Goal: Information Seeking & Learning: Learn about a topic

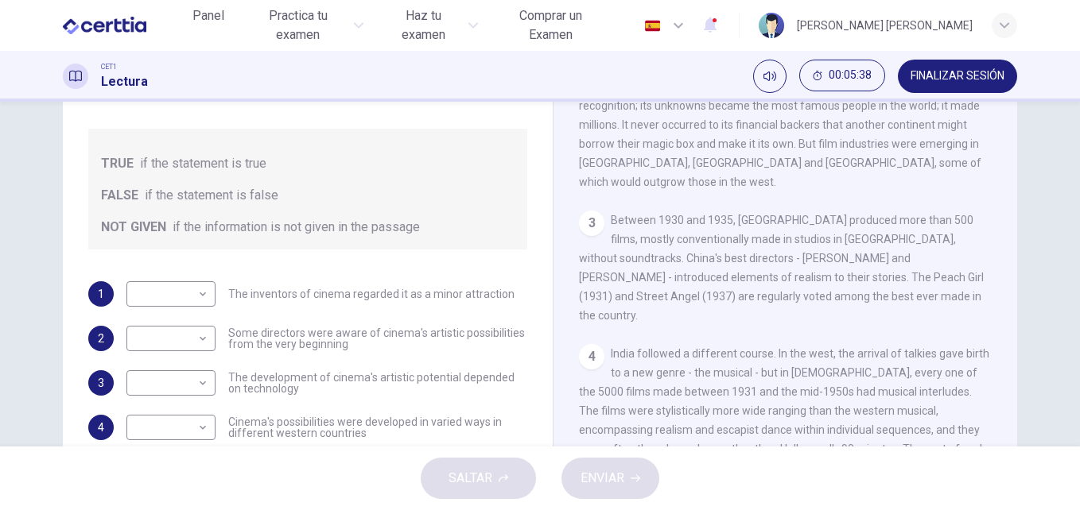
scroll to position [166, 0]
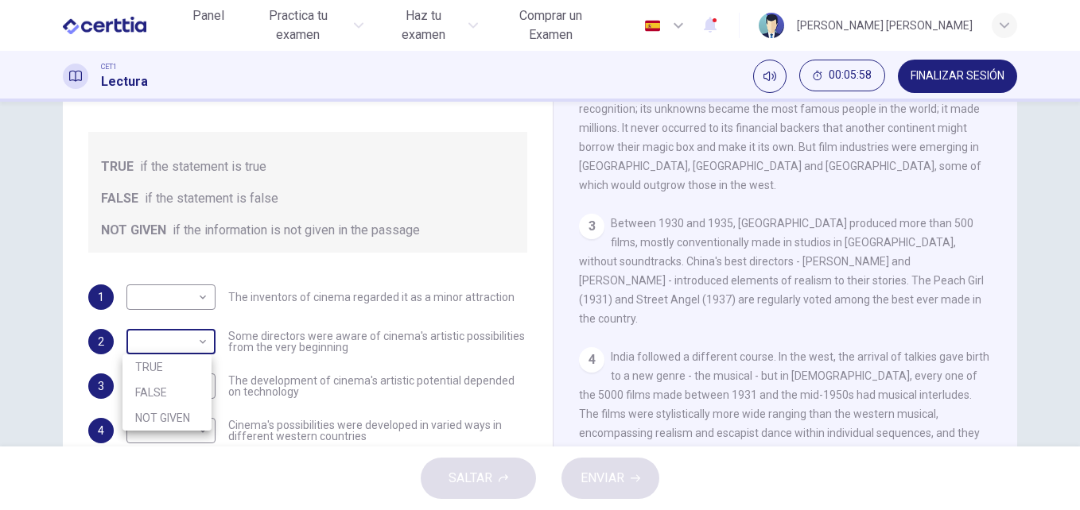
click at [200, 348] on body "Este sitio utiliza cookies, como se explica en nuestra Política de Privacidad .…" at bounding box center [540, 255] width 1080 height 510
click at [187, 366] on li "TRUE" at bounding box center [166, 367] width 89 height 25
type input "****"
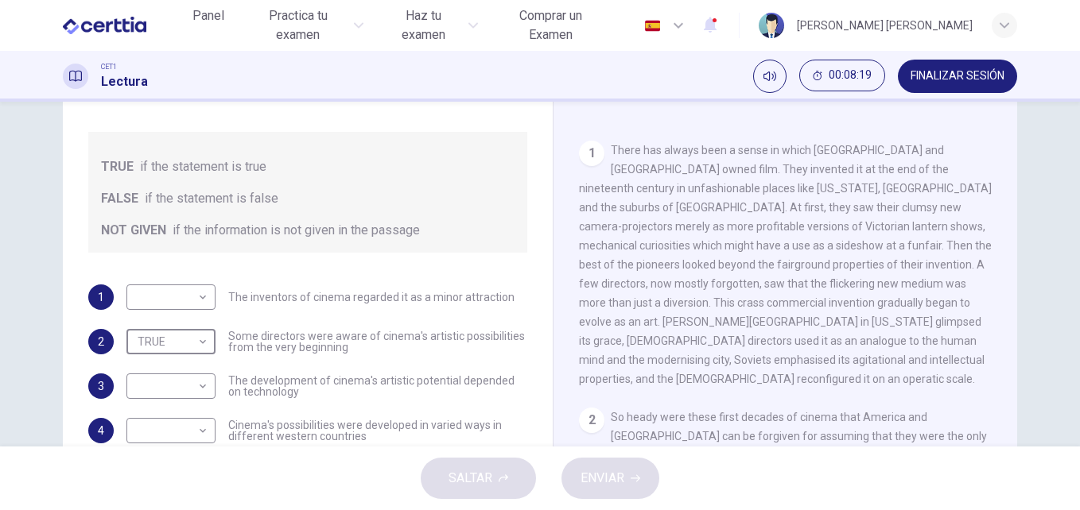
scroll to position [238, 0]
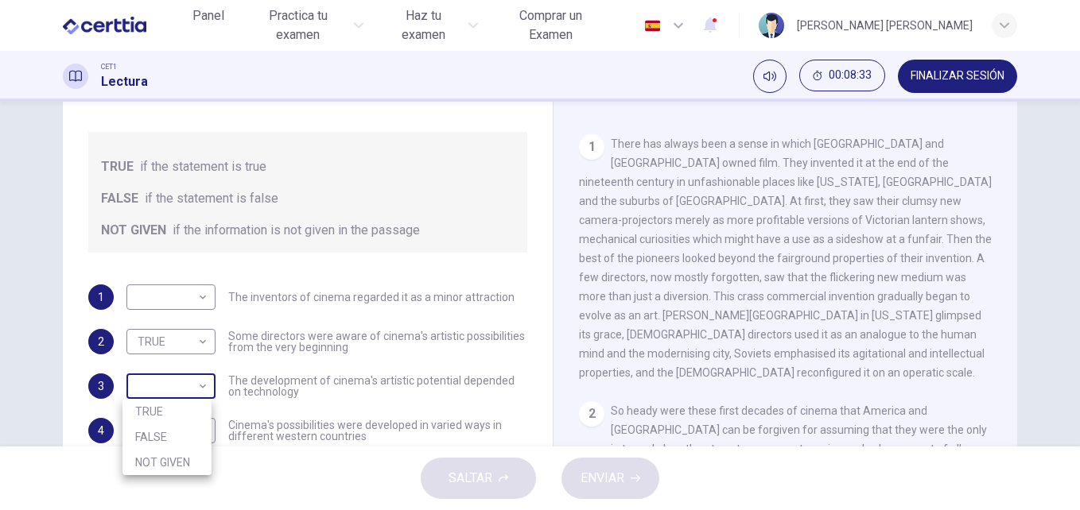
click at [197, 389] on body "Este sitio utiliza cookies, como se explica en nuestra Política de Privacidad .…" at bounding box center [540, 255] width 1080 height 510
click at [179, 415] on li "TRUE" at bounding box center [166, 411] width 89 height 25
type input "****"
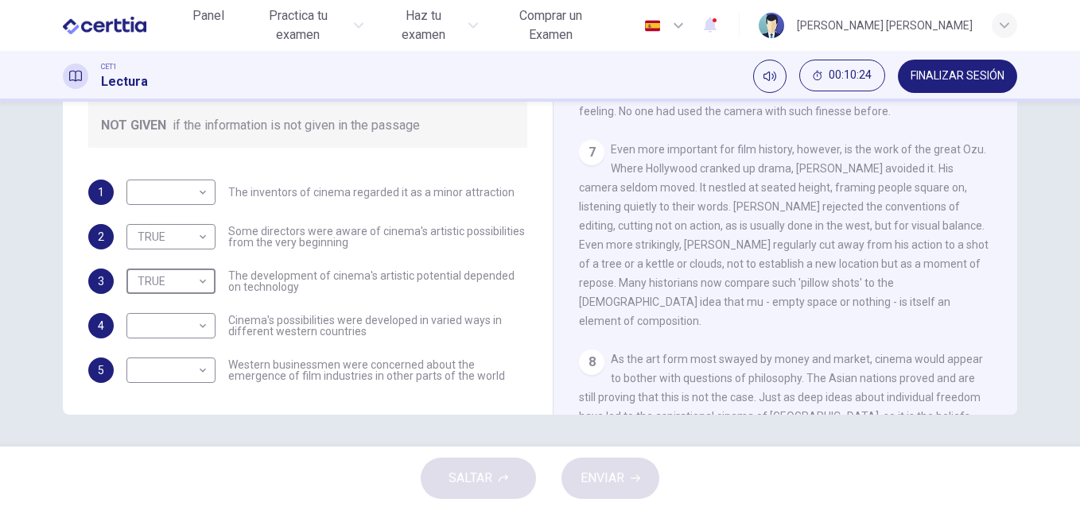
scroll to position [1356, 0]
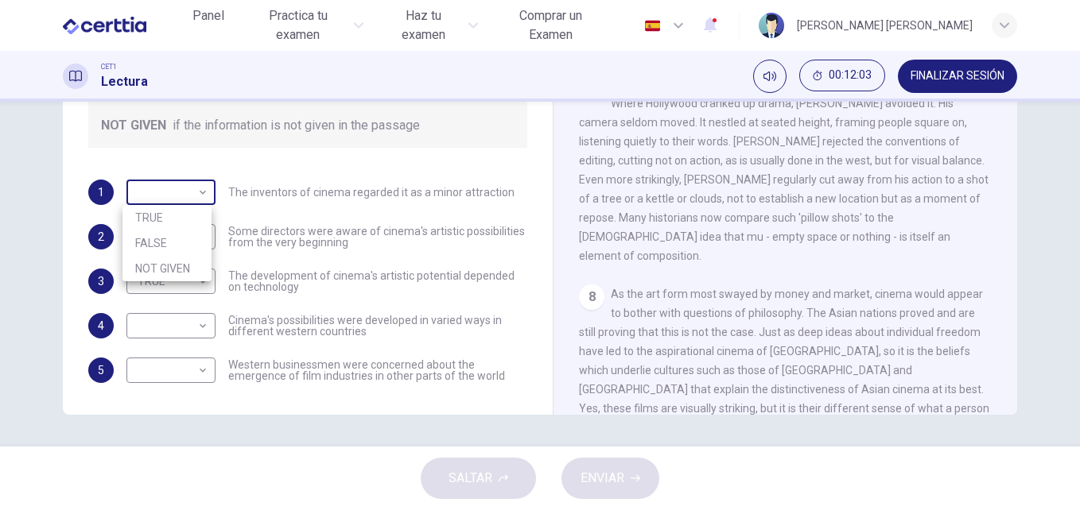
click at [200, 190] on body "Este sitio utiliza cookies, como se explica en nuestra Política de Privacidad .…" at bounding box center [540, 255] width 1080 height 510
click at [180, 253] on li "FALSE" at bounding box center [166, 243] width 89 height 25
type input "*****"
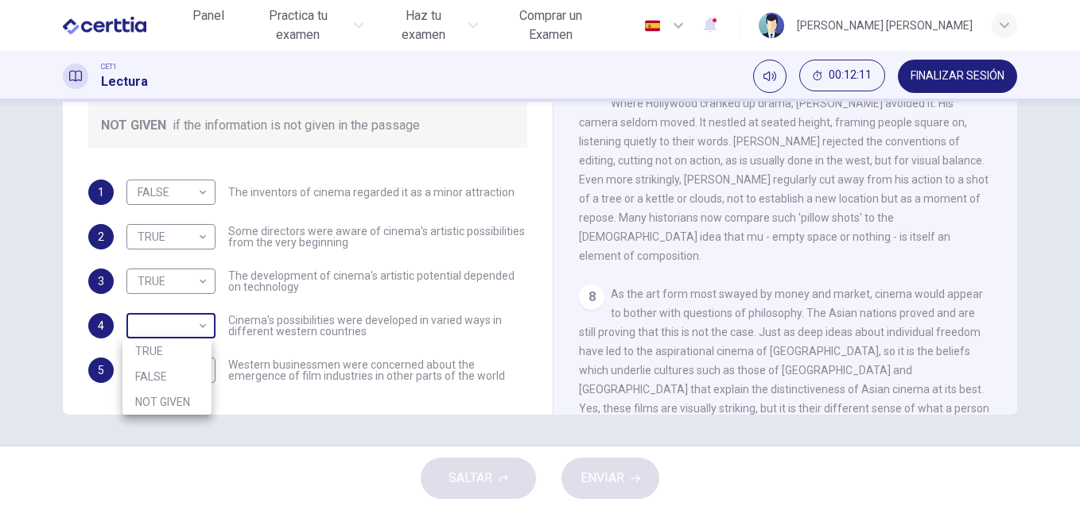
click at [205, 329] on body "Este sitio utiliza cookies, como se explica en nuestra Política de Privacidad .…" at bounding box center [540, 255] width 1080 height 510
click at [161, 351] on li "TRUE" at bounding box center [166, 351] width 89 height 25
type input "****"
click at [204, 374] on body "Este sitio utiliza cookies, como se explica en nuestra Política de Privacidad .…" at bounding box center [540, 255] width 1080 height 510
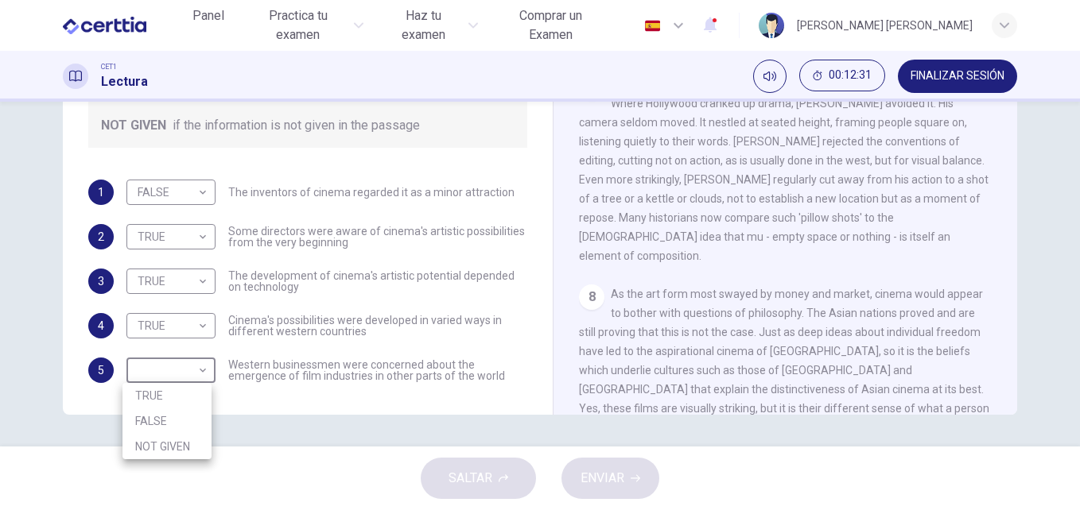
click at [177, 446] on li "NOT GIVEN" at bounding box center [166, 446] width 89 height 25
type input "*********"
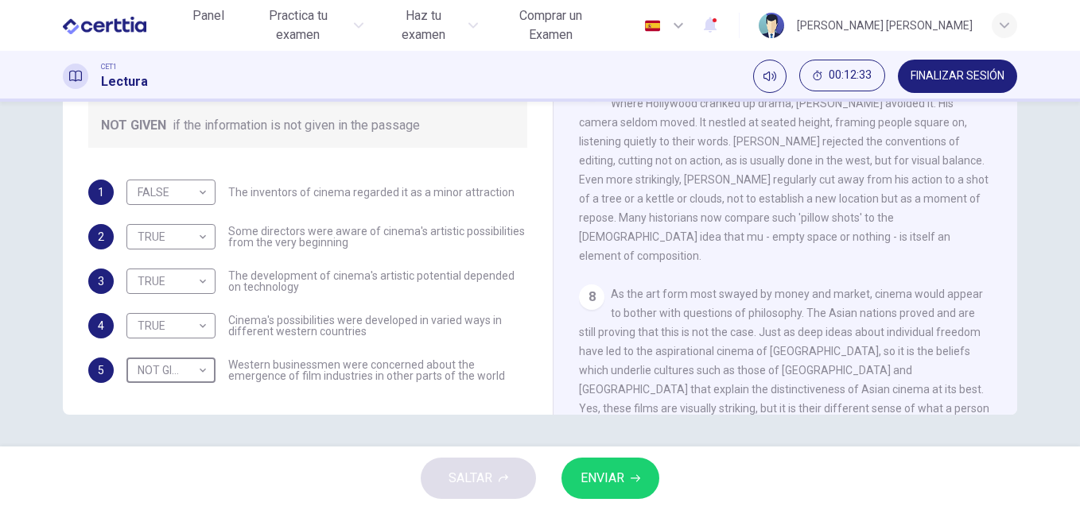
click at [612, 479] on span "ENVIAR" at bounding box center [602, 478] width 44 height 22
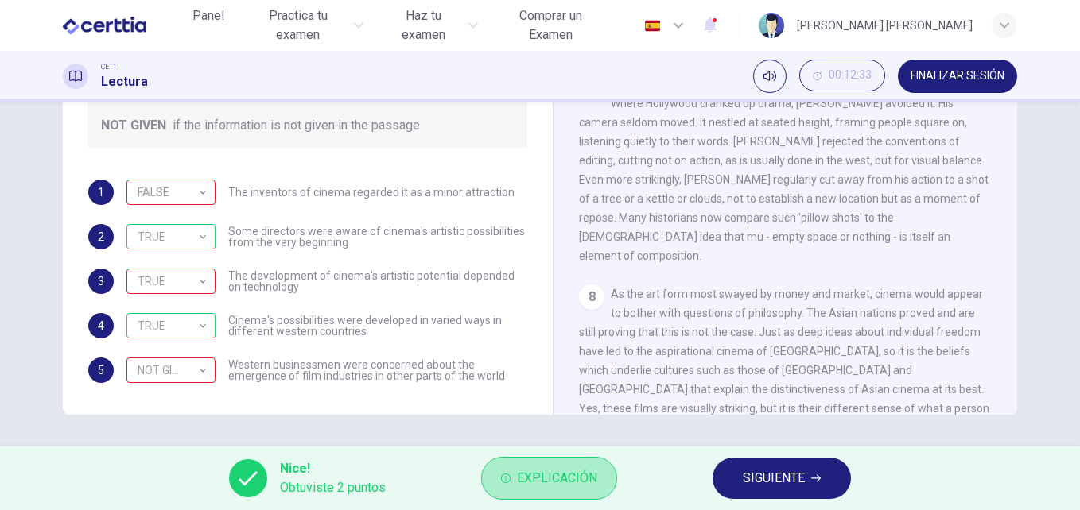
click at [612, 479] on button "Explicación" at bounding box center [549, 478] width 136 height 43
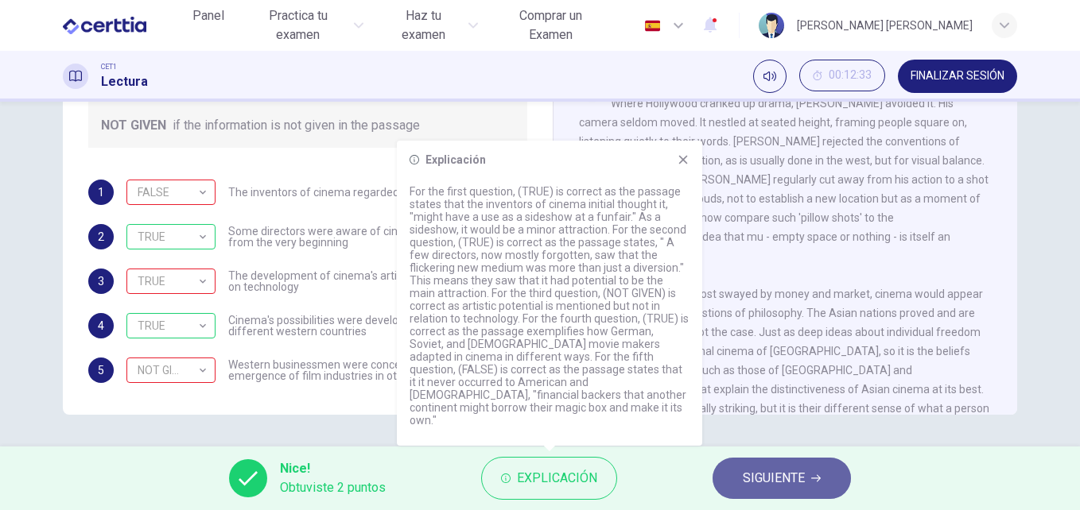
click at [774, 470] on span "SIGUIENTE" at bounding box center [774, 478] width 62 height 22
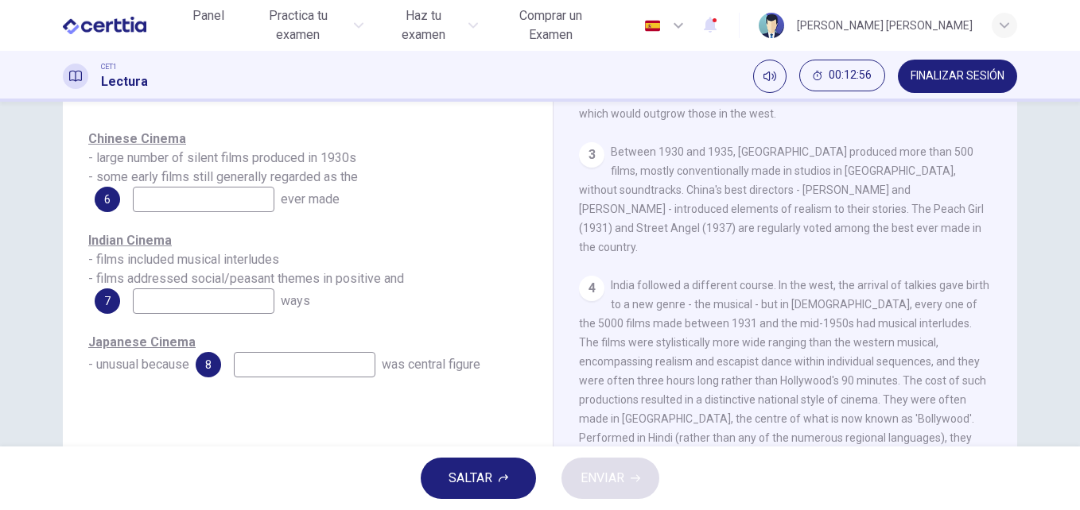
scroll to position [669, 0]
click at [255, 194] on input at bounding box center [204, 199] width 142 height 25
type input "****"
click at [229, 296] on input at bounding box center [204, 301] width 142 height 25
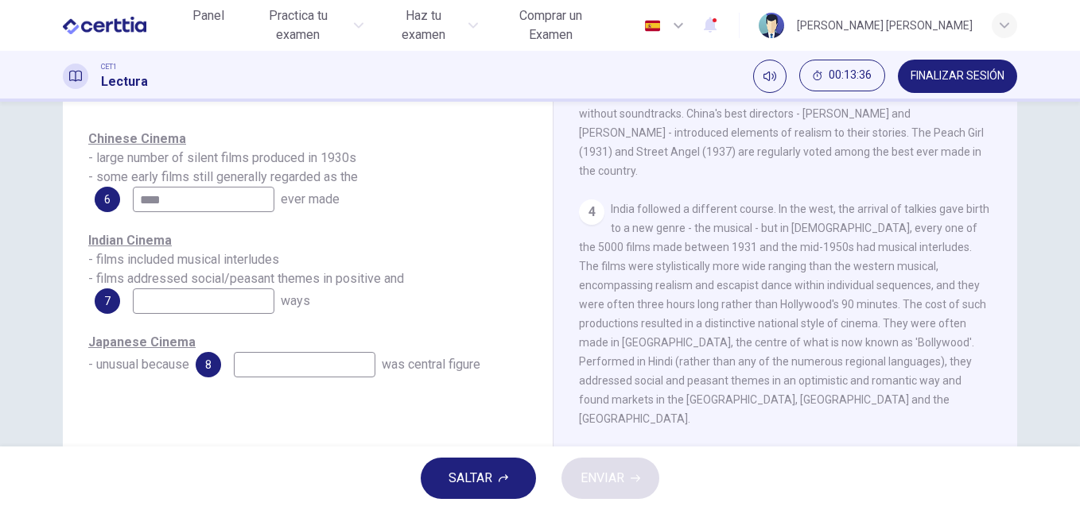
scroll to position [745, 0]
drag, startPoint x: 87, startPoint y: 278, endPoint x: 396, endPoint y: 279, distance: 308.5
click at [396, 279] on span "Indian Cinema - films included musical interludes - films addressed social/peas…" at bounding box center [246, 259] width 316 height 53
drag, startPoint x: 396, startPoint y: 279, endPoint x: 277, endPoint y: 277, distance: 118.5
click at [277, 277] on span "Indian Cinema - films included musical interludes - films addressed social/peas…" at bounding box center [246, 259] width 316 height 53
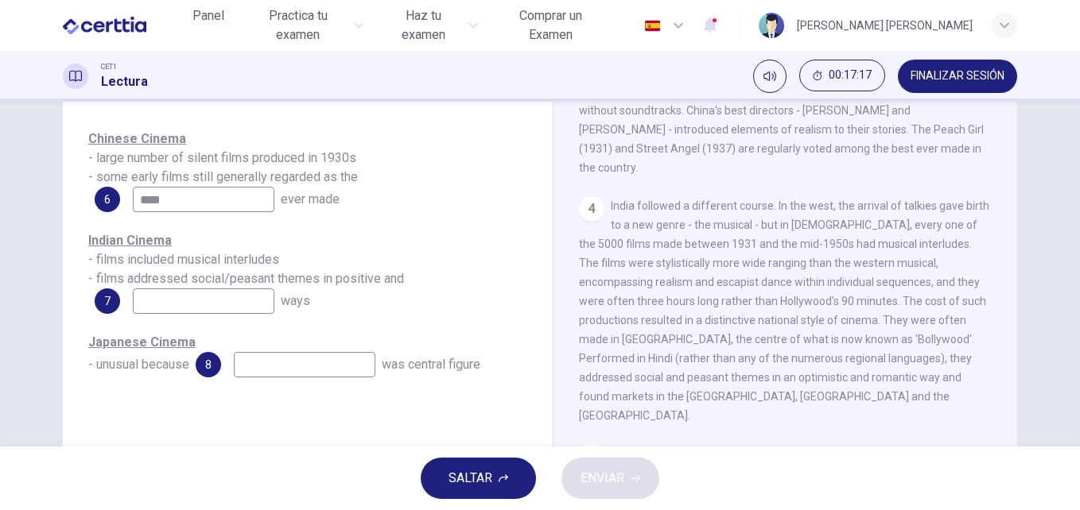
click at [242, 298] on input at bounding box center [204, 301] width 142 height 25
type input "*"
type input "**********"
click at [266, 370] on input at bounding box center [305, 364] width 142 height 25
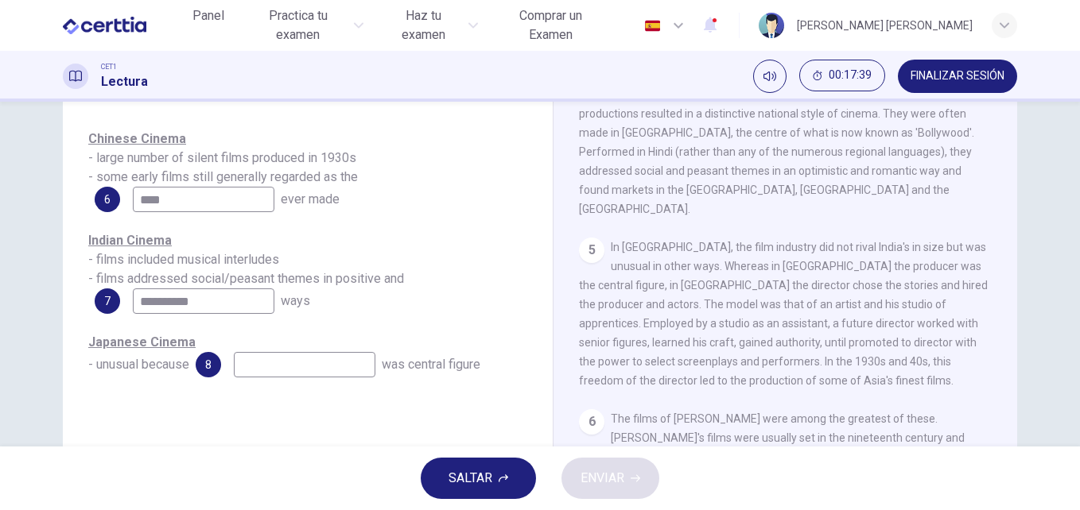
scroll to position [955, 0]
type input "********"
click at [609, 472] on span "ENVIAR" at bounding box center [602, 478] width 44 height 22
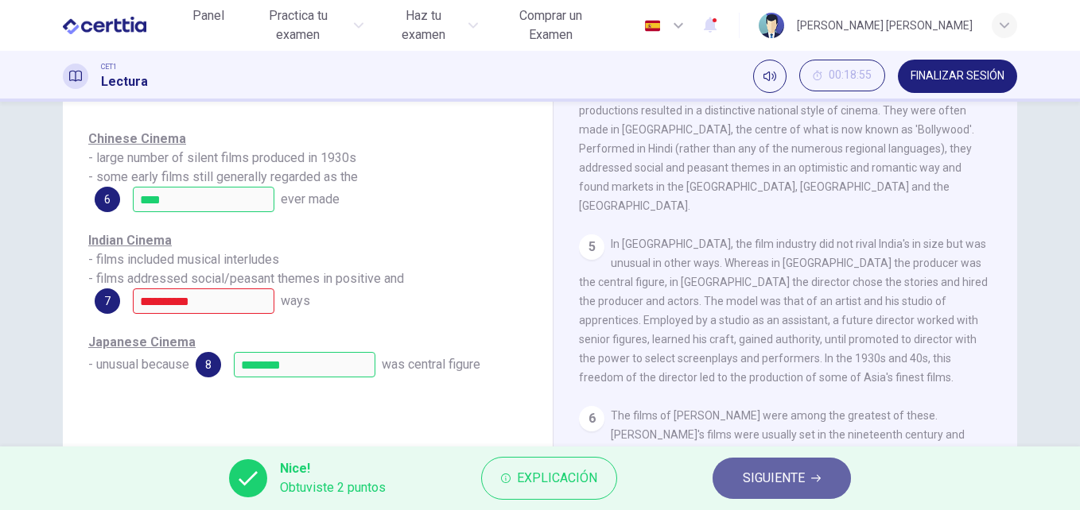
click at [805, 483] on button "SIGUIENTE" at bounding box center [781, 478] width 138 height 41
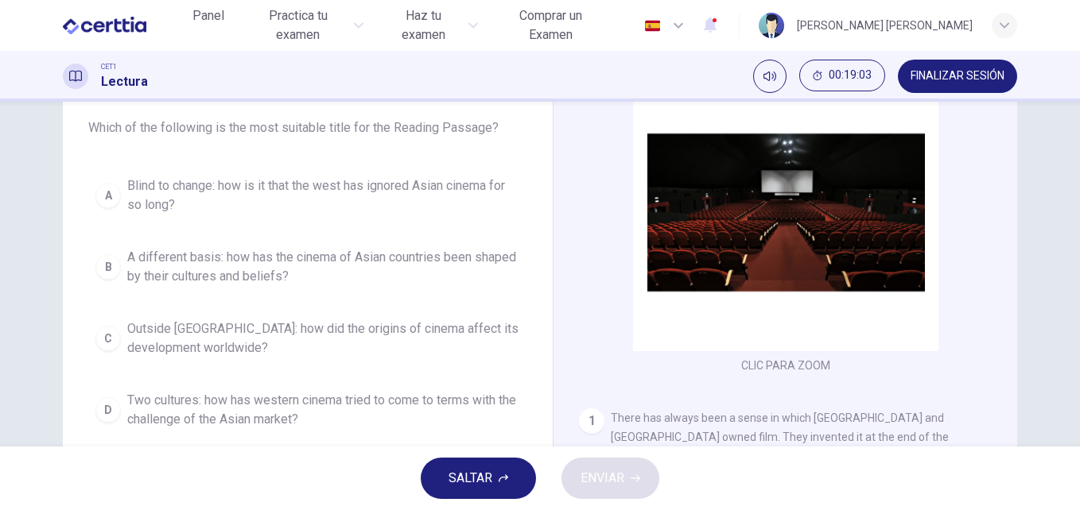
scroll to position [131, 0]
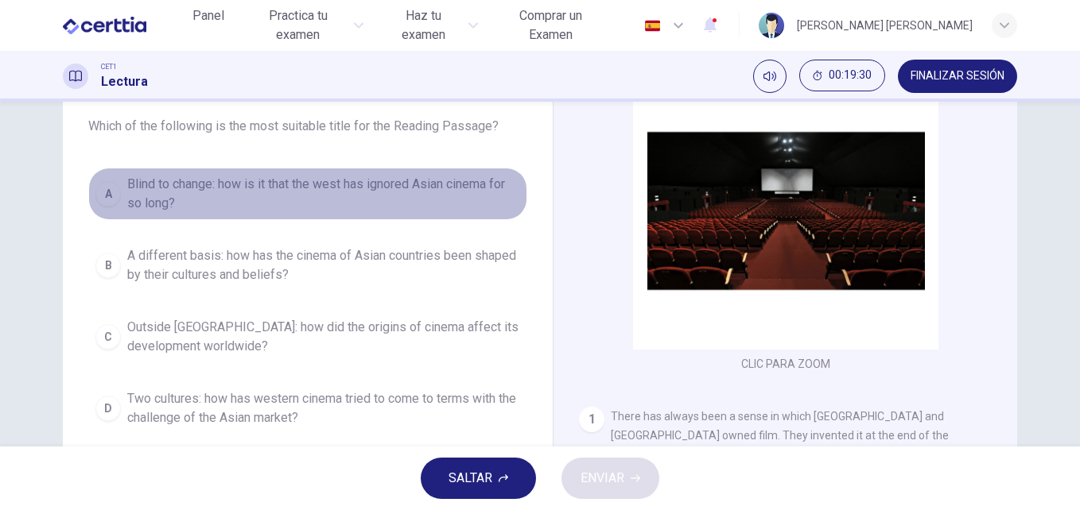
click at [224, 196] on span "Blind to change: how is it that the west has ignored Asian cinema for so long?" at bounding box center [323, 194] width 393 height 38
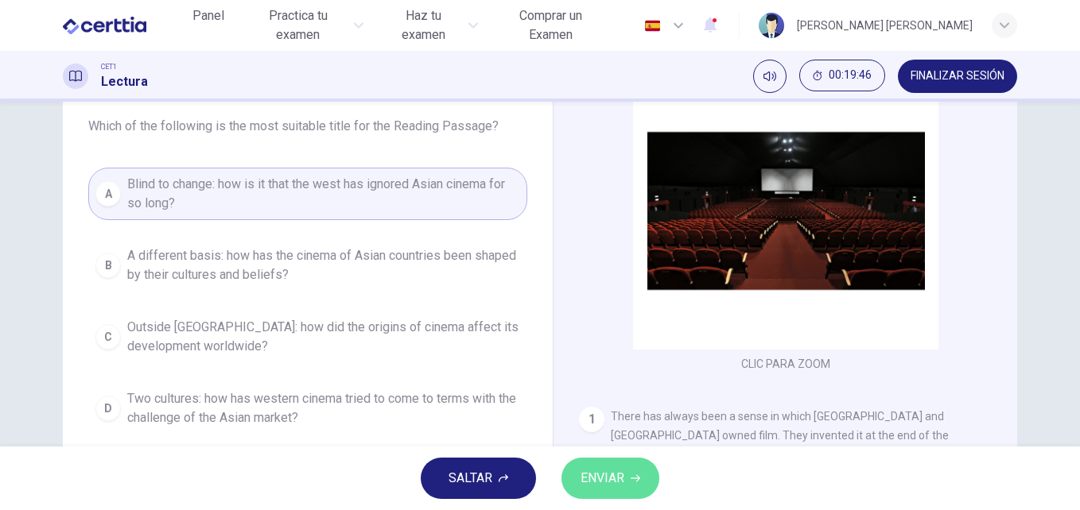
click at [602, 487] on span "ENVIAR" at bounding box center [602, 478] width 44 height 22
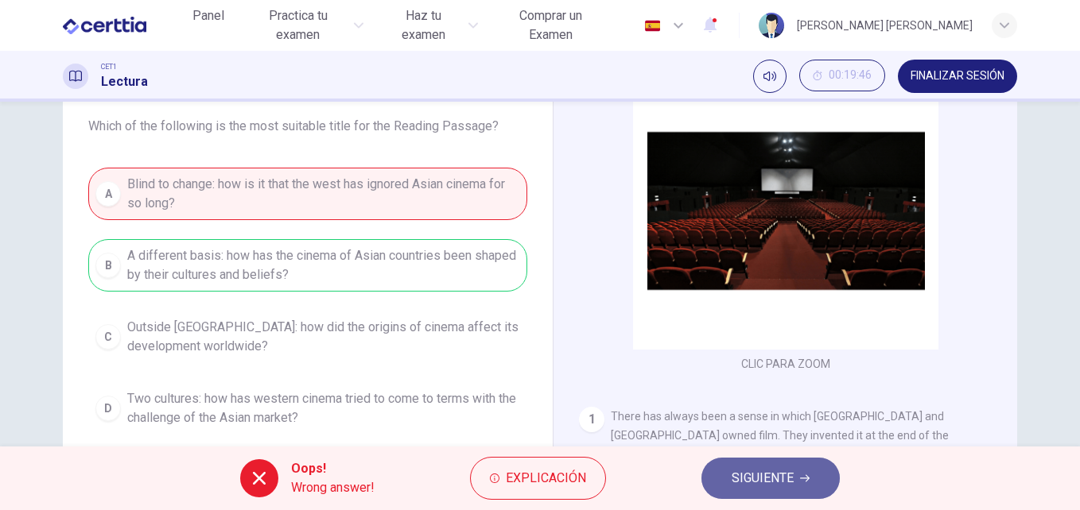
click at [760, 474] on span "SIGUIENTE" at bounding box center [762, 478] width 62 height 22
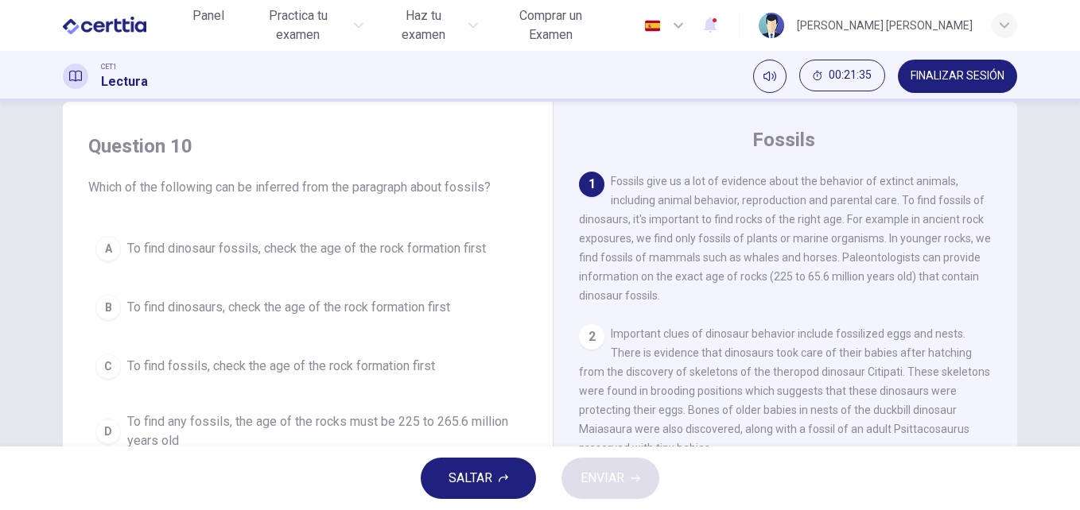
scroll to position [64, 0]
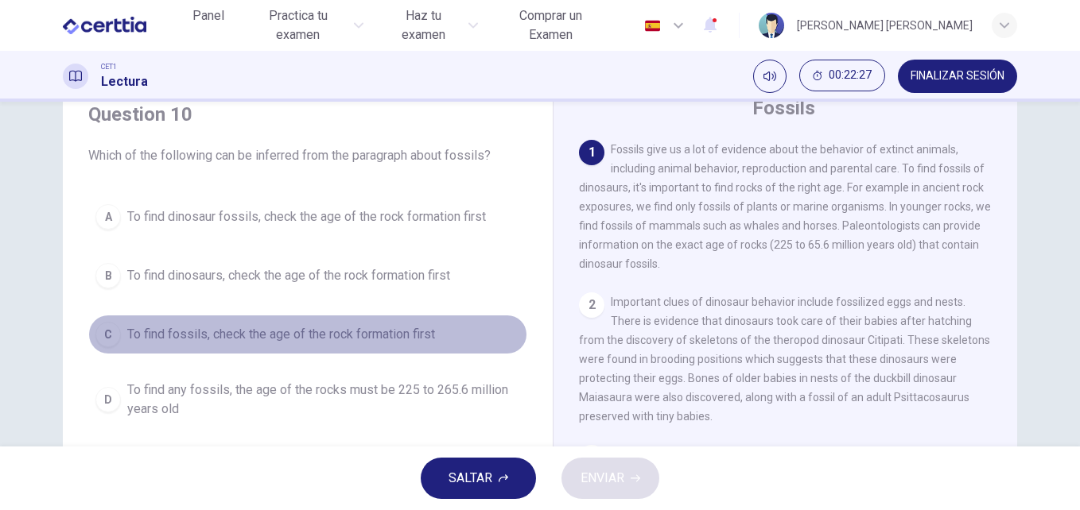
click at [368, 328] on span "To find fossils, check the age of the rock formation first" at bounding box center [281, 334] width 308 height 19
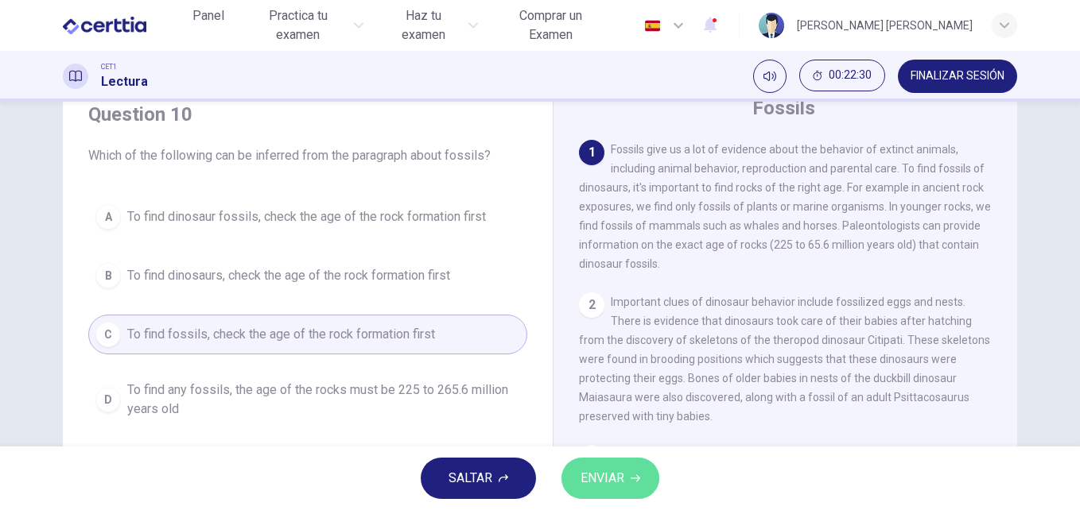
click at [631, 478] on icon "button" at bounding box center [635, 479] width 10 height 10
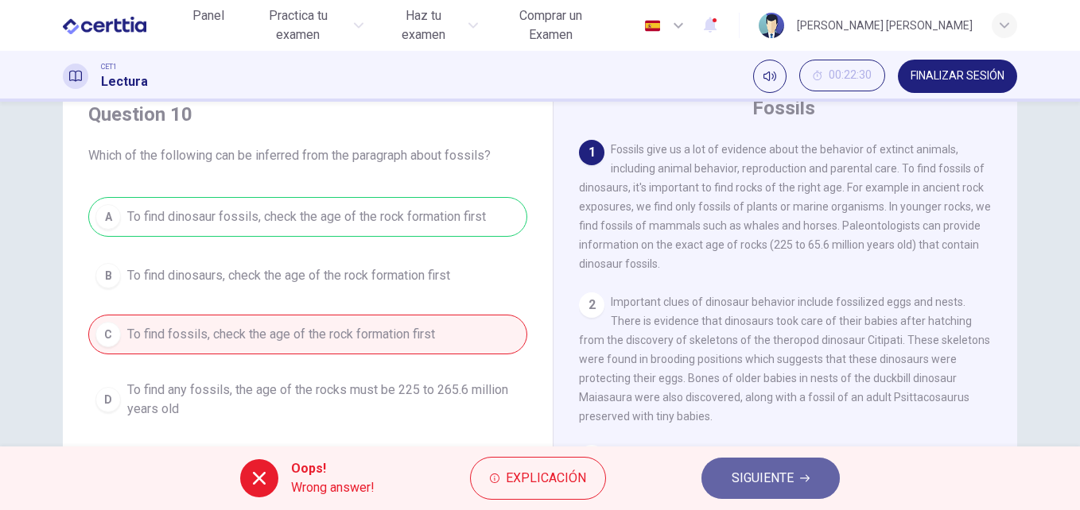
click at [764, 473] on span "SIGUIENTE" at bounding box center [762, 478] width 62 height 22
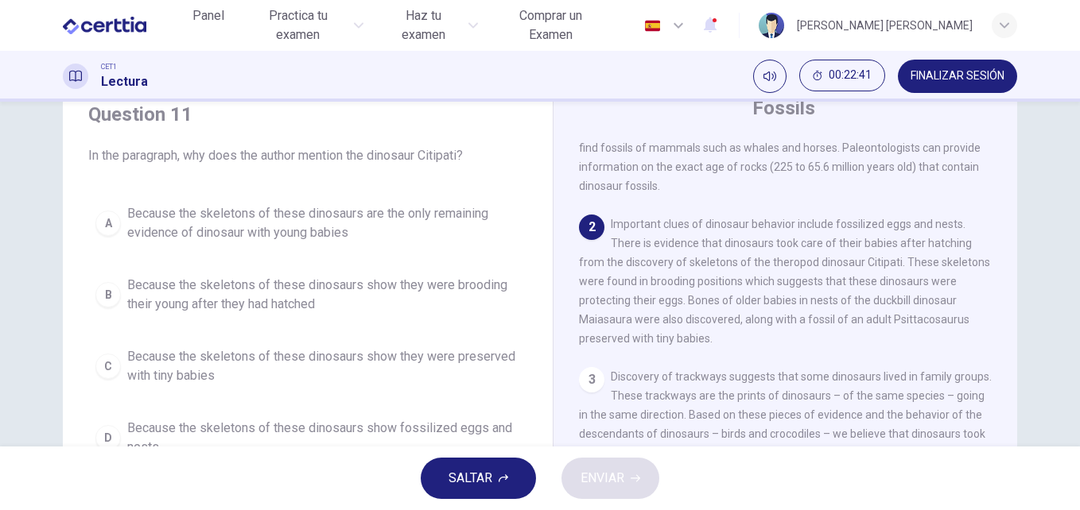
scroll to position [83, 0]
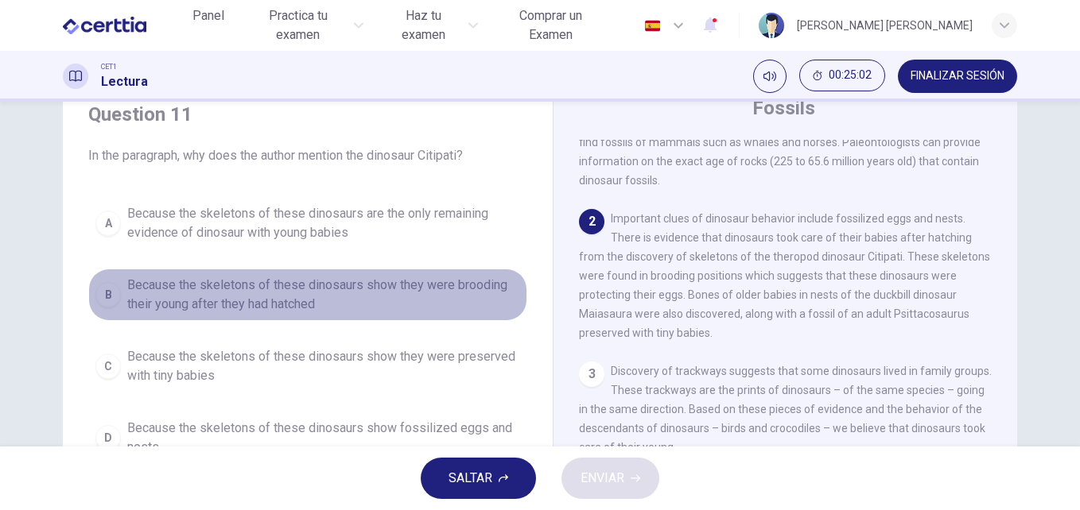
click at [254, 308] on span "Because the skeletons of these dinosaurs show they were brooding their young af…" at bounding box center [323, 295] width 393 height 38
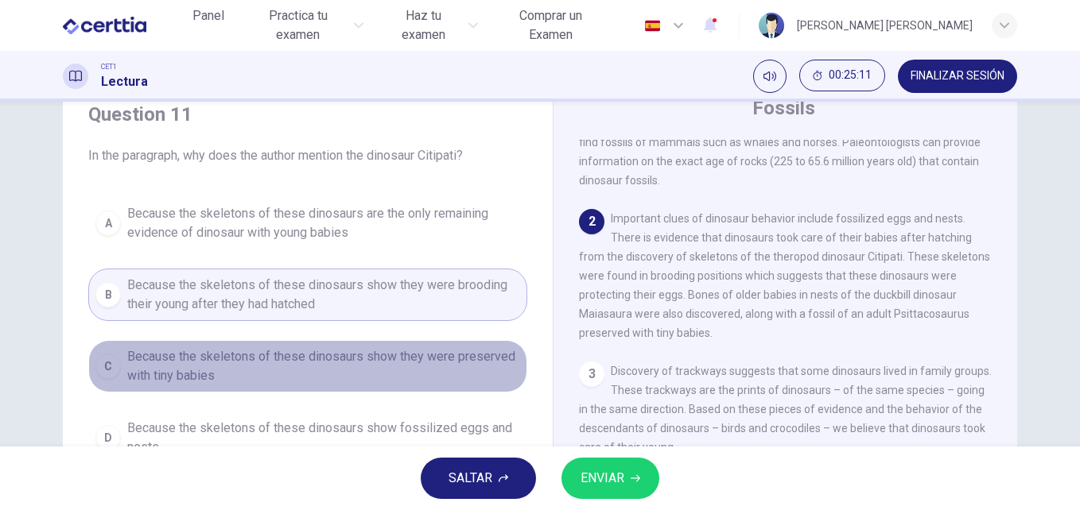
click at [275, 367] on span "Because the skeletons of these dinosaurs show they were preserved with tiny bab…" at bounding box center [323, 366] width 393 height 38
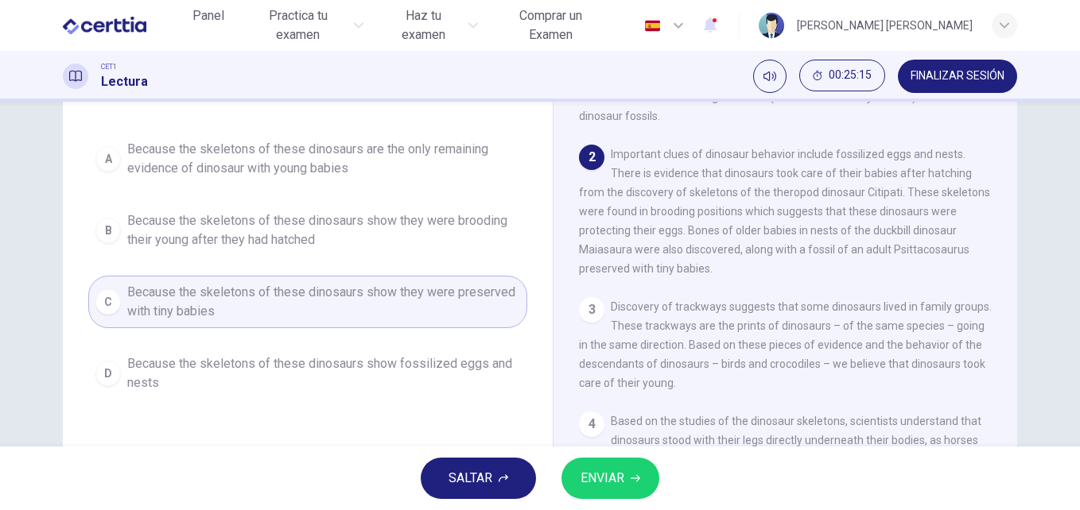
scroll to position [159, 0]
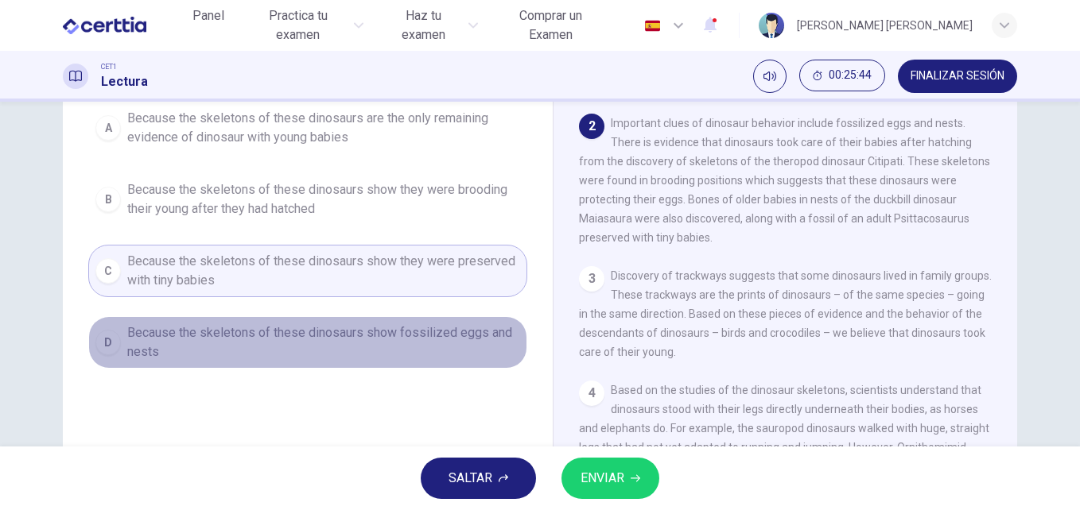
click at [318, 335] on span "Because the skeletons of these dinosaurs show fossilized eggs and nests" at bounding box center [323, 343] width 393 height 38
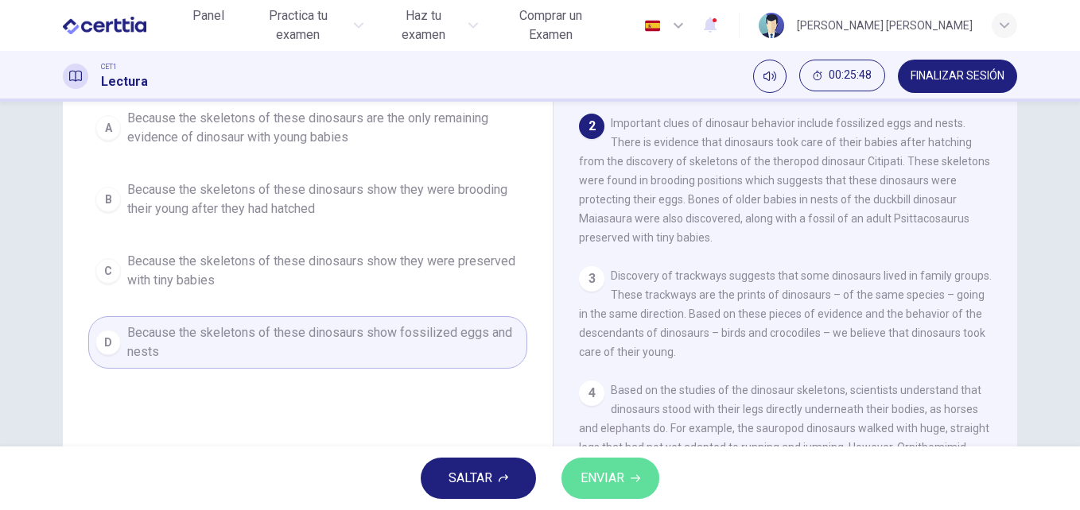
click at [615, 477] on span "ENVIAR" at bounding box center [602, 478] width 44 height 22
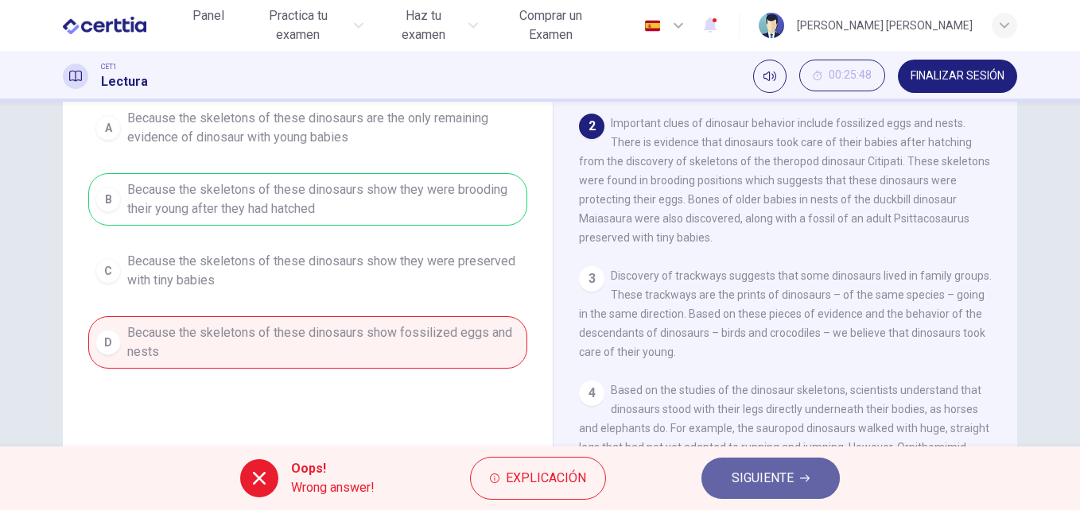
click at [747, 480] on span "SIGUIENTE" at bounding box center [762, 478] width 62 height 22
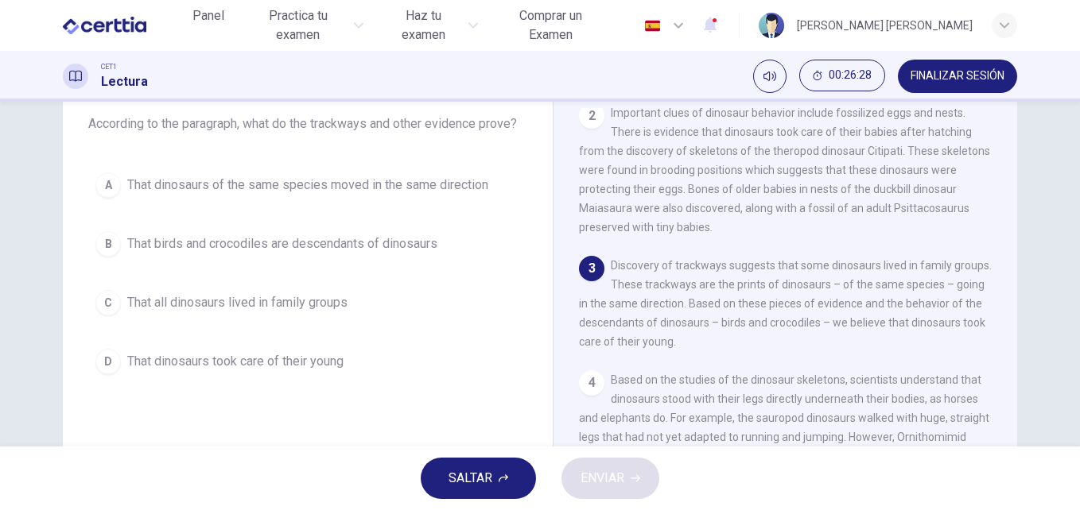
scroll to position [161, 0]
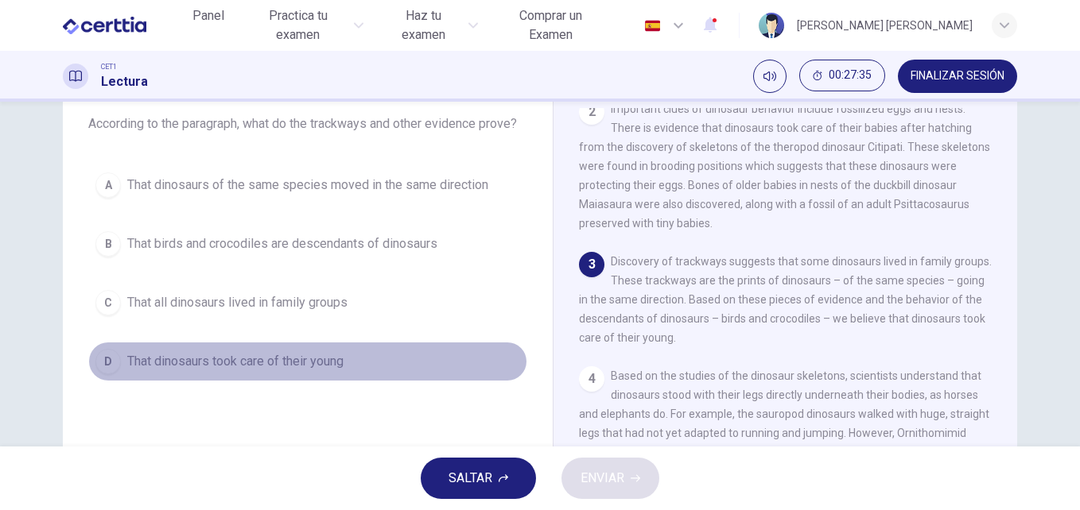
click at [289, 367] on span "That dinosaurs took care of their young" at bounding box center [235, 361] width 216 height 19
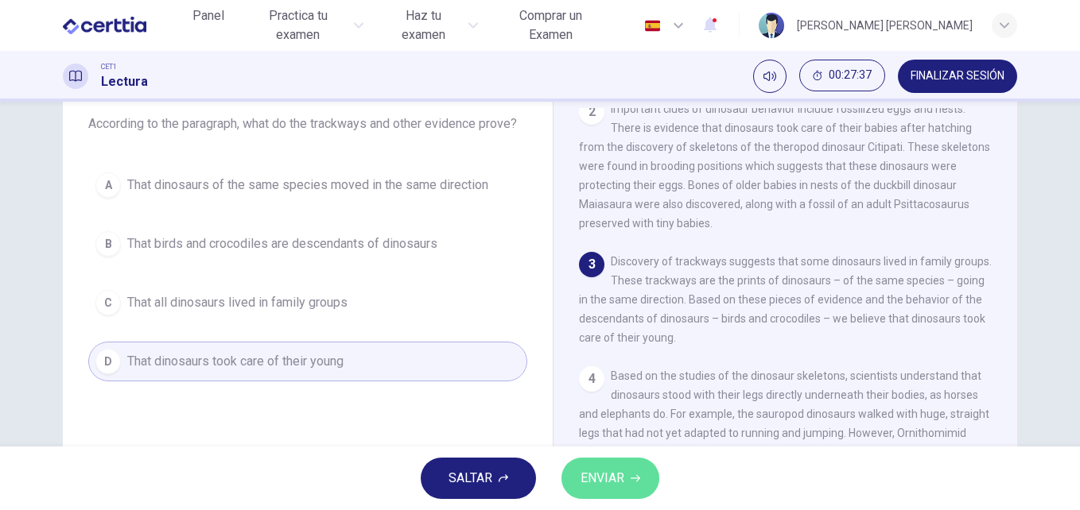
click at [619, 477] on span "ENVIAR" at bounding box center [602, 478] width 44 height 22
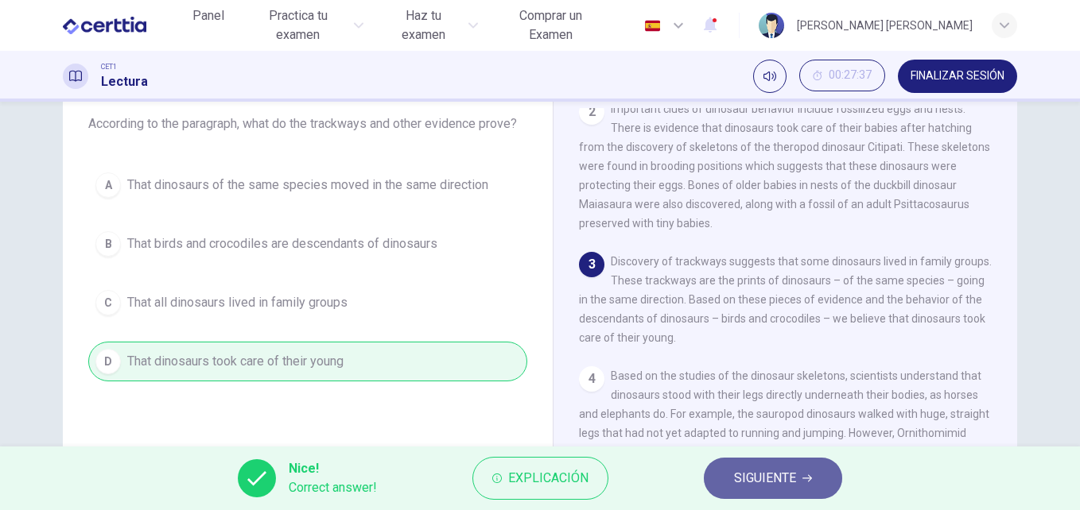
click at [753, 478] on span "SIGUIENTE" at bounding box center [765, 478] width 62 height 22
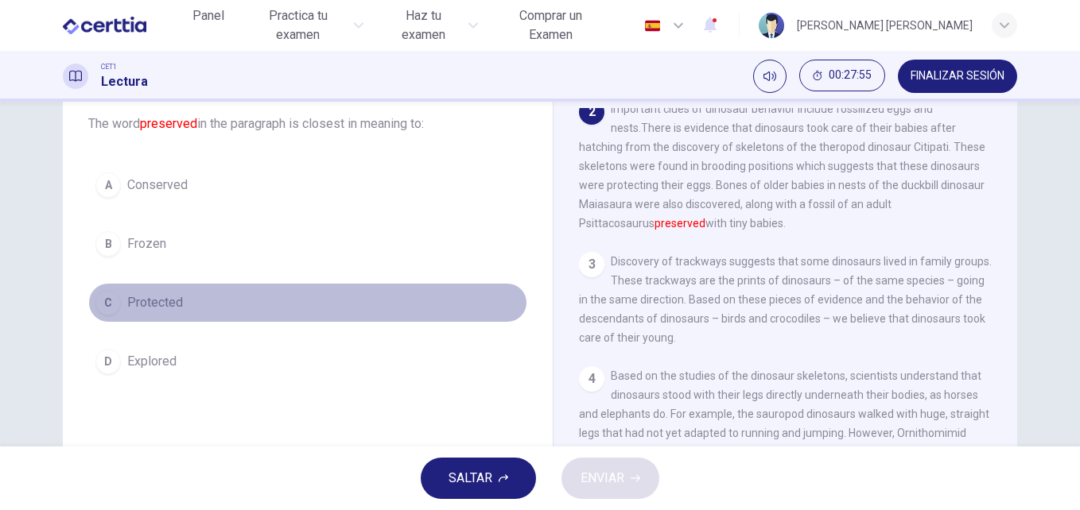
click at [153, 310] on span "Protected" at bounding box center [155, 302] width 56 height 19
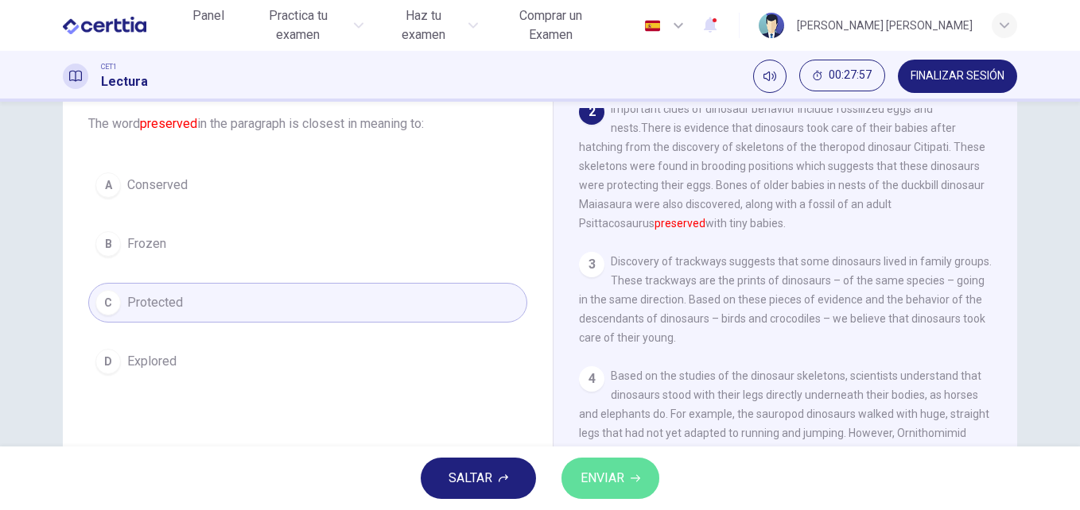
click at [593, 471] on span "ENVIAR" at bounding box center [602, 478] width 44 height 22
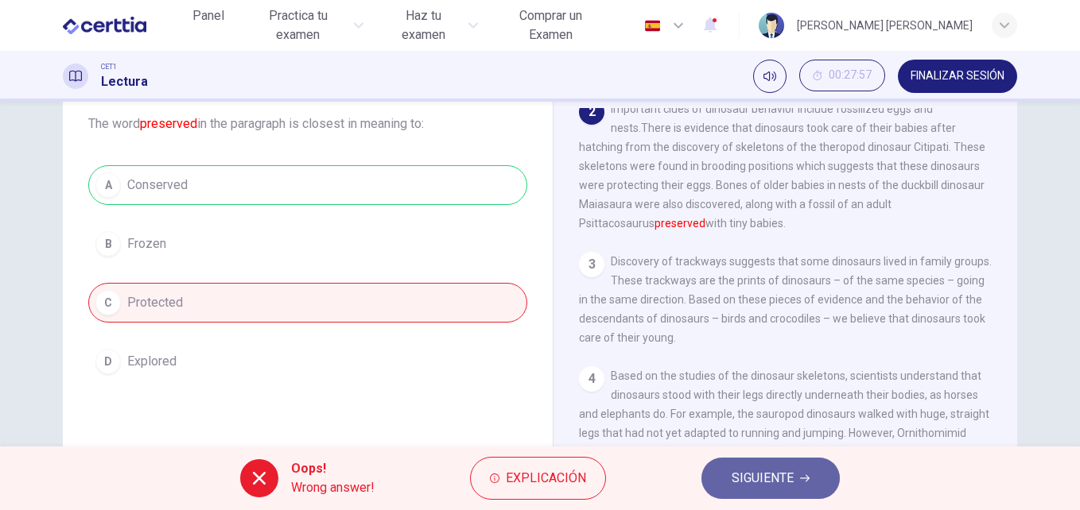
click at [741, 482] on span "SIGUIENTE" at bounding box center [762, 478] width 62 height 22
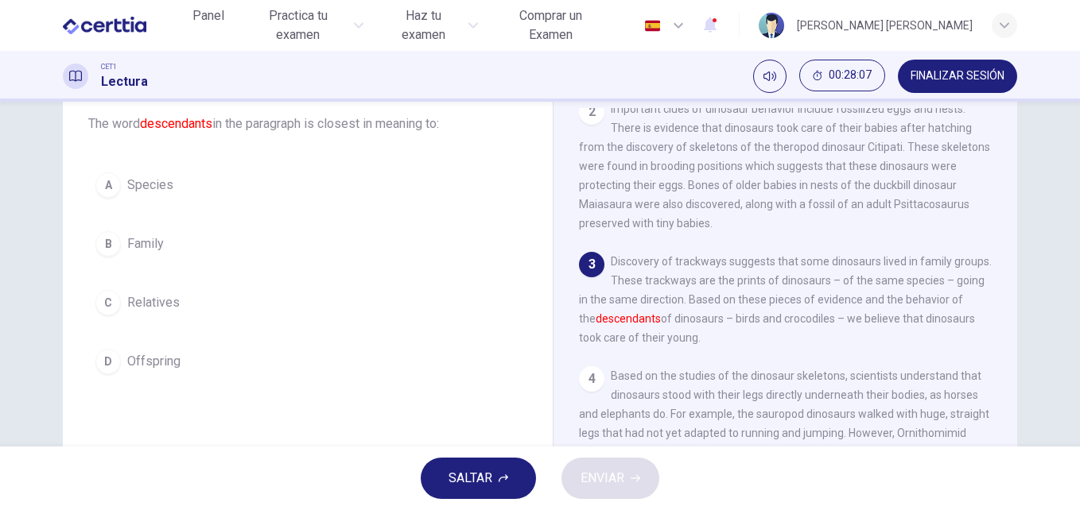
click at [191, 363] on button "D Offspring" at bounding box center [307, 362] width 439 height 40
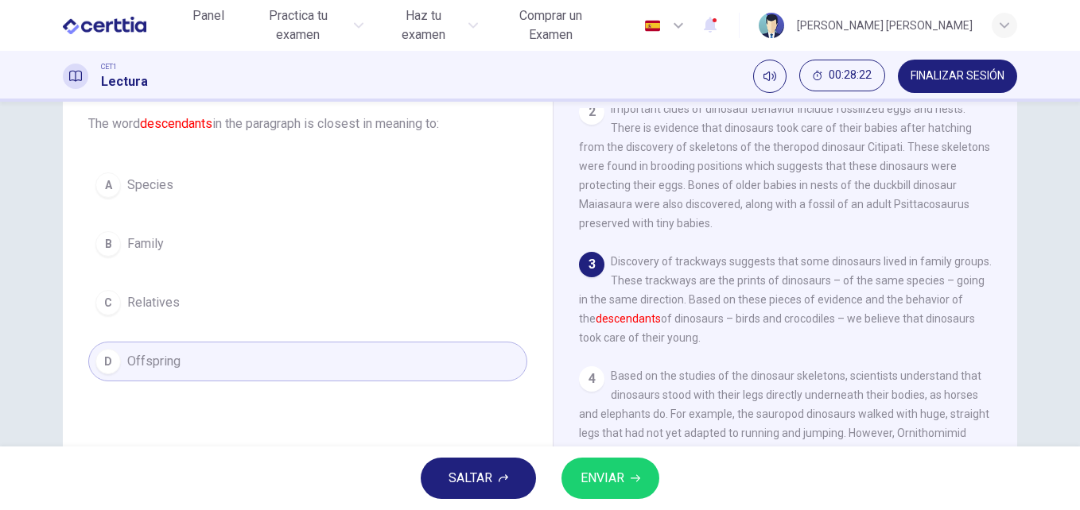
click at [603, 484] on span "ENVIAR" at bounding box center [602, 478] width 44 height 22
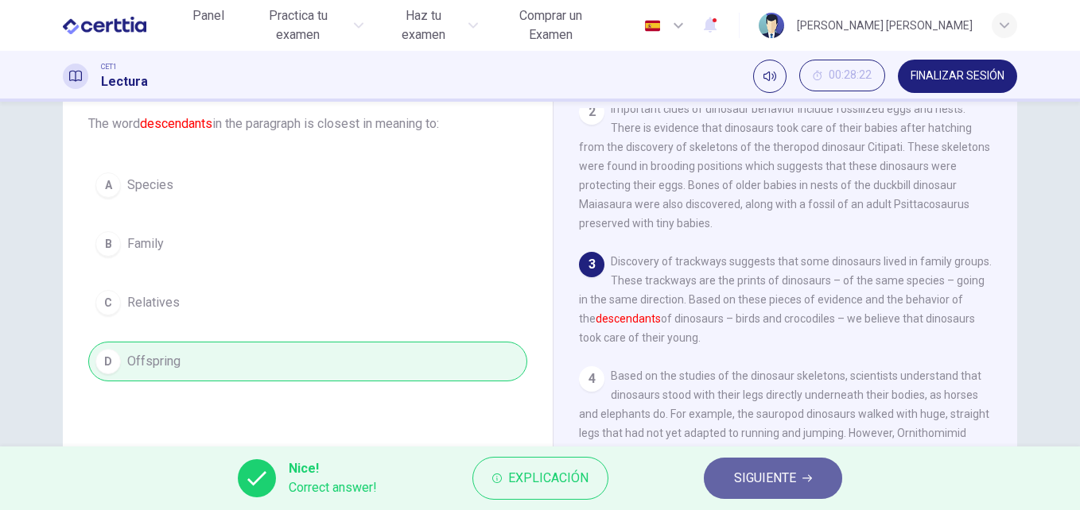
click at [773, 475] on span "SIGUIENTE" at bounding box center [765, 478] width 62 height 22
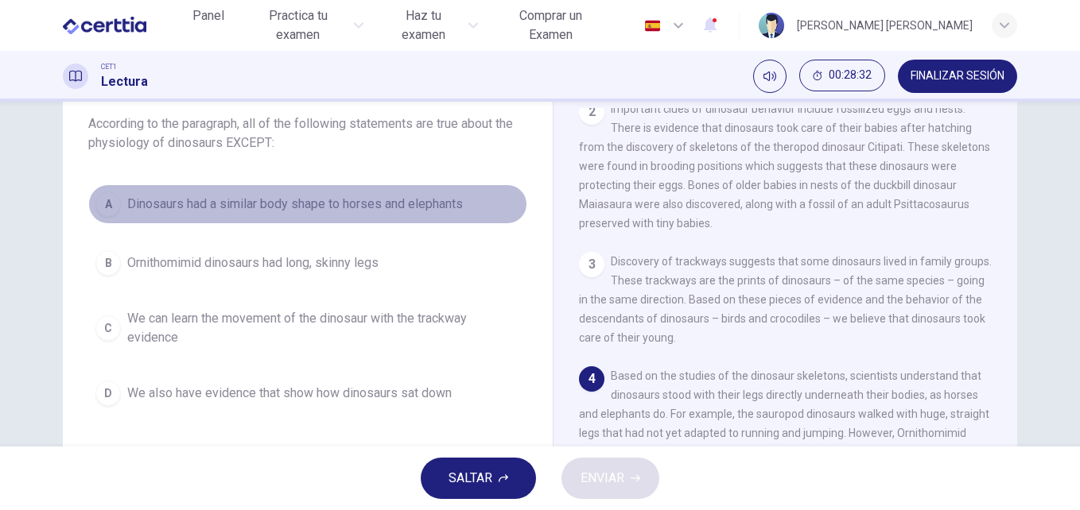
click at [319, 215] on button "A Dinosaurs had a similar body shape to horses and elephants" at bounding box center [307, 204] width 439 height 40
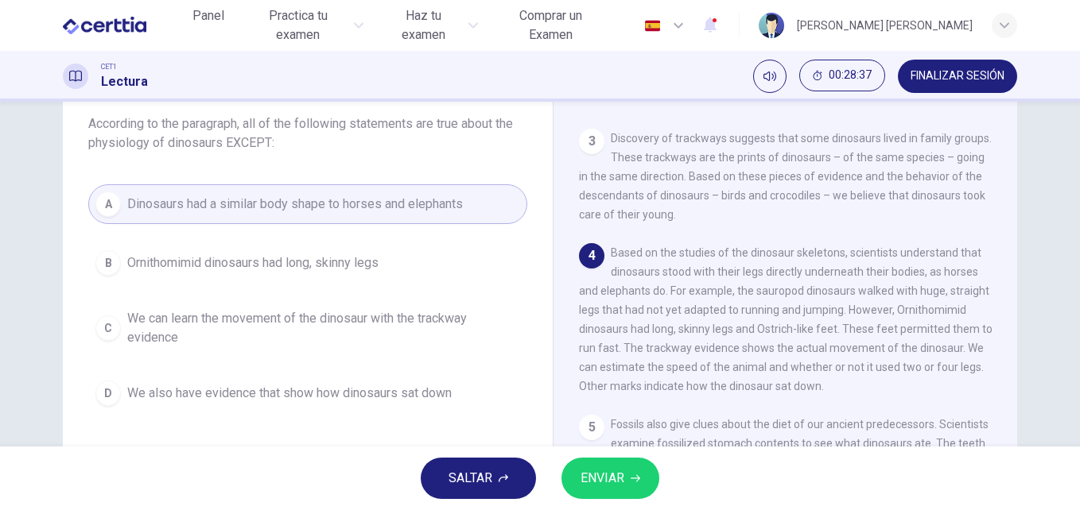
scroll to position [290, 0]
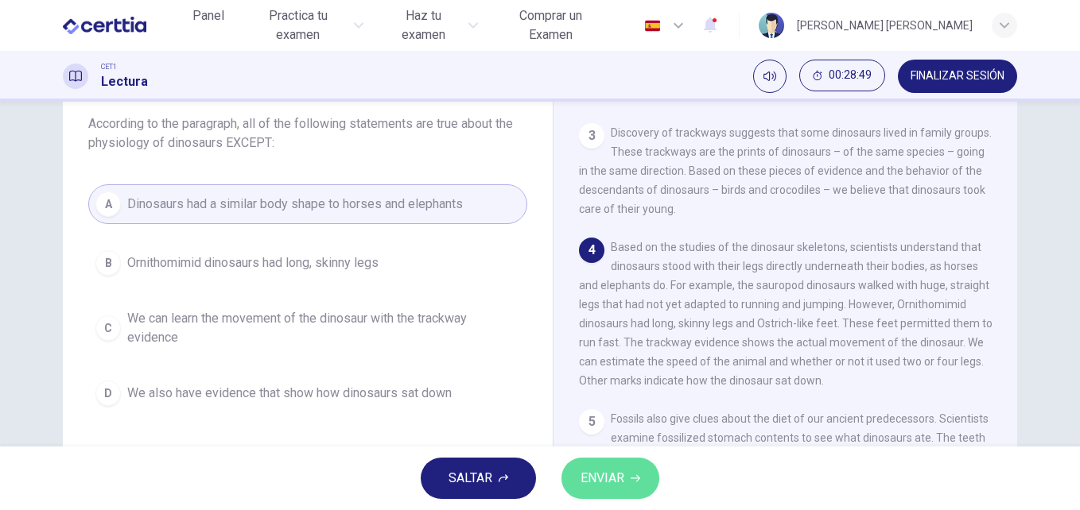
click at [599, 483] on span "ENVIAR" at bounding box center [602, 478] width 44 height 22
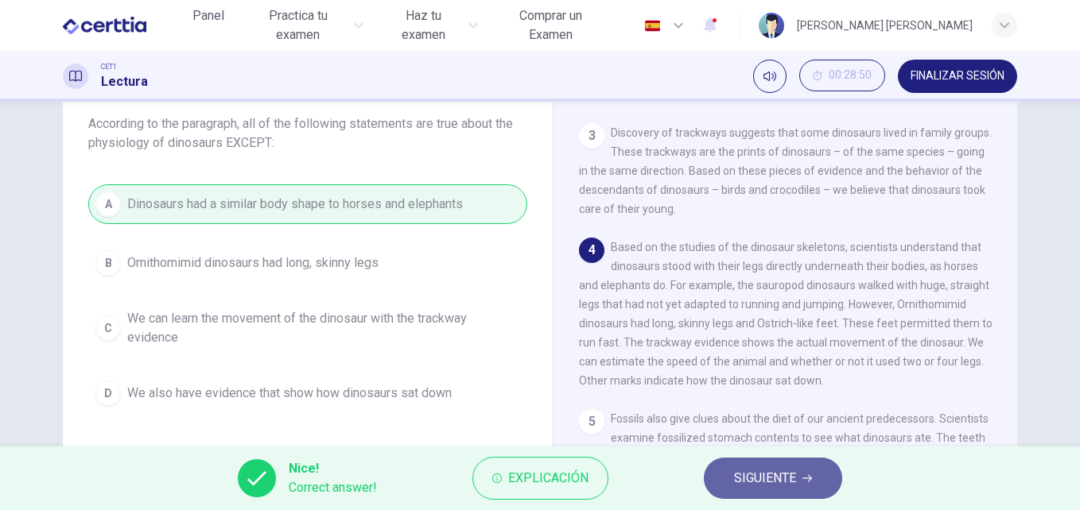
click at [782, 475] on span "SIGUIENTE" at bounding box center [765, 478] width 62 height 22
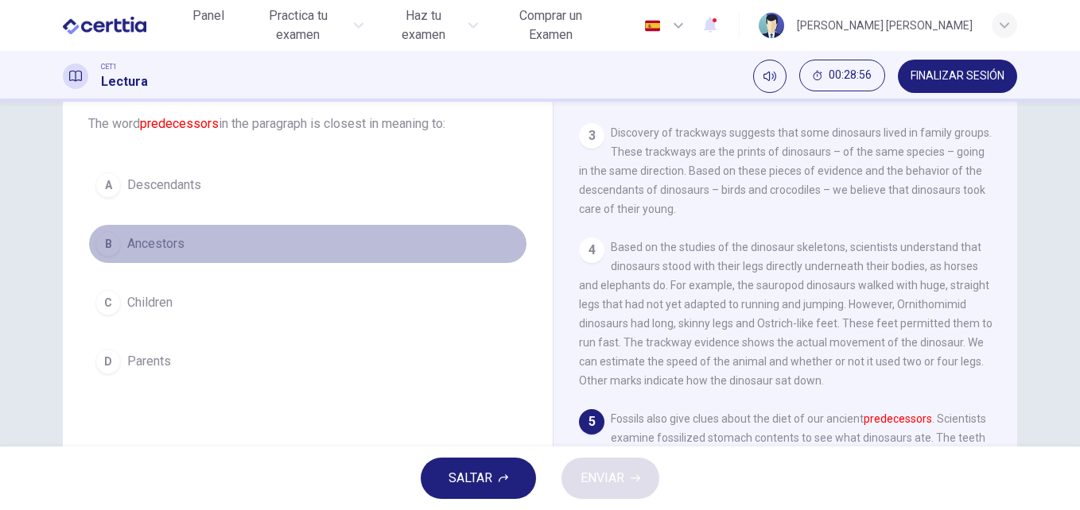
click at [158, 242] on span "Ancestors" at bounding box center [155, 244] width 57 height 19
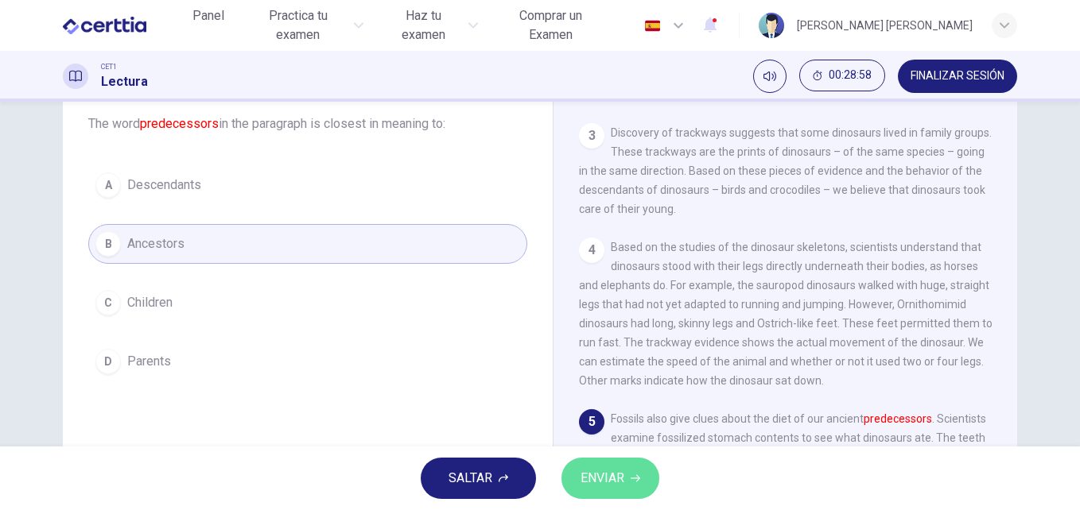
click at [607, 477] on span "ENVIAR" at bounding box center [602, 478] width 44 height 22
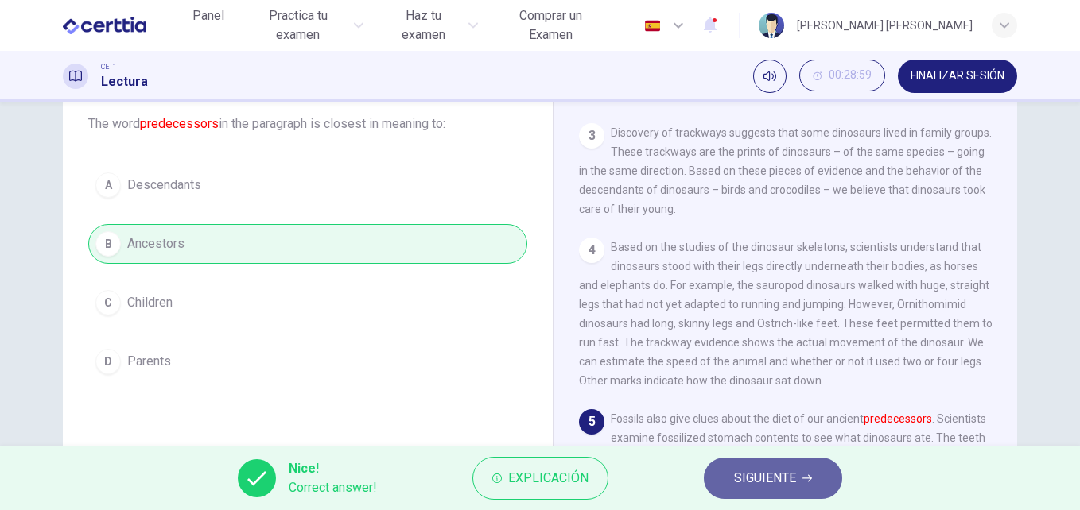
click at [750, 482] on span "SIGUIENTE" at bounding box center [765, 478] width 62 height 22
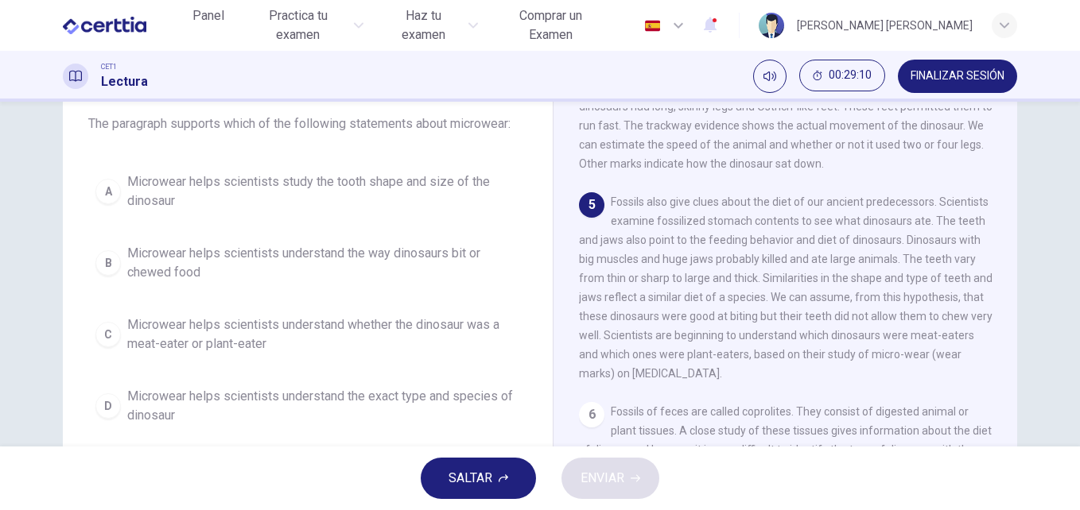
scroll to position [510, 0]
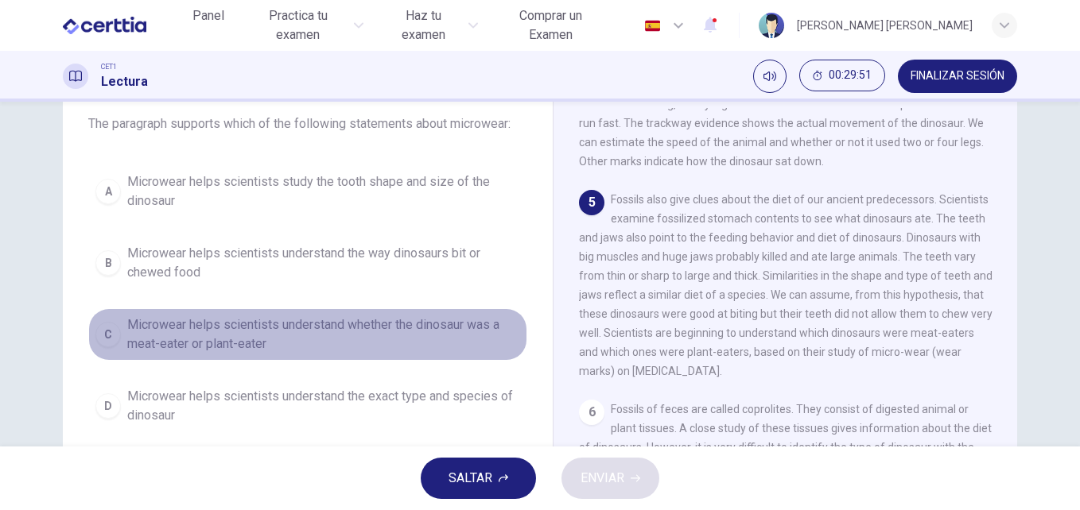
click at [392, 326] on span "Microwear helps scientists understand whether the dinosaur was a meat-eater or …" at bounding box center [323, 335] width 393 height 38
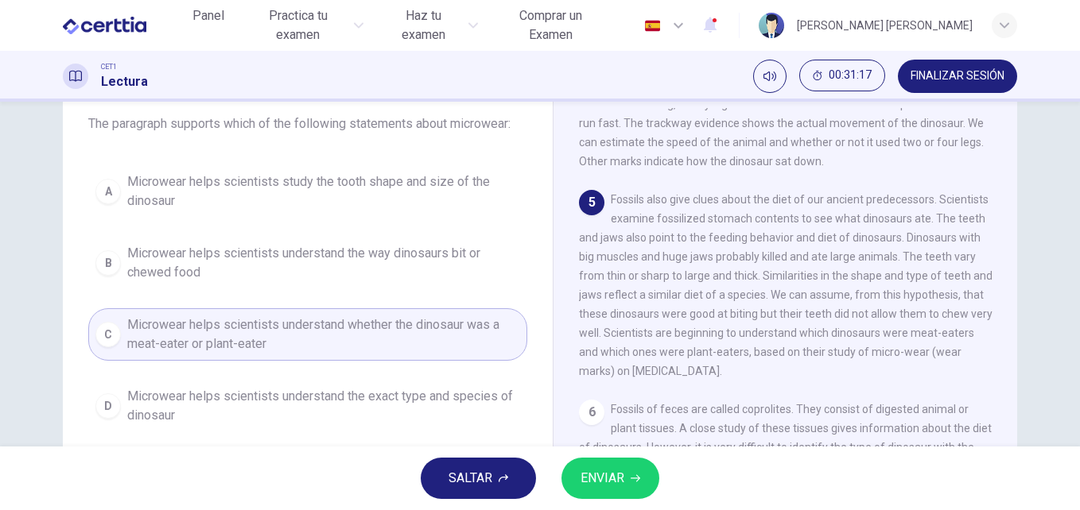
click at [332, 339] on span "Microwear helps scientists understand whether the dinosaur was a meat-eater or …" at bounding box center [323, 335] width 393 height 38
click at [625, 475] on button "ENVIAR" at bounding box center [610, 478] width 98 height 41
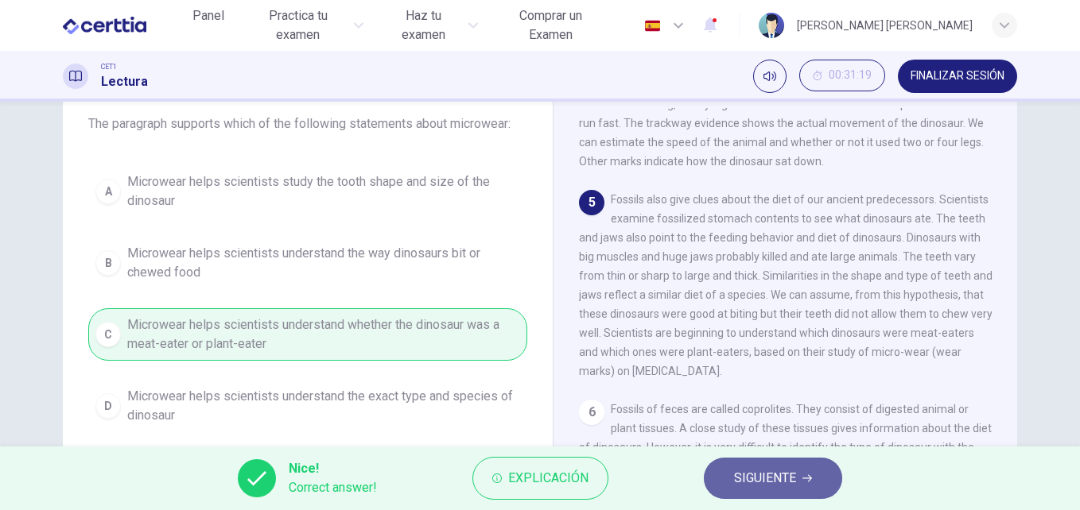
click at [743, 483] on span "SIGUIENTE" at bounding box center [765, 478] width 62 height 22
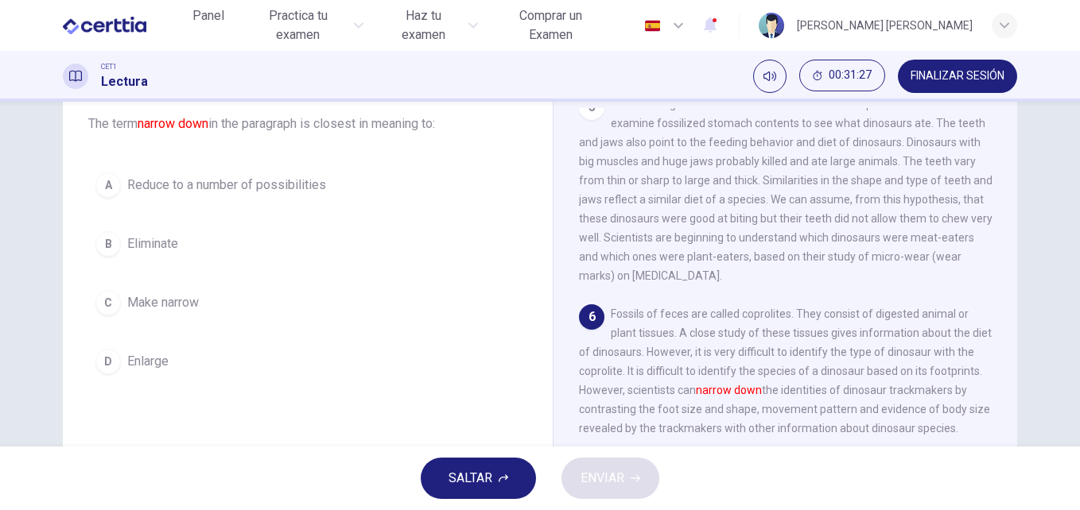
scroll to position [665, 0]
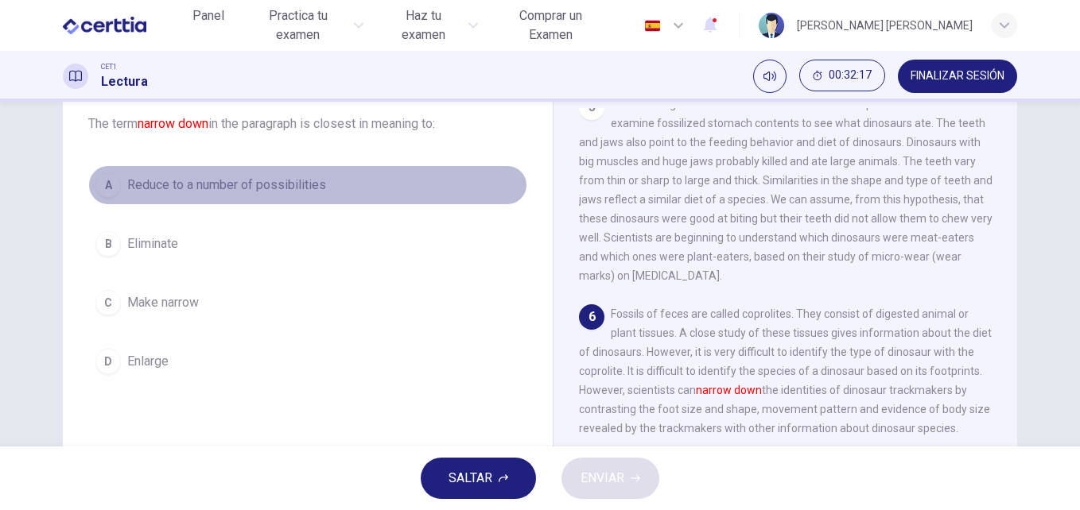
click at [182, 188] on span "Reduce to a number of possibilities" at bounding box center [226, 185] width 199 height 19
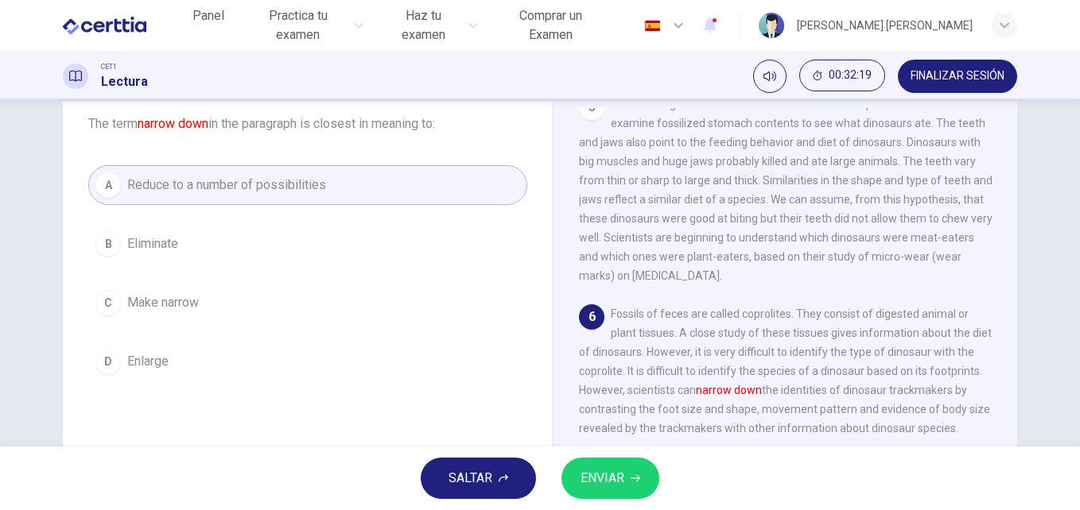
click at [605, 483] on span "ENVIAR" at bounding box center [602, 478] width 44 height 22
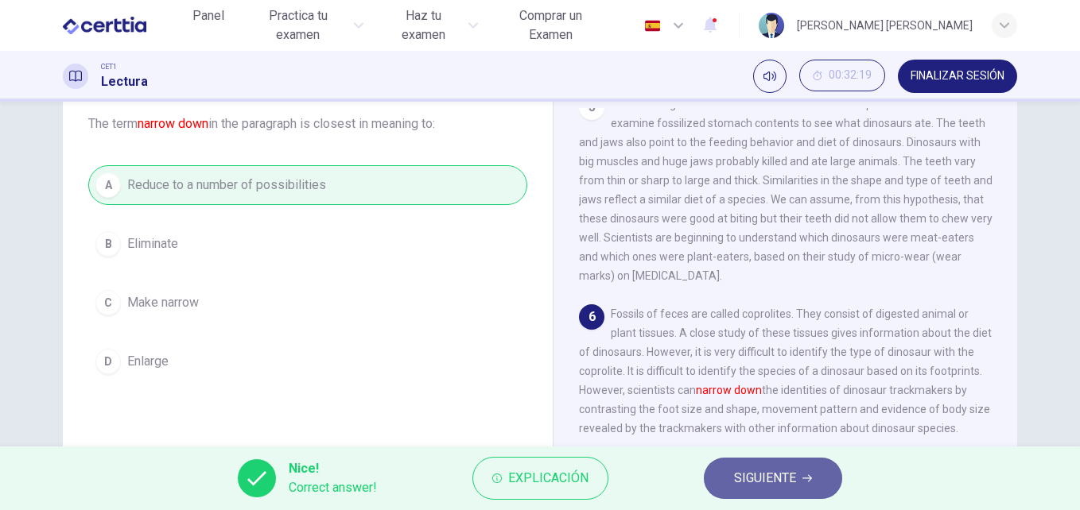
click at [745, 479] on span "SIGUIENTE" at bounding box center [765, 478] width 62 height 22
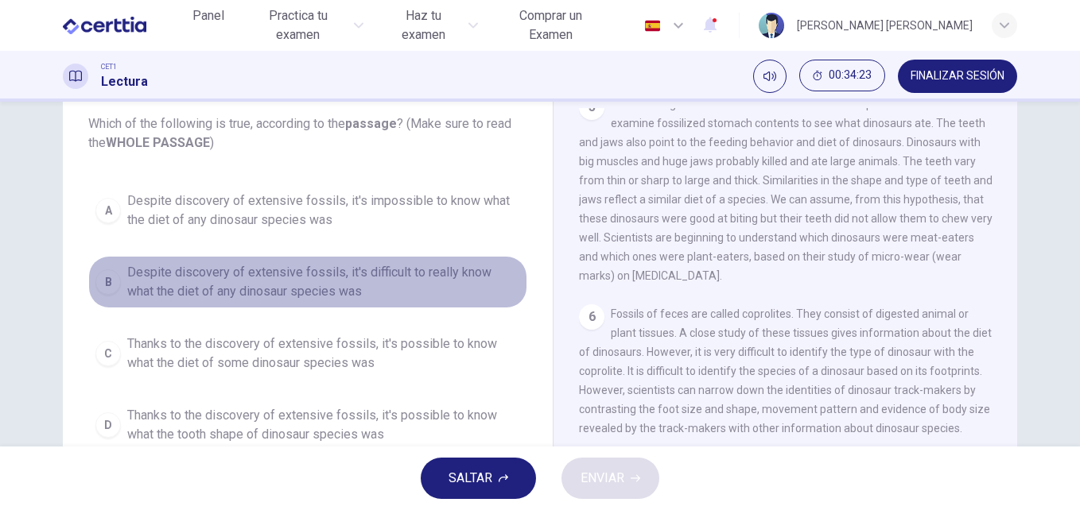
click at [267, 276] on span "Despite discovery of extensive fossils, it's difficult to really know what the …" at bounding box center [323, 282] width 393 height 38
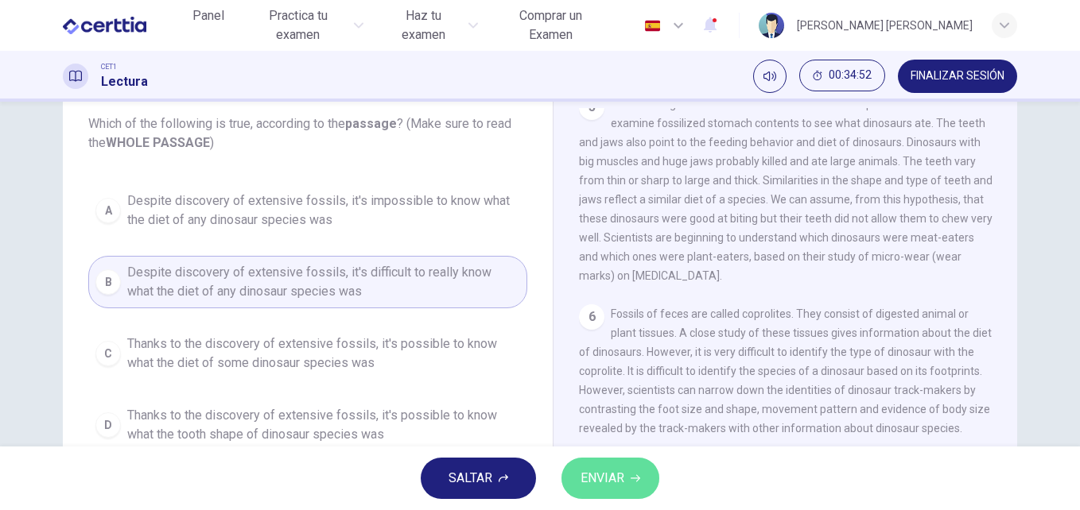
click at [617, 471] on span "ENVIAR" at bounding box center [602, 478] width 44 height 22
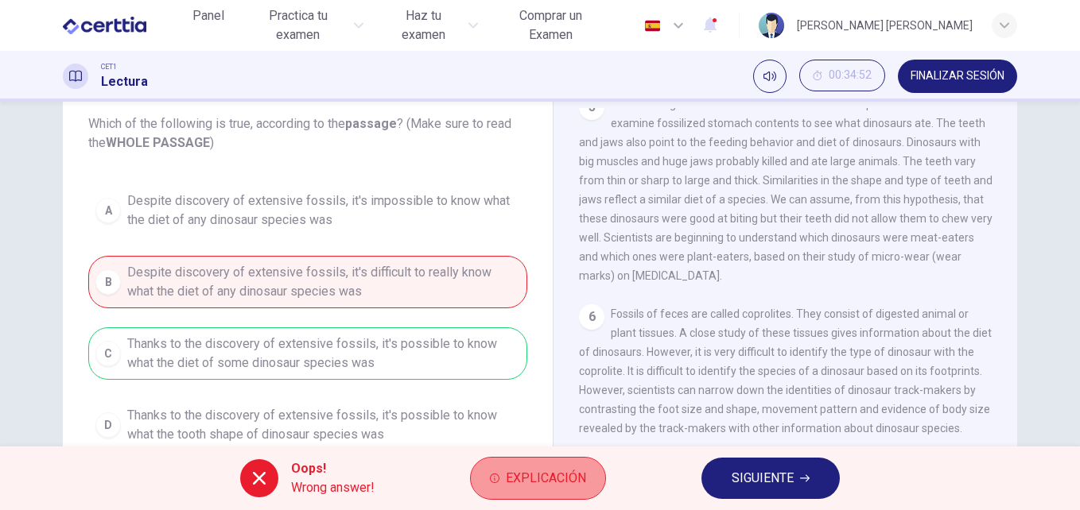
click at [544, 468] on span "Explicación" at bounding box center [546, 478] width 80 height 22
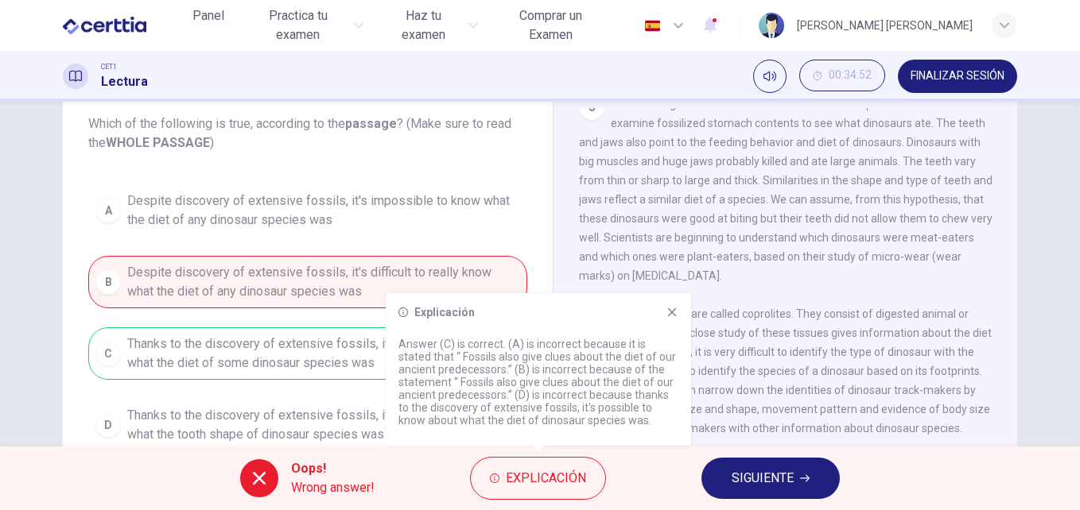
click at [672, 312] on icon at bounding box center [672, 312] width 9 height 9
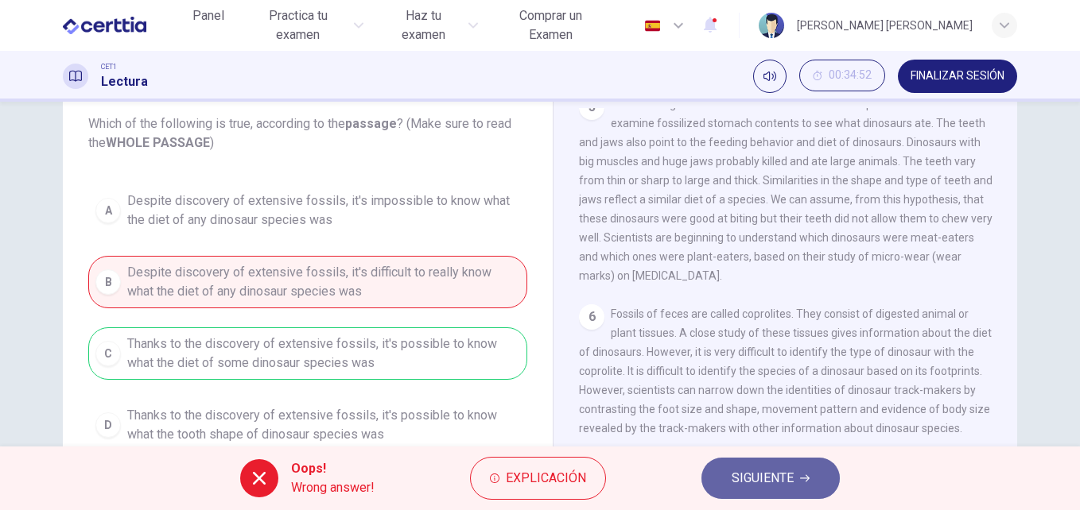
click at [785, 471] on span "SIGUIENTE" at bounding box center [762, 478] width 62 height 22
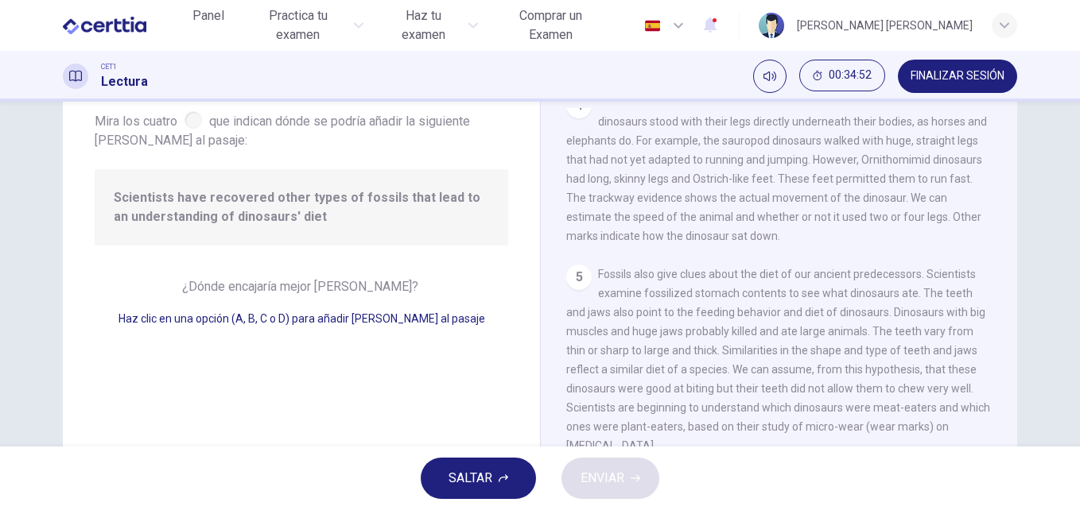
scroll to position [689, 0]
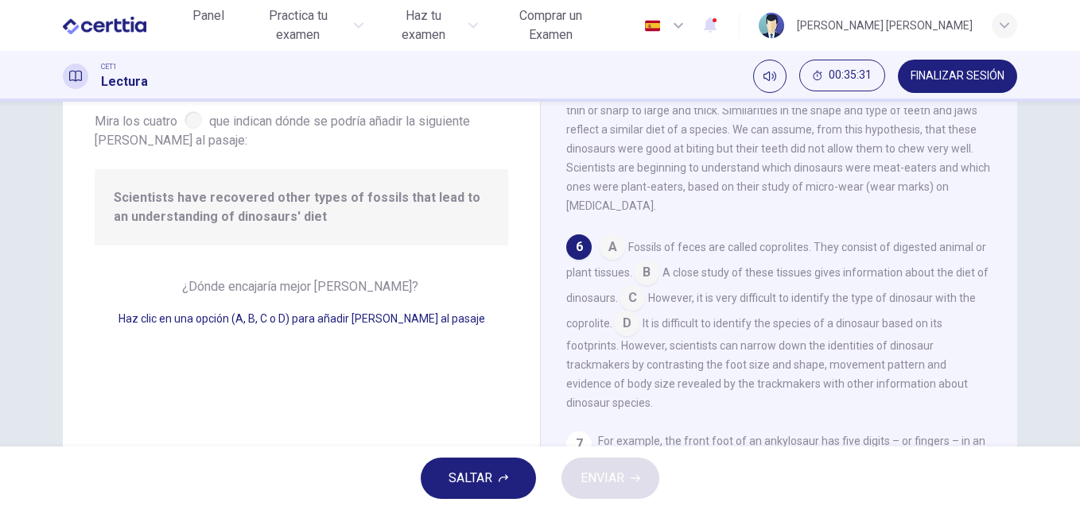
click at [615, 249] on input at bounding box center [611, 248] width 25 height 25
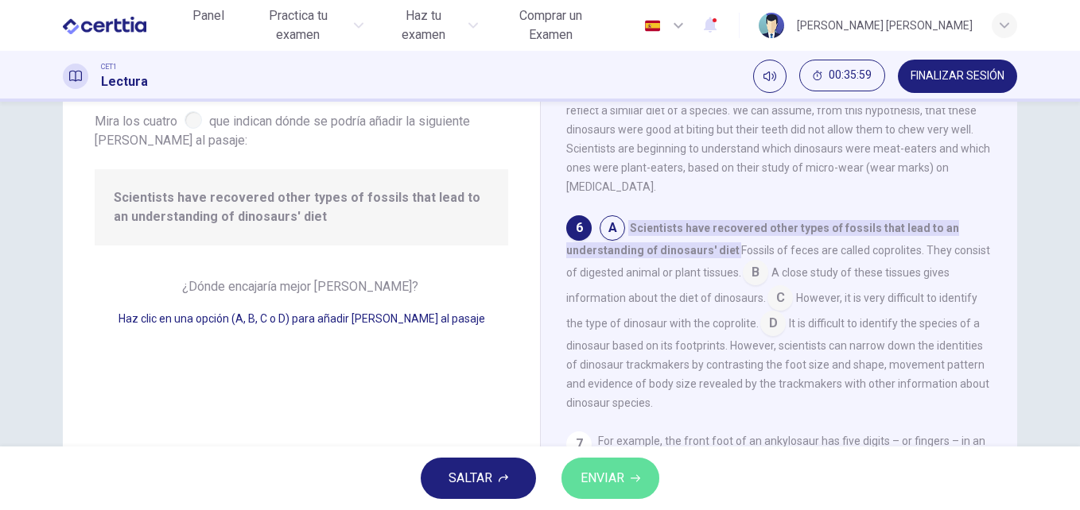
click at [615, 477] on span "ENVIAR" at bounding box center [602, 478] width 44 height 22
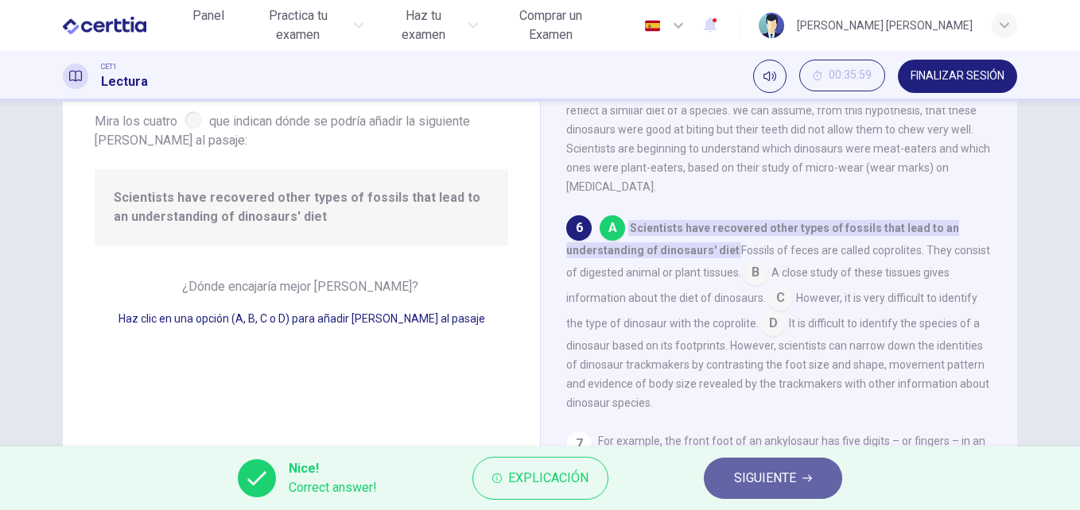
click at [776, 465] on button "SIGUIENTE" at bounding box center [773, 478] width 138 height 41
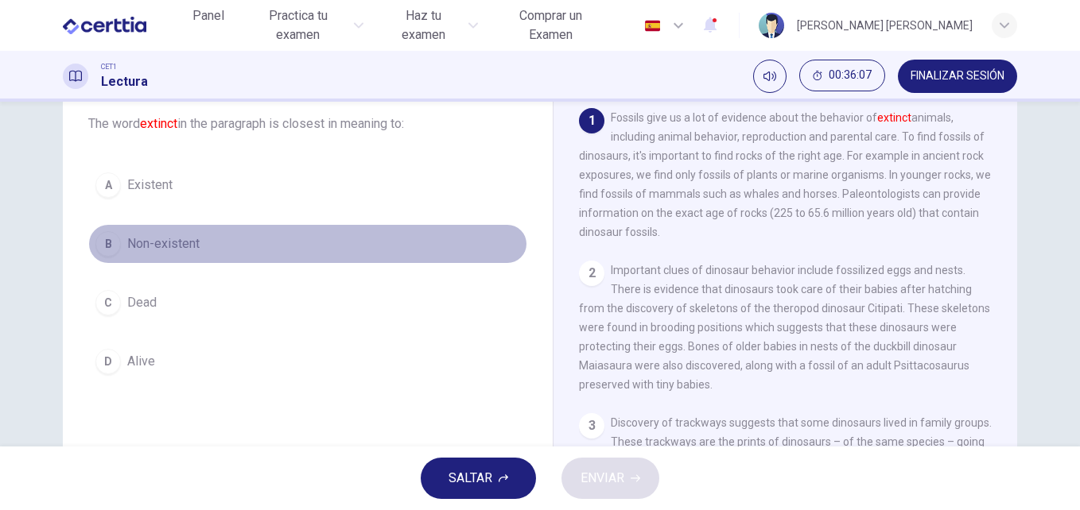
click at [196, 245] on button "B Non-existent" at bounding box center [307, 244] width 439 height 40
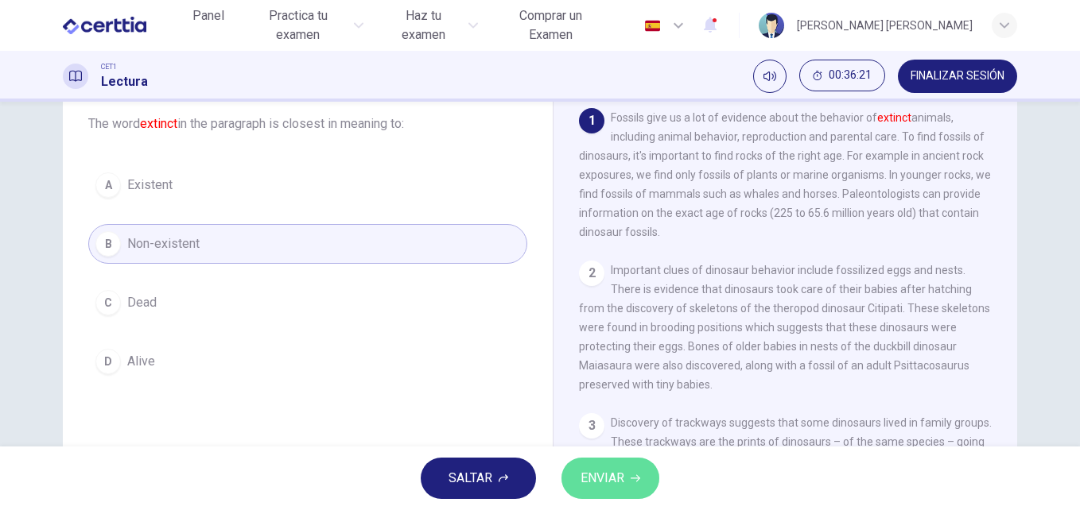
click at [615, 475] on span "ENVIAR" at bounding box center [602, 478] width 44 height 22
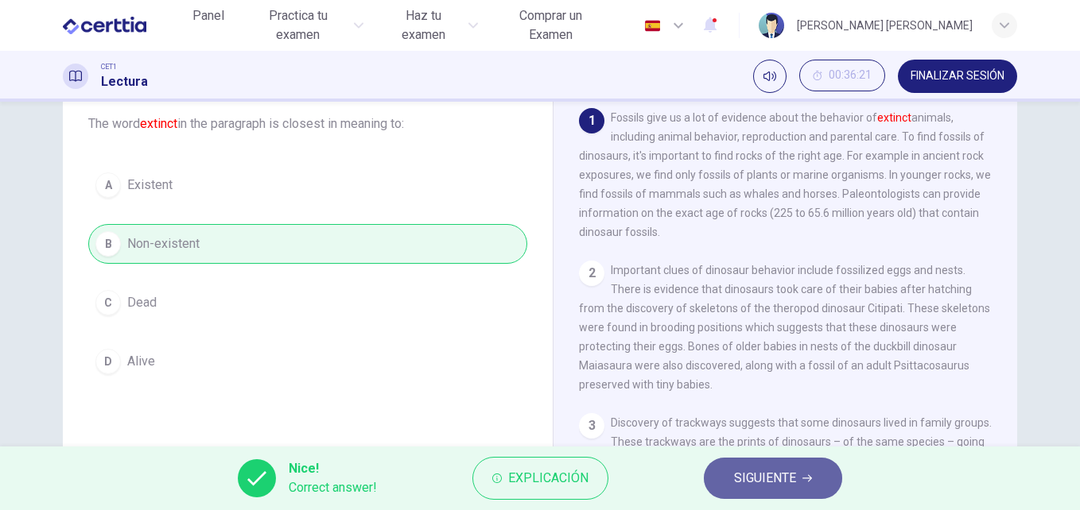
click at [747, 477] on span "SIGUIENTE" at bounding box center [765, 478] width 62 height 22
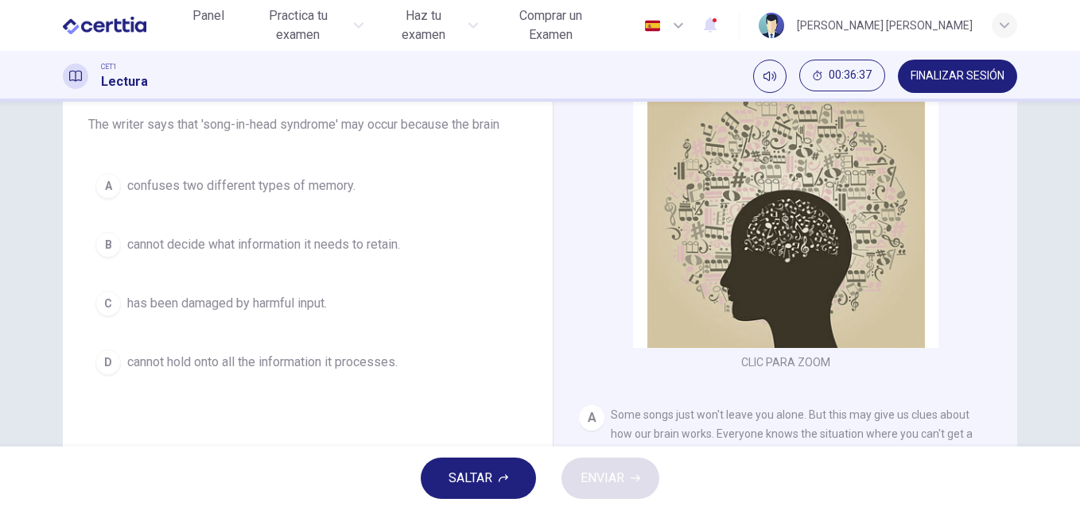
scroll to position [131, 0]
drag, startPoint x: 1000, startPoint y: 179, endPoint x: 1004, endPoint y: 226, distance: 47.1
click at [1004, 230] on div "CLIC PARA ZOOM Clic para zoom A Some songs just won't leave you alone. But this…" at bounding box center [796, 313] width 434 height 483
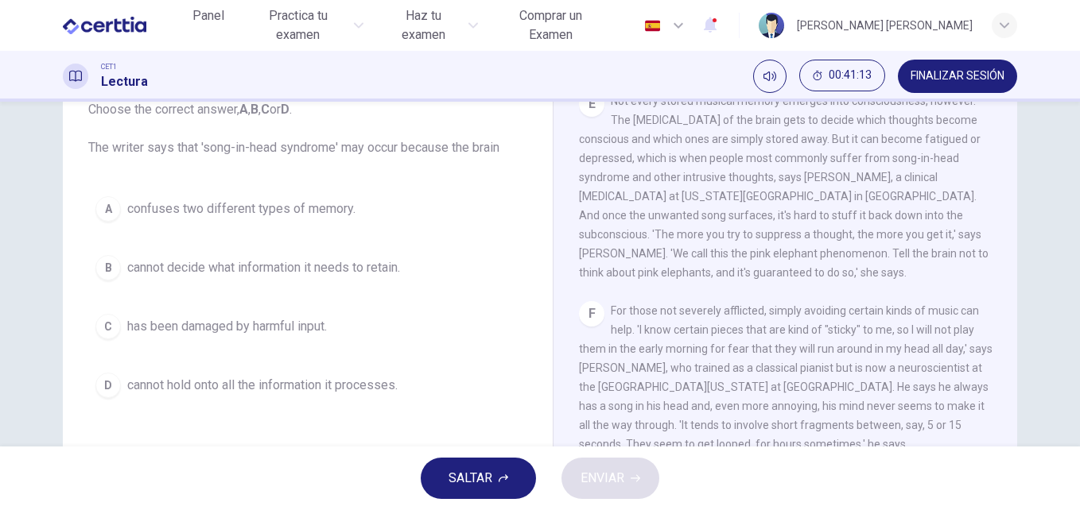
scroll to position [874, 0]
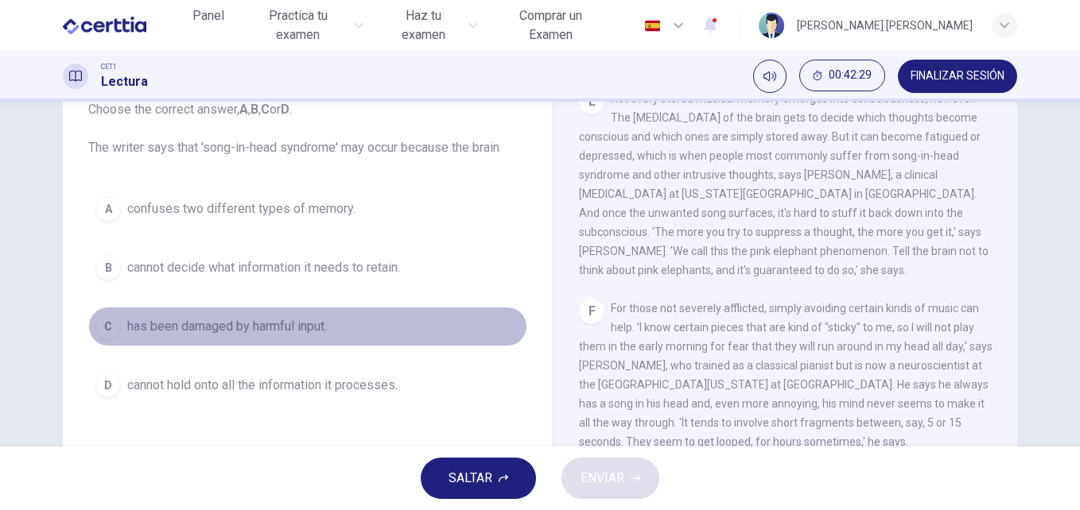
click at [306, 326] on span "has been damaged by harmful input." at bounding box center [227, 326] width 200 height 19
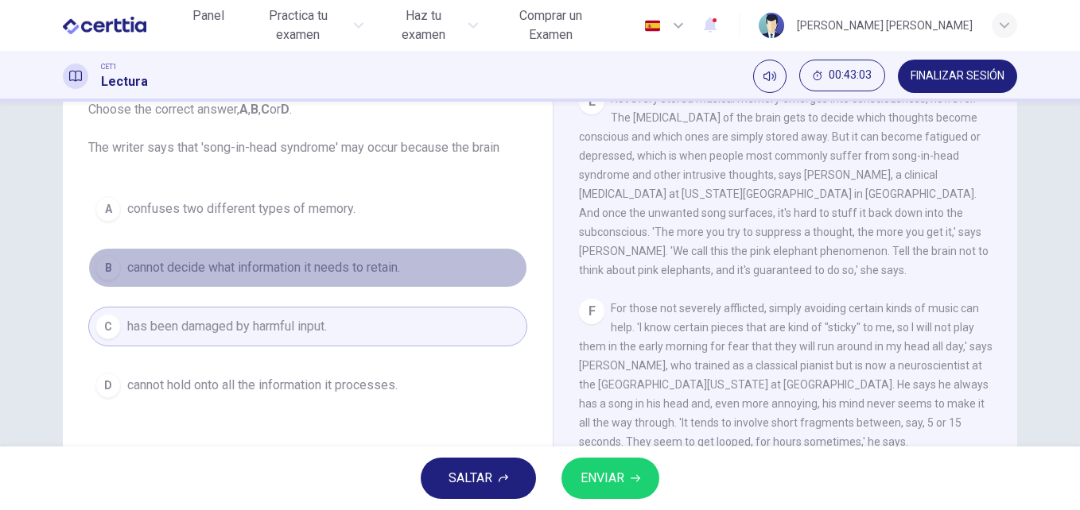
click at [374, 271] on span "cannot decide what information it needs to retain." at bounding box center [263, 267] width 273 height 19
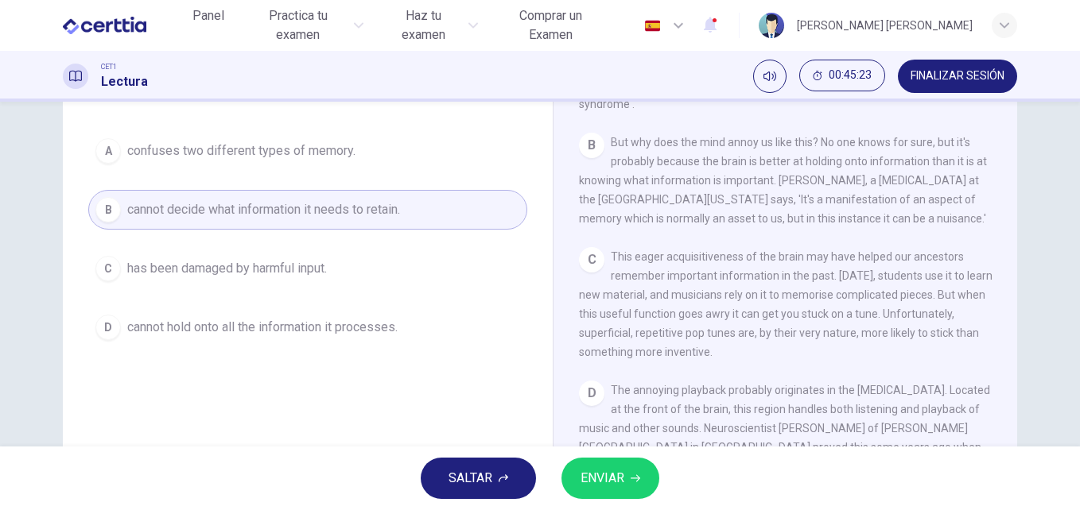
scroll to position [381, 0]
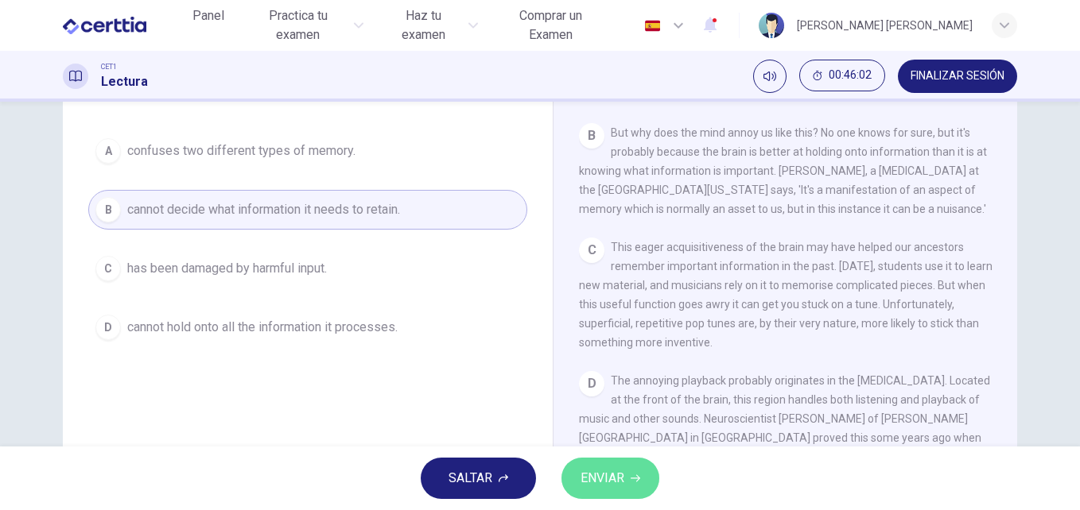
click at [595, 485] on span "ENVIAR" at bounding box center [602, 478] width 44 height 22
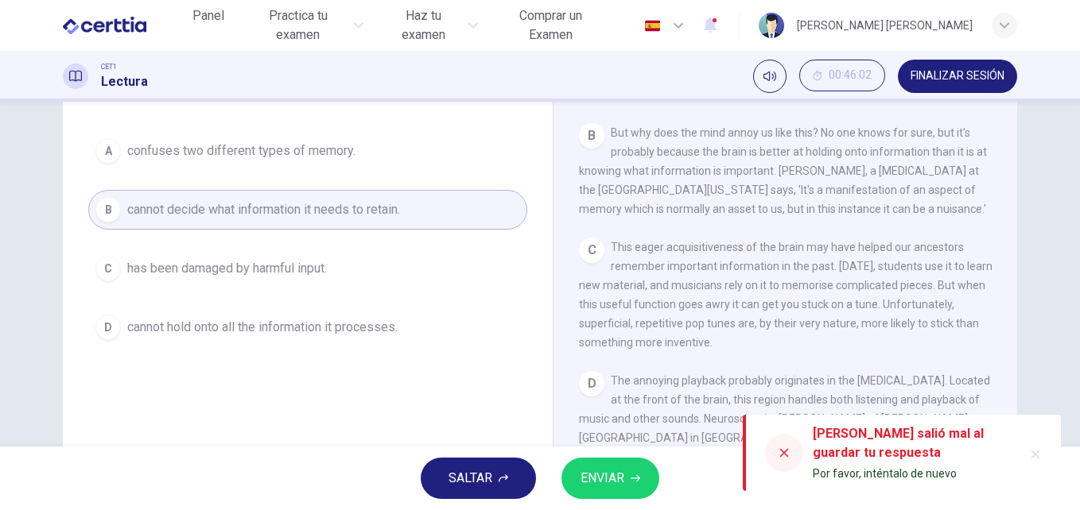
click at [412, 214] on button "B cannot decide what information it needs to retain." at bounding box center [307, 210] width 439 height 40
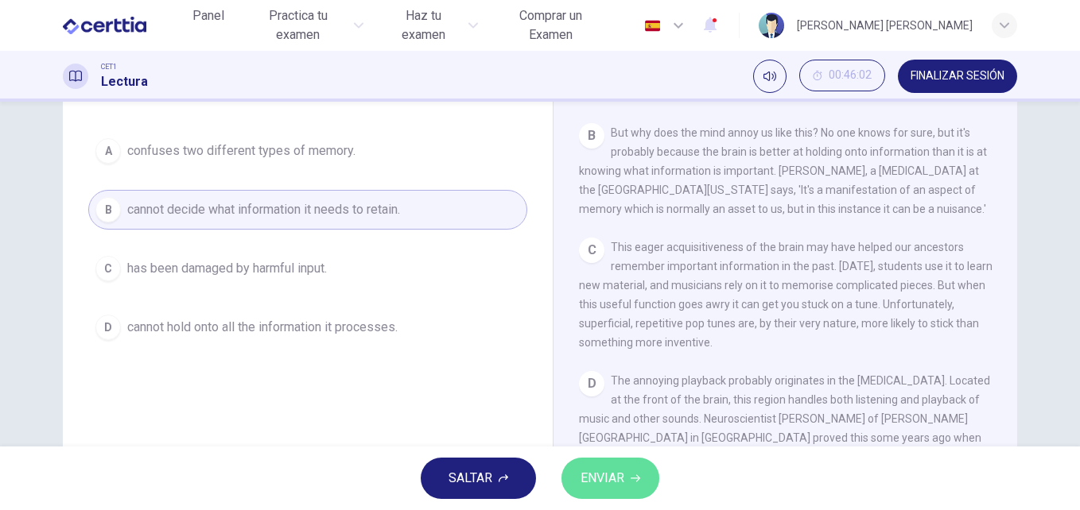
click at [616, 469] on span "ENVIAR" at bounding box center [602, 478] width 44 height 22
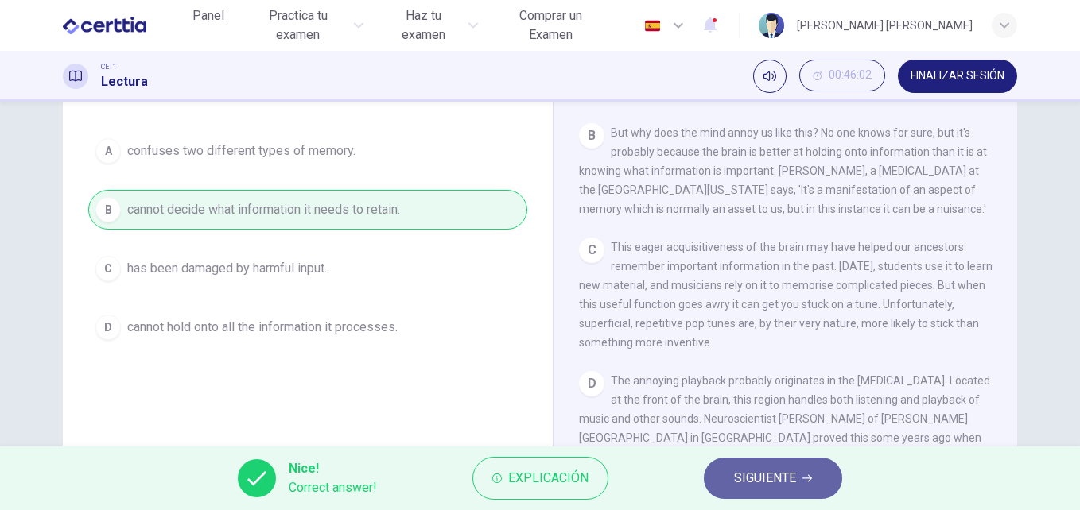
click at [780, 480] on span "SIGUIENTE" at bounding box center [765, 478] width 62 height 22
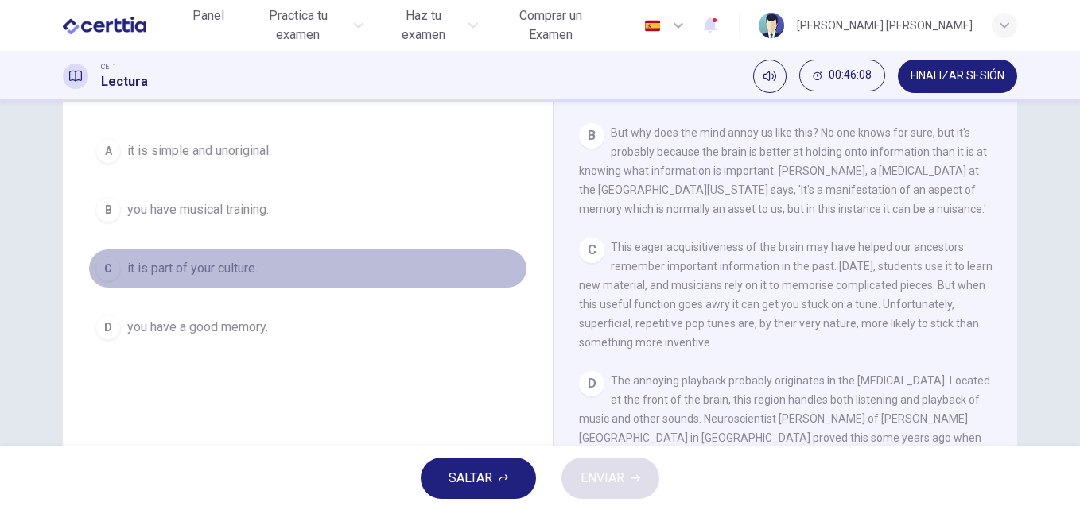
click at [509, 262] on button "C it is part of your culture." at bounding box center [307, 269] width 439 height 40
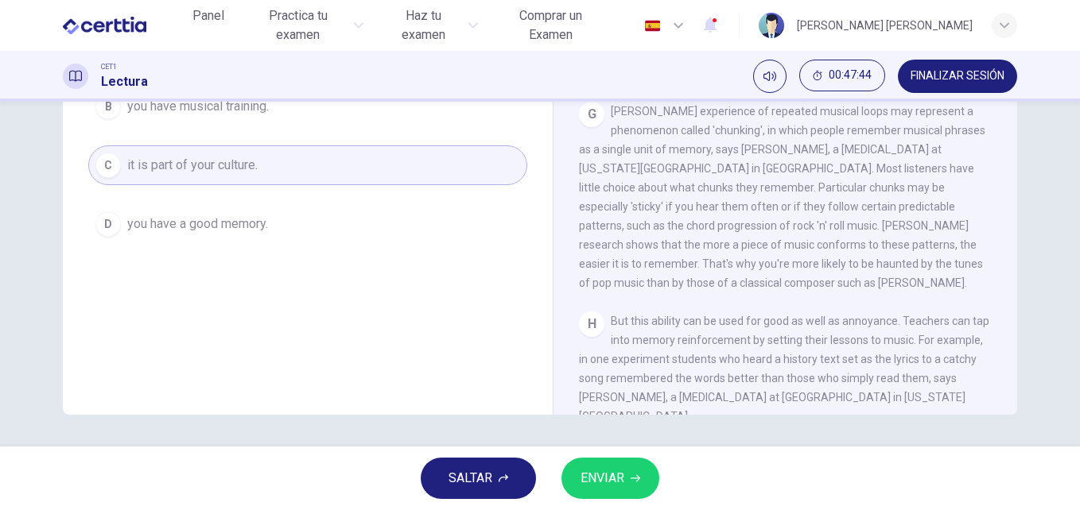
scroll to position [1091, 0]
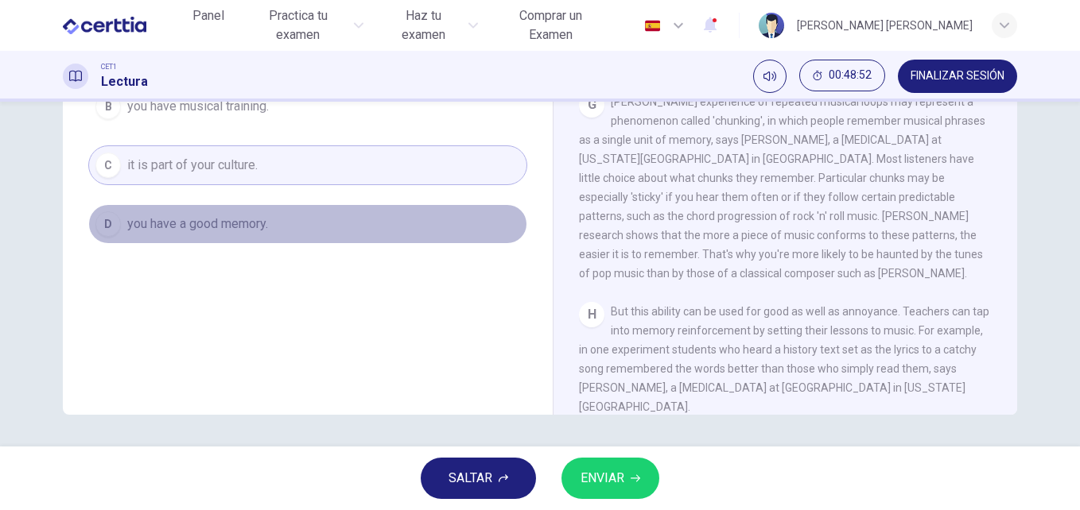
click at [335, 226] on button "D you have a good memory." at bounding box center [307, 224] width 439 height 40
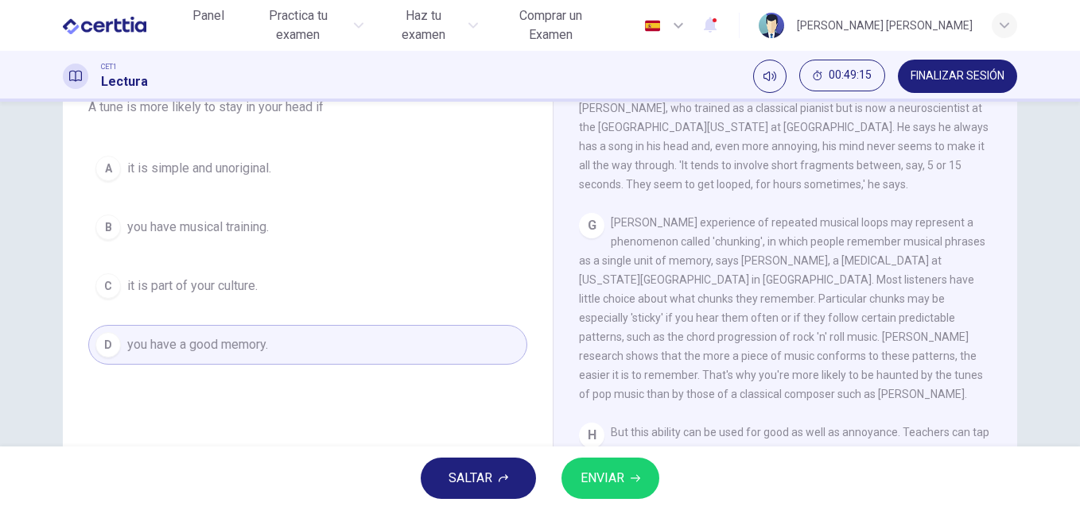
scroll to position [144, 0]
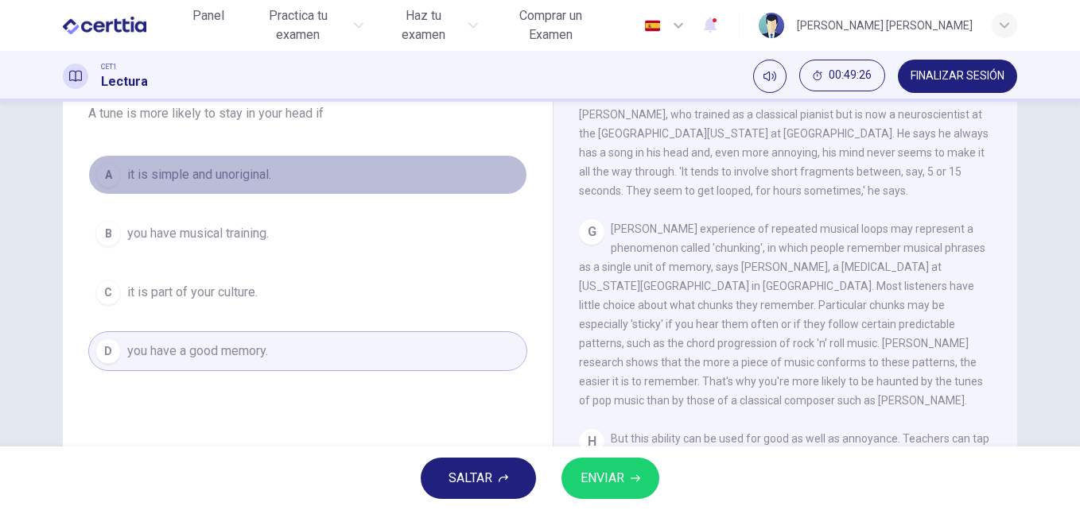
click at [211, 172] on span "it is simple and unoriginal." at bounding box center [199, 174] width 144 height 19
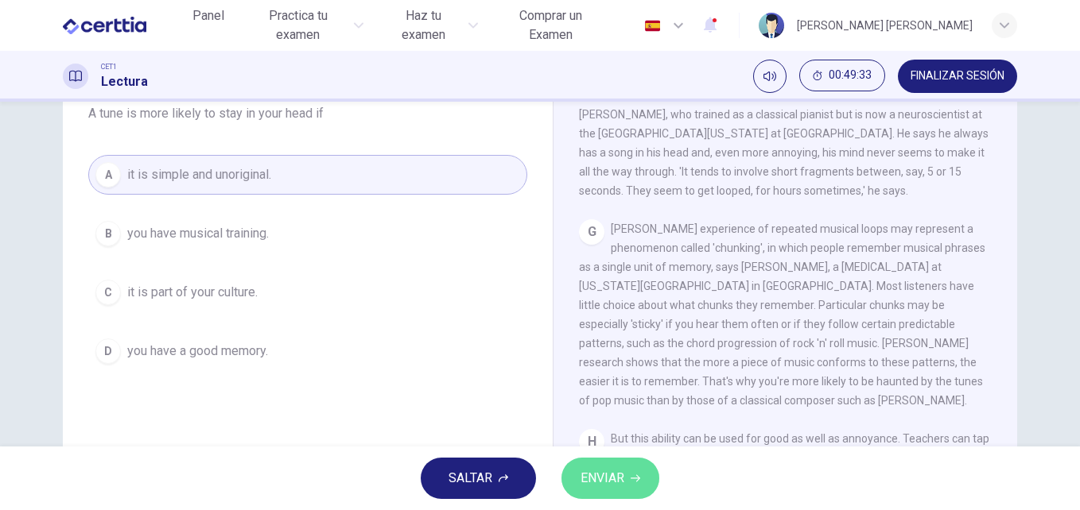
click at [619, 482] on span "ENVIAR" at bounding box center [602, 478] width 44 height 22
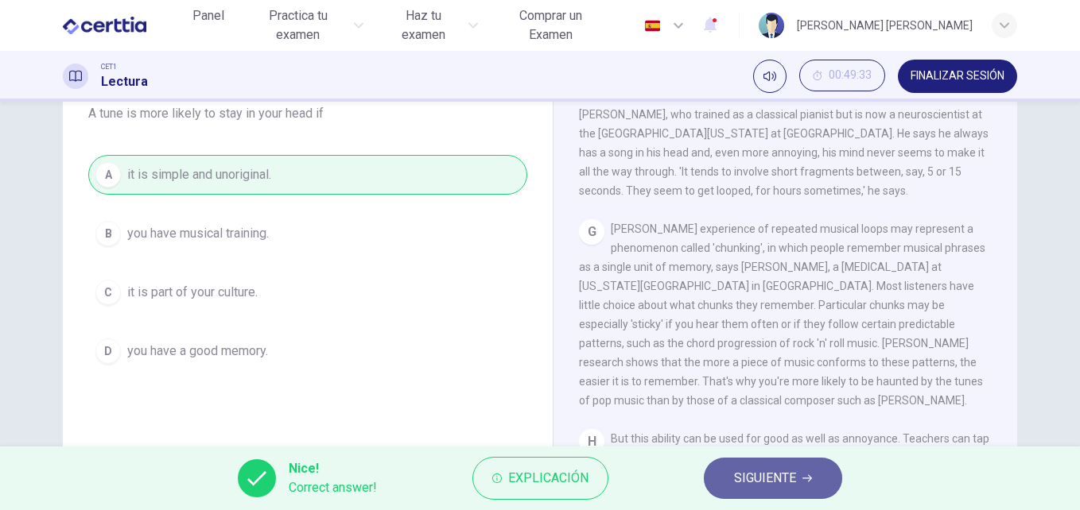
click at [746, 484] on span "SIGUIENTE" at bounding box center [765, 478] width 62 height 22
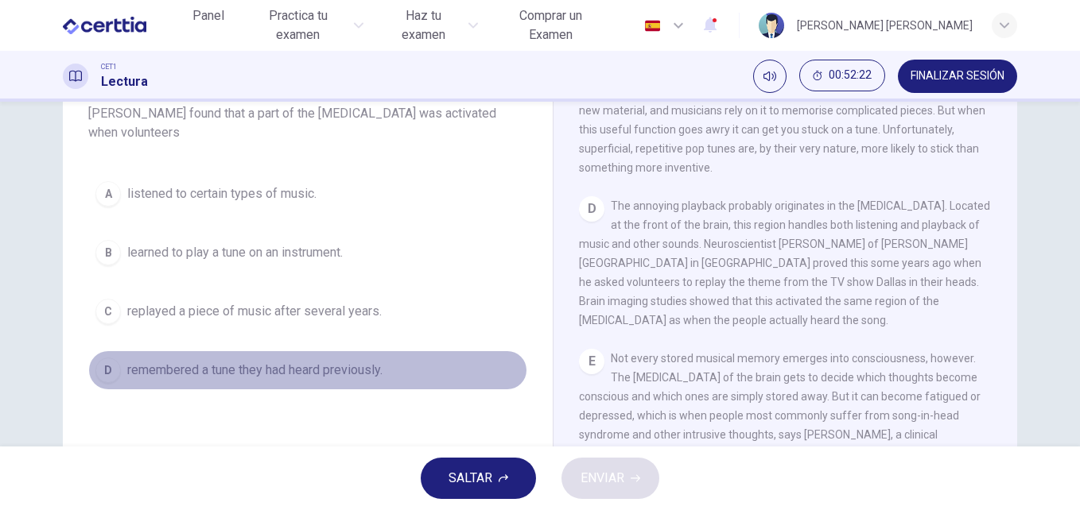
click at [283, 374] on span "remembered a tune they had heard previously." at bounding box center [254, 370] width 255 height 19
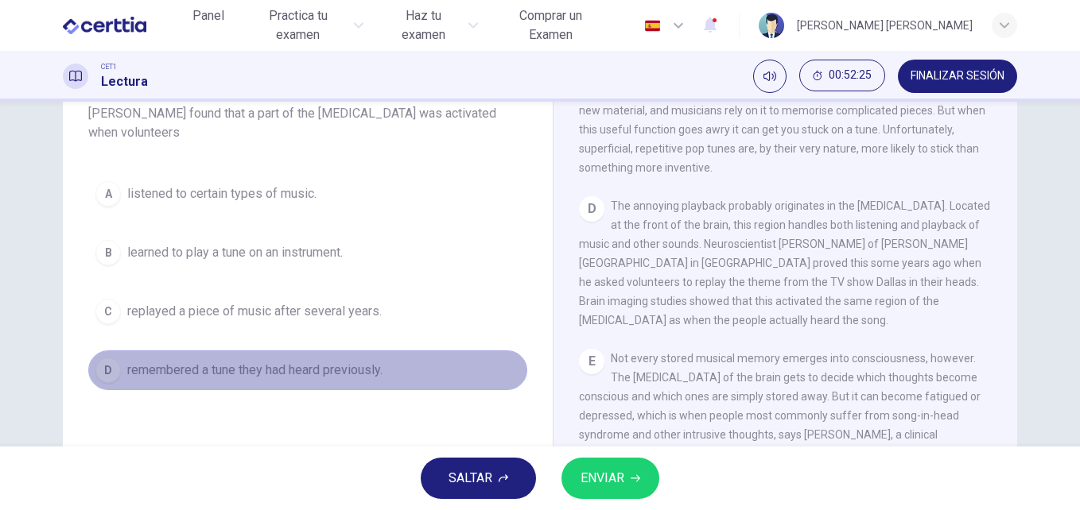
click at [434, 381] on button "D remembered a tune they had heard previously." at bounding box center [307, 371] width 439 height 40
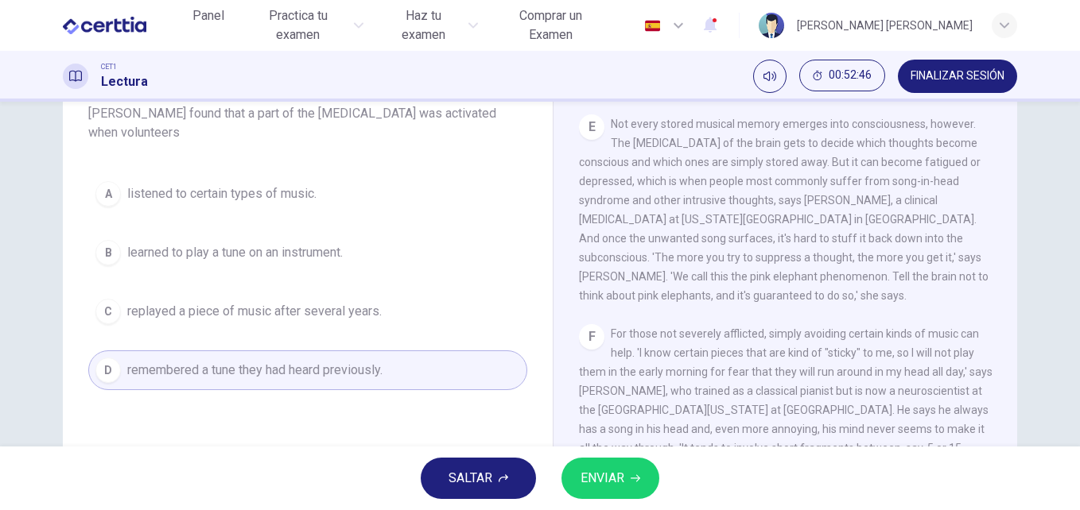
scroll to position [820, 0]
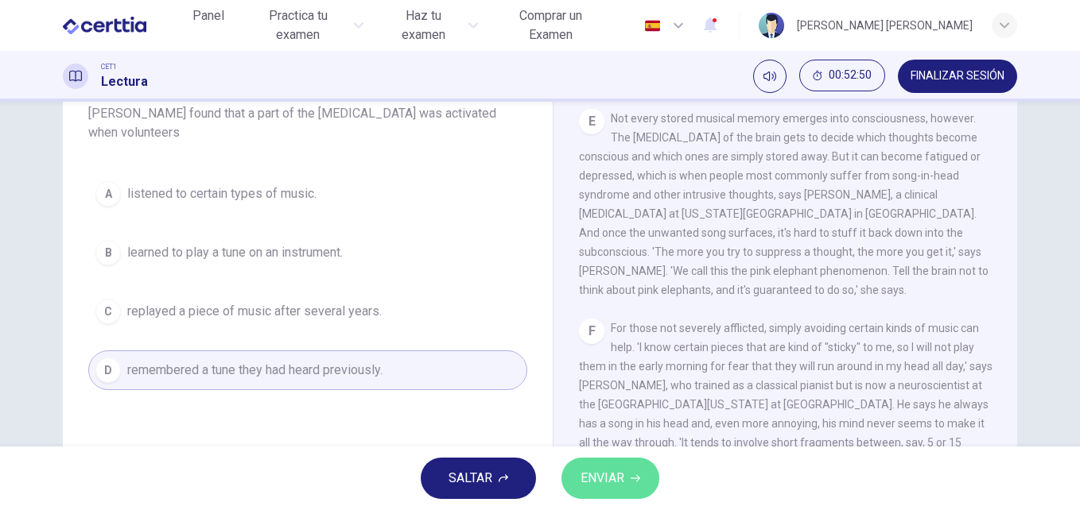
click at [606, 471] on span "ENVIAR" at bounding box center [602, 478] width 44 height 22
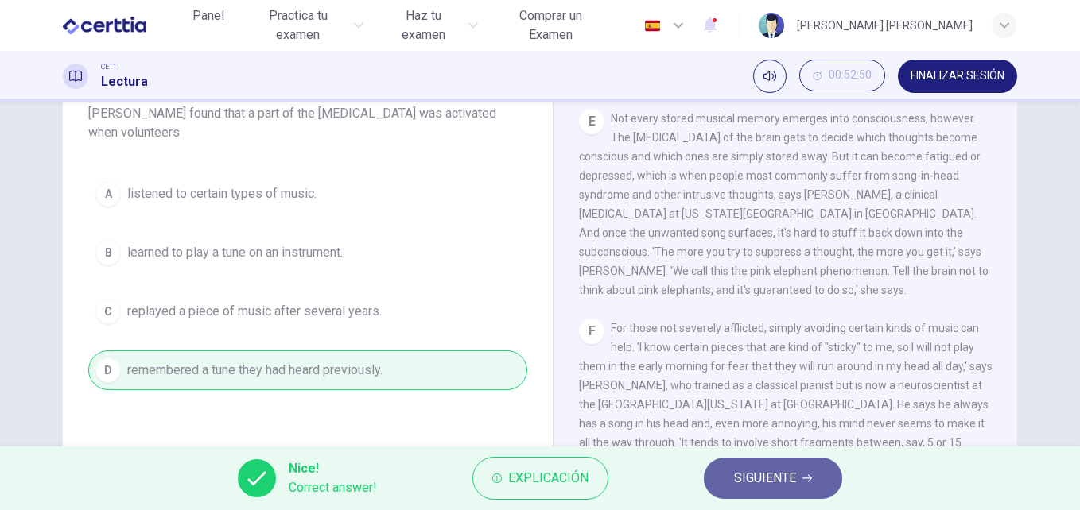
click at [779, 473] on span "SIGUIENTE" at bounding box center [765, 478] width 62 height 22
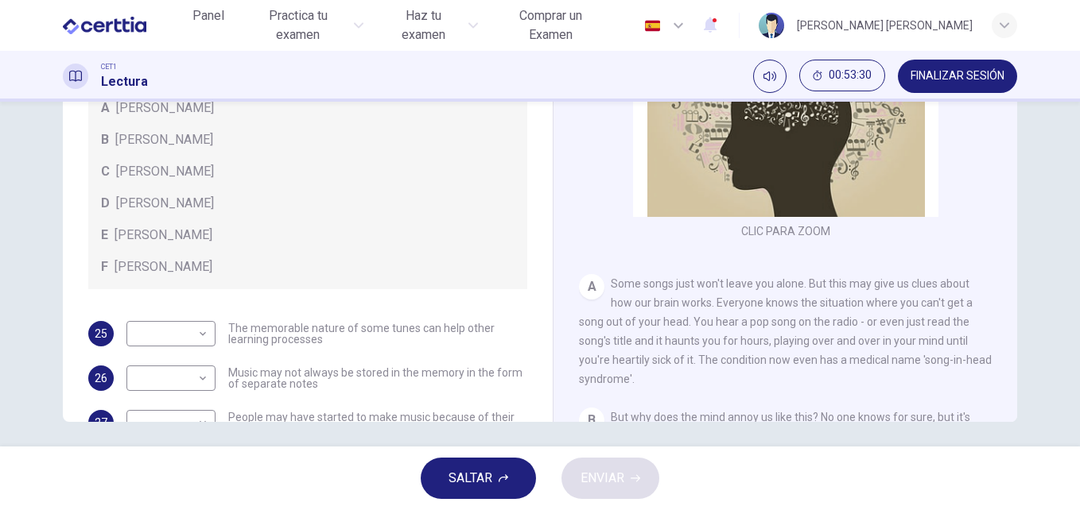
scroll to position [422, 0]
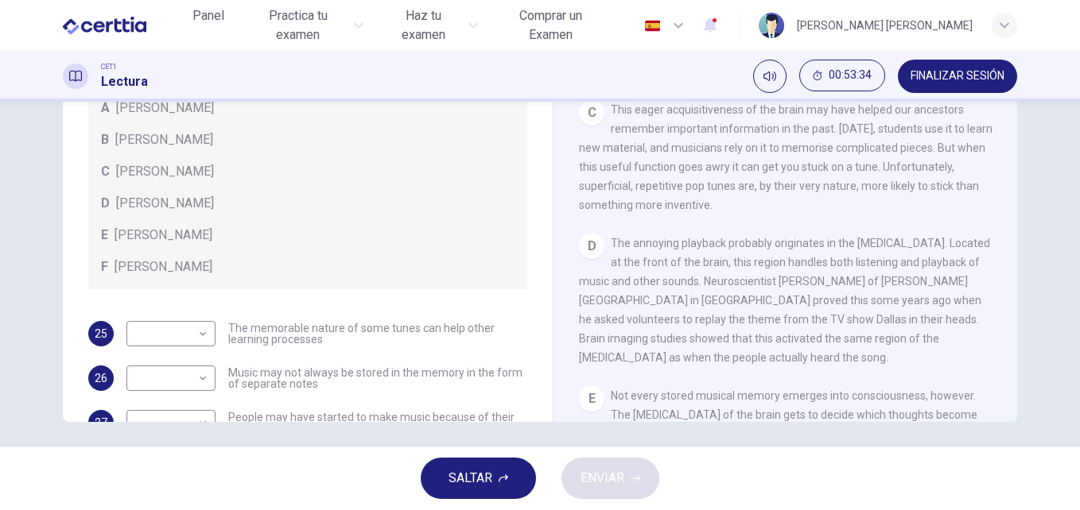
drag, startPoint x: 1009, startPoint y: 145, endPoint x: 1003, endPoint y: 123, distance: 22.2
click at [1003, 123] on div "A Song on the Brain CLIC PARA ZOOM Clic para zoom A Some songs just won't leave…" at bounding box center [785, 159] width 464 height 578
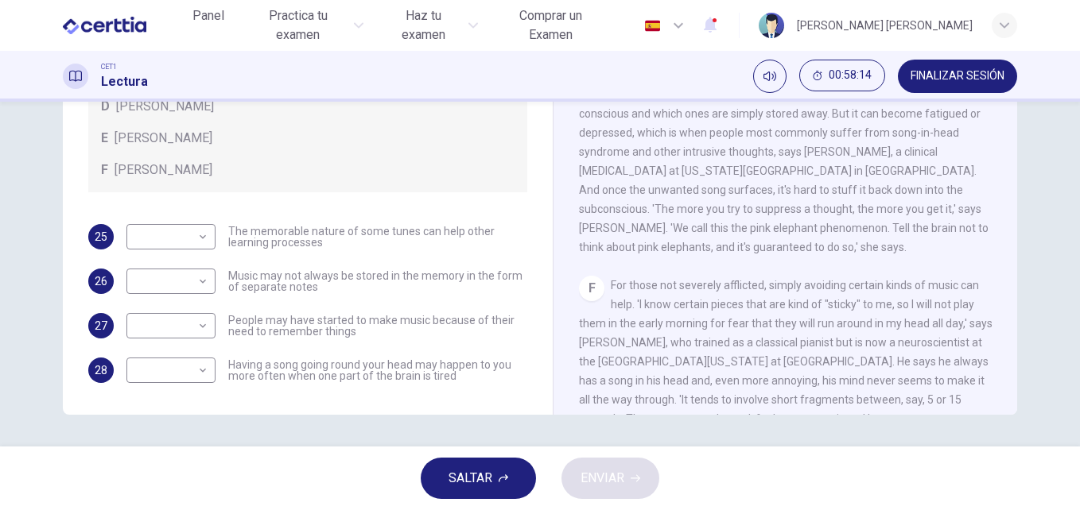
scroll to position [239, 0]
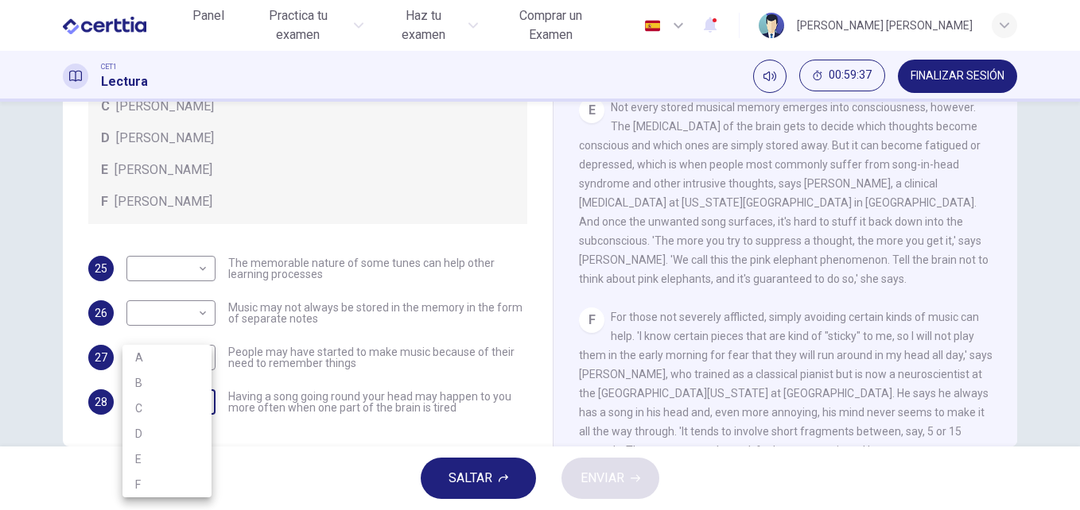
click at [201, 403] on body "Este sitio utiliza cookies, como se explica en nuestra Política de Privacidad .…" at bounding box center [540, 255] width 1080 height 510
click at [186, 377] on li "B" at bounding box center [166, 382] width 89 height 25
type input "*"
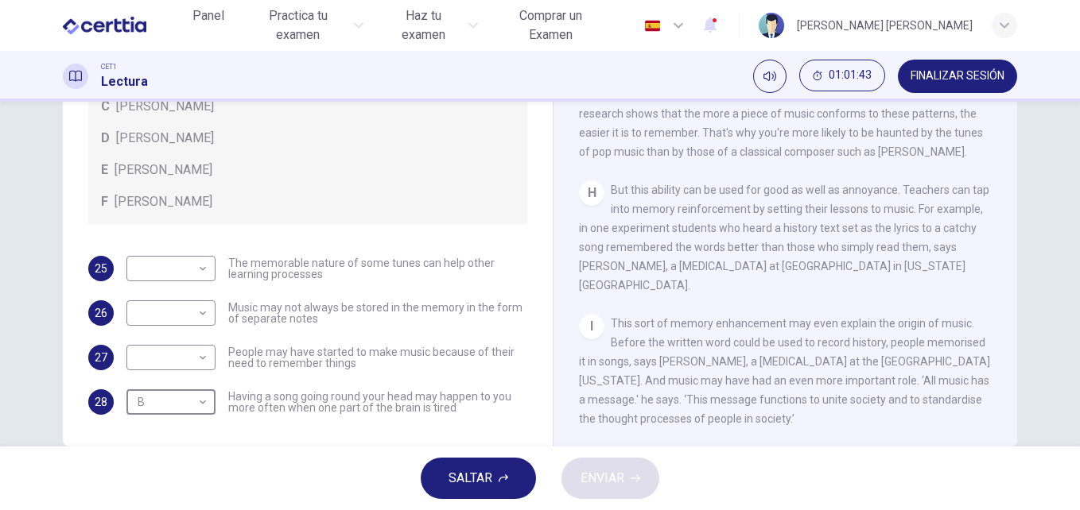
scroll to position [1276, 0]
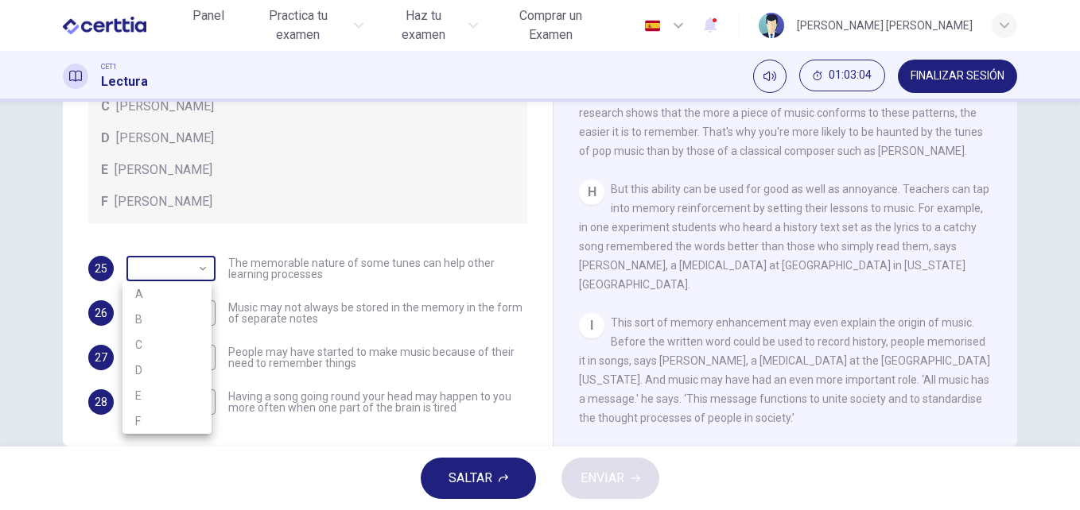
click at [205, 269] on body "Este sitio utiliza cookies, como se explica en nuestra Política de Privacidad .…" at bounding box center [540, 255] width 1080 height 510
click at [165, 404] on li "E" at bounding box center [166, 395] width 89 height 25
type input "*"
click at [200, 362] on body "Este sitio utiliza cookies, como se explica en nuestra Política de Privacidad .…" at bounding box center [540, 255] width 1080 height 510
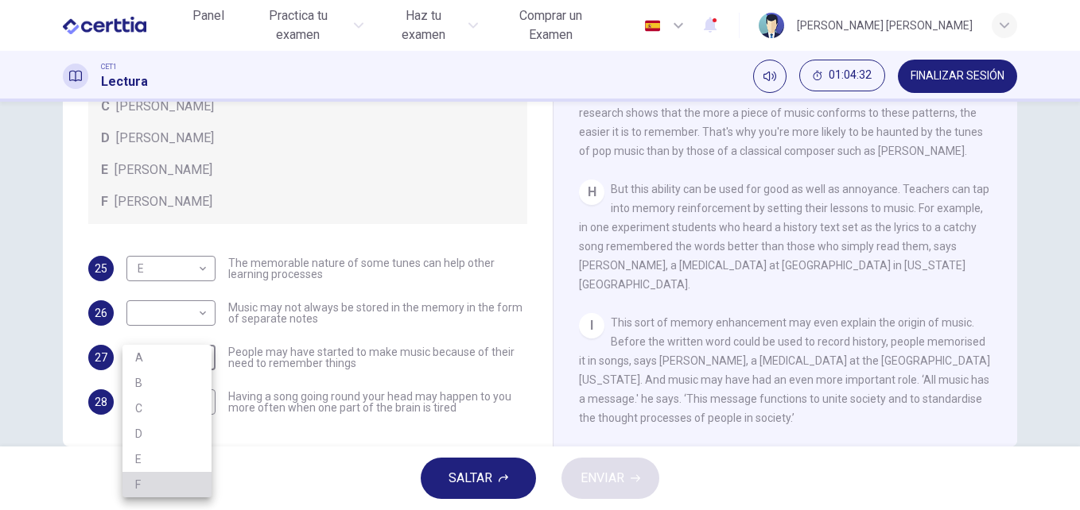
click at [169, 488] on li "F" at bounding box center [166, 484] width 89 height 25
type input "*"
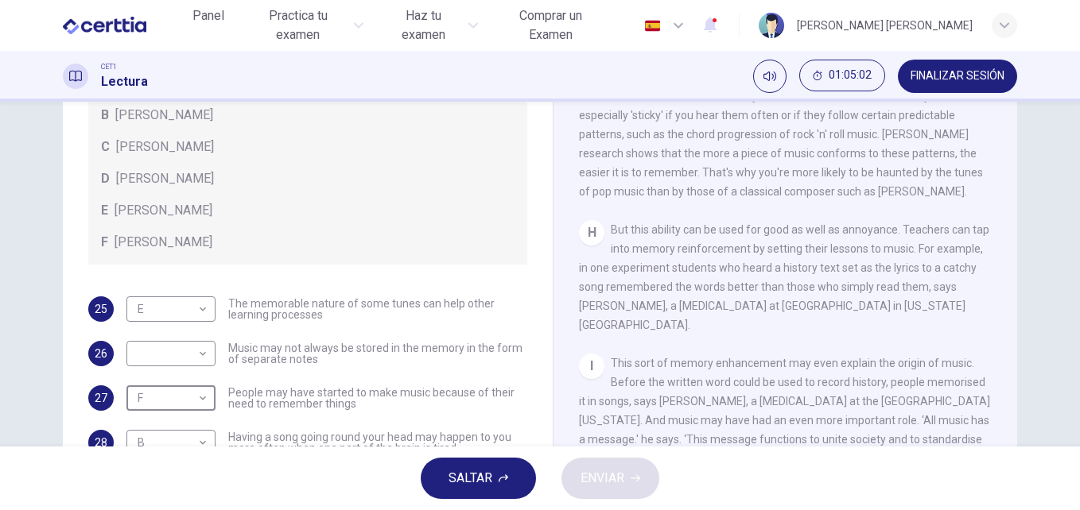
scroll to position [271, 0]
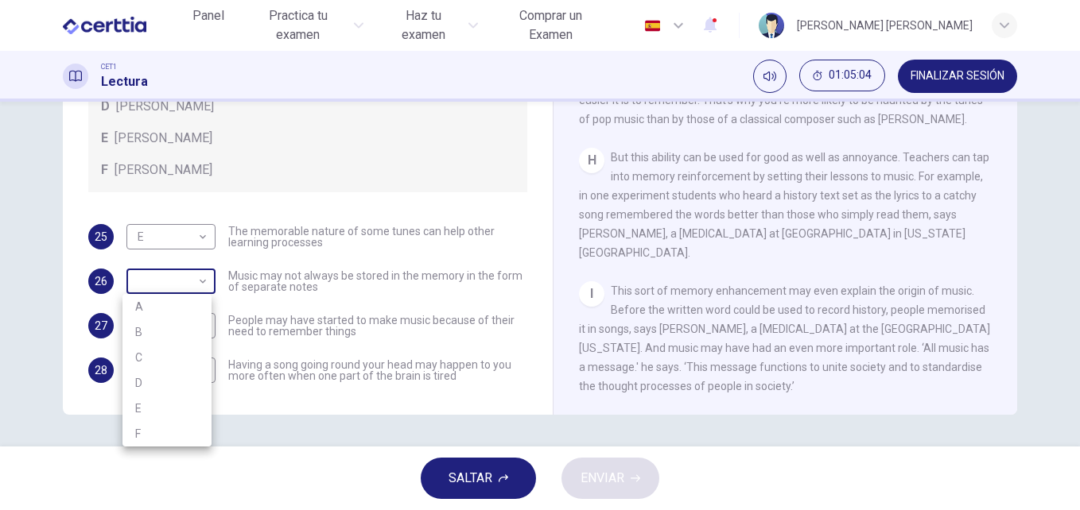
click at [201, 283] on body "Este sitio utiliza cookies, como se explica en nuestra Política de Privacidad .…" at bounding box center [540, 255] width 1080 height 510
click at [173, 374] on li "D" at bounding box center [166, 382] width 89 height 25
type input "*"
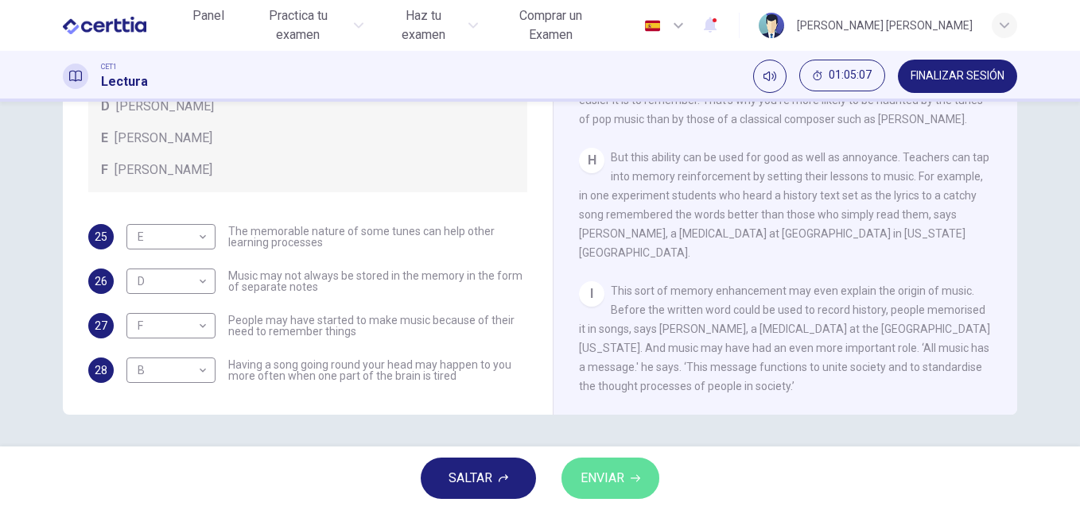
click at [617, 495] on button "ENVIAR" at bounding box center [610, 478] width 98 height 41
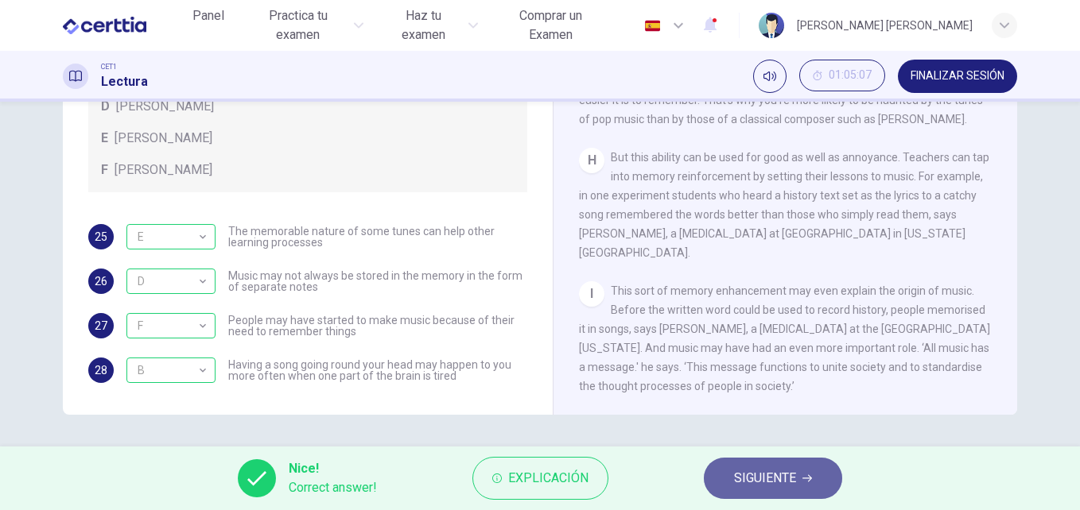
click at [773, 487] on span "SIGUIENTE" at bounding box center [765, 478] width 62 height 22
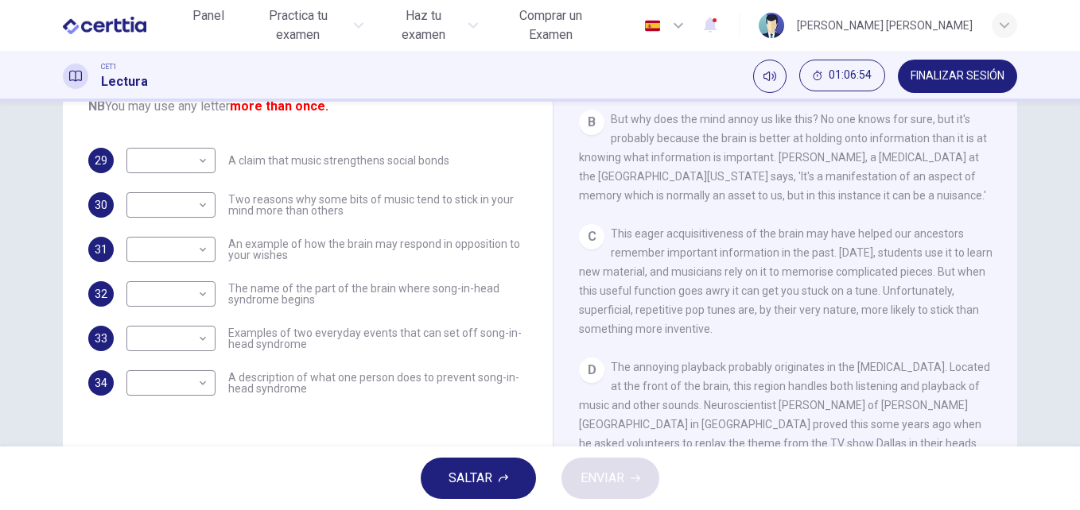
scroll to position [338, 0]
click at [203, 293] on body "Este sitio utiliza cookies, como se explica en nuestra Política de Privacidad .…" at bounding box center [540, 255] width 1080 height 510
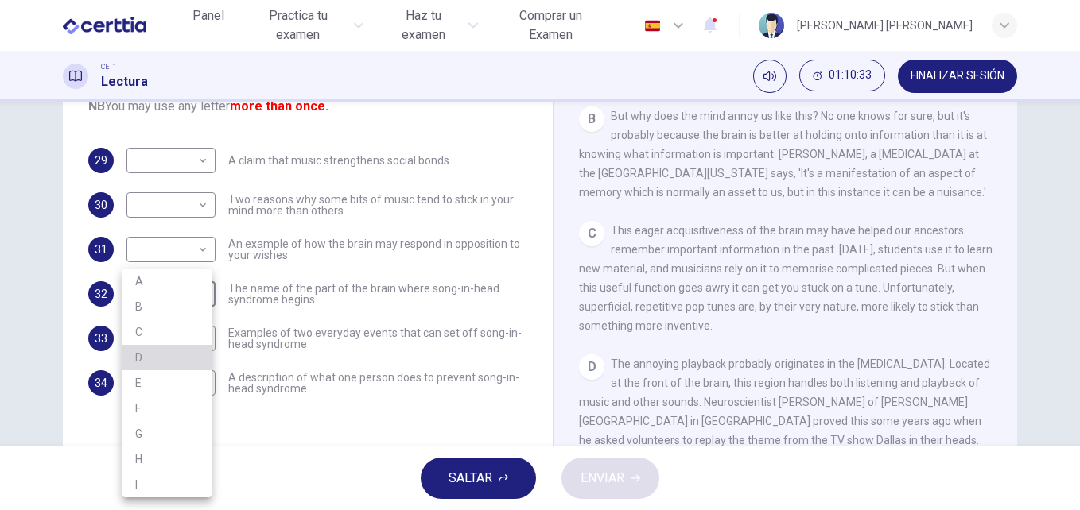
click at [176, 350] on li "D" at bounding box center [166, 357] width 89 height 25
type input "*"
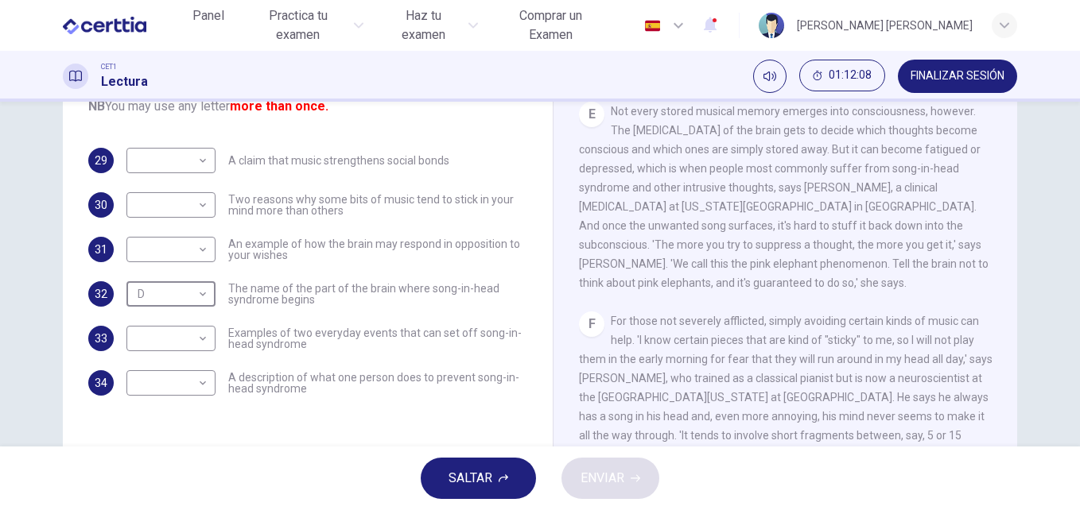
scroll to position [746, 0]
click at [205, 343] on body "Este sitio utiliza cookies, como se explica en nuestra Política de Privacidad .…" at bounding box center [540, 255] width 1080 height 510
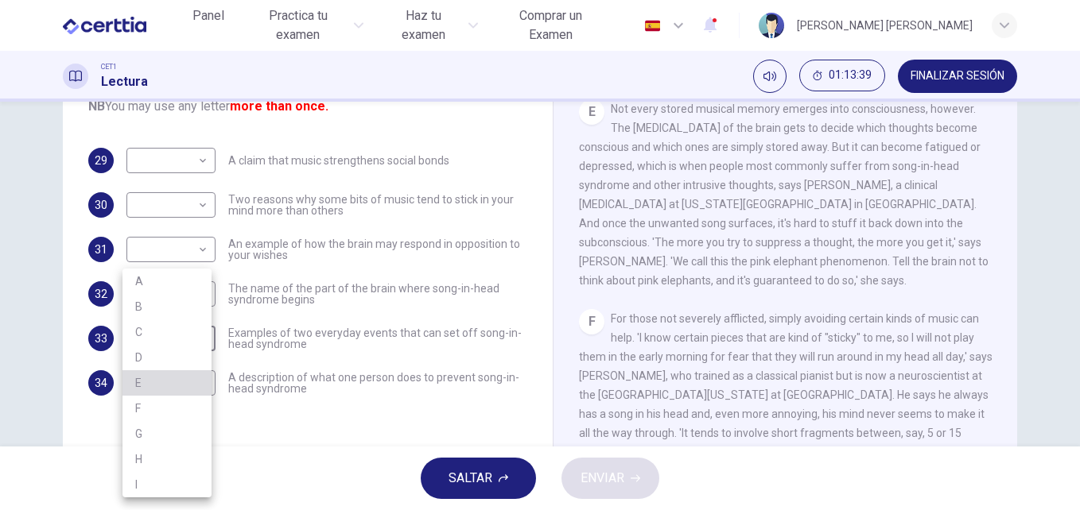
click at [184, 387] on li "E" at bounding box center [166, 382] width 89 height 25
type input "*"
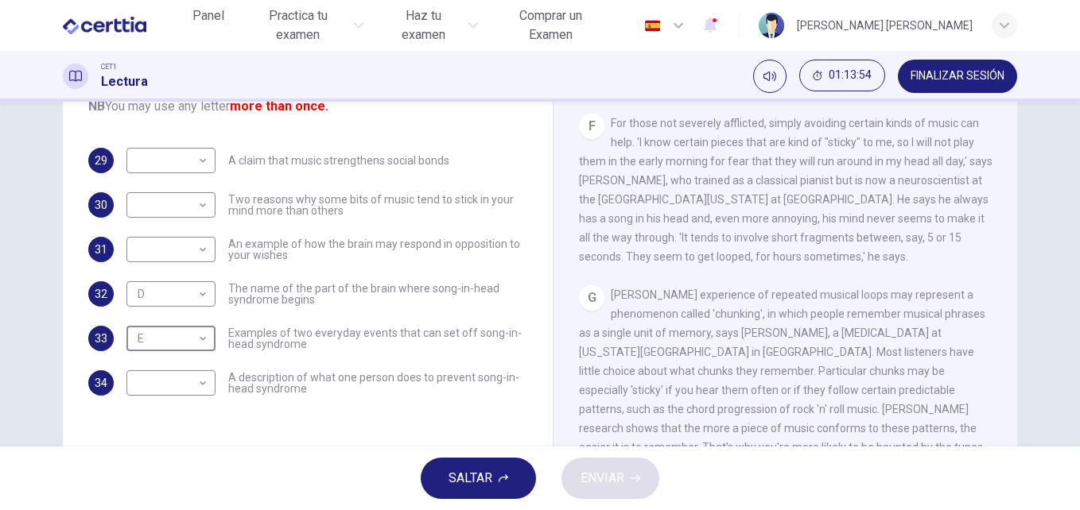
scroll to position [935, 0]
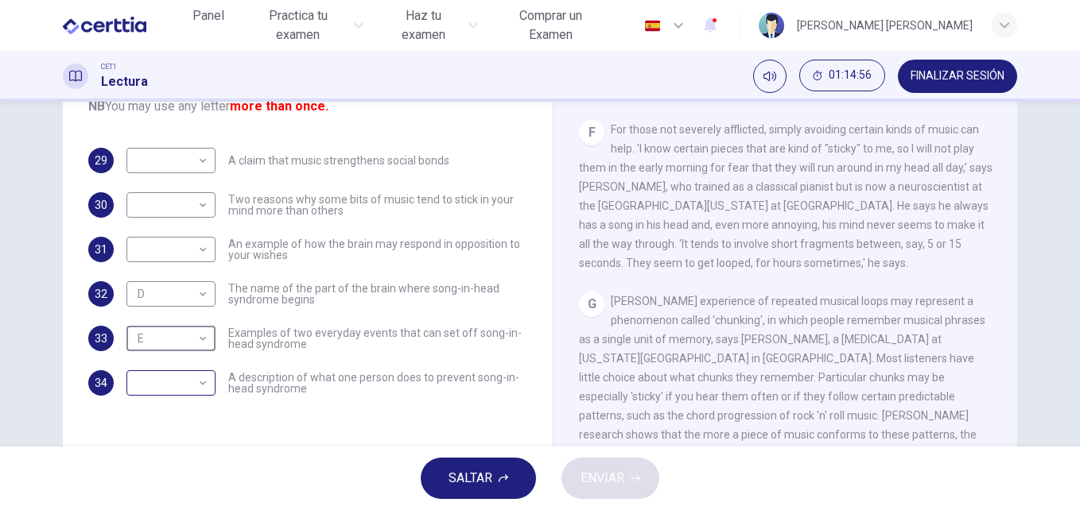
click at [204, 383] on body "Este sitio utiliza cookies, como se explica en nuestra Política de Privacidad .…" at bounding box center [540, 255] width 1080 height 510
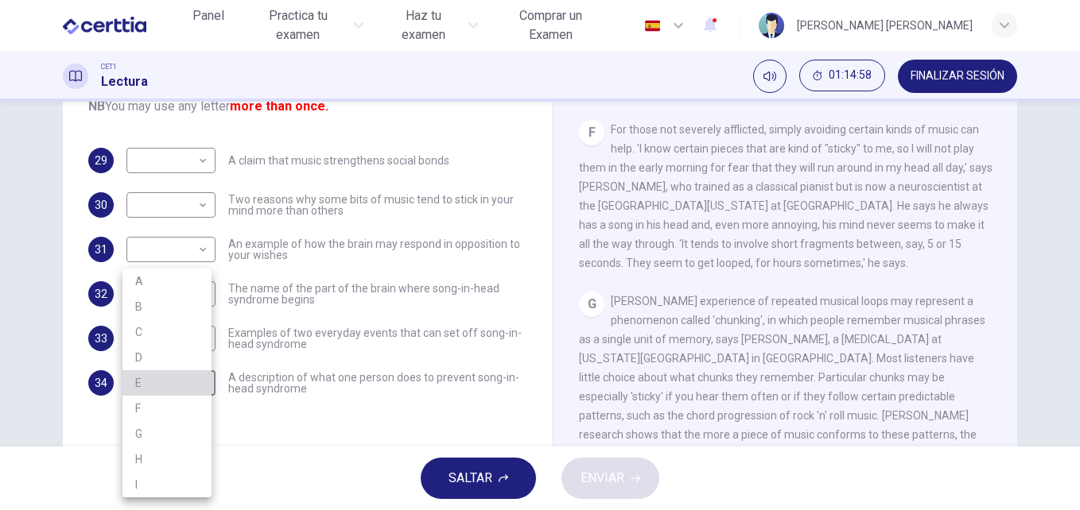
click at [168, 380] on li "E" at bounding box center [166, 382] width 89 height 25
type input "*"
click at [201, 345] on body "Este sitio utiliza cookies, como se explica en nuestra Política de Privacidad .…" at bounding box center [540, 255] width 1080 height 510
click at [182, 405] on li "F" at bounding box center [166, 408] width 89 height 25
type input "*"
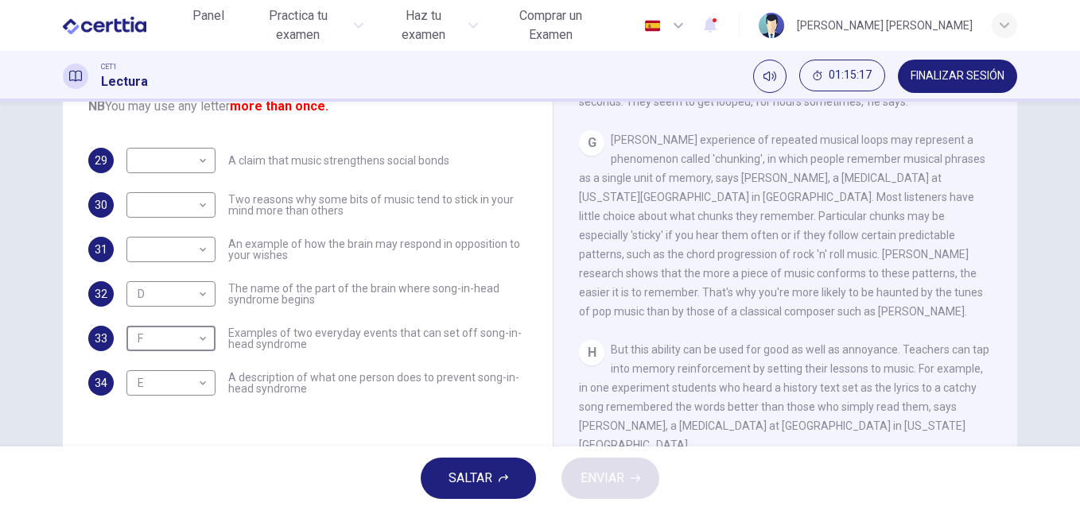
scroll to position [1100, 0]
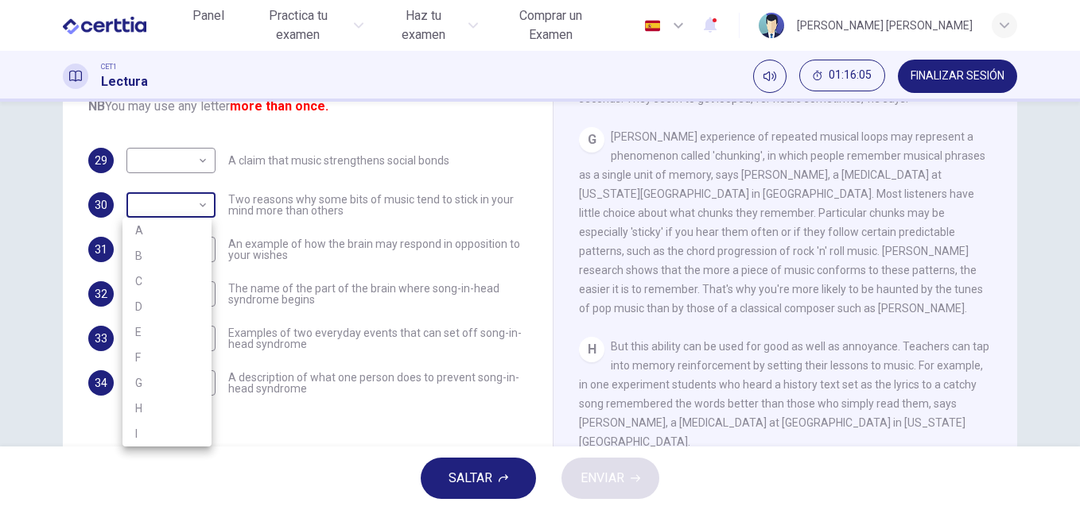
click at [198, 210] on body "Este sitio utiliza cookies, como se explica en nuestra Política de Privacidad .…" at bounding box center [540, 255] width 1080 height 510
click at [171, 385] on li "G" at bounding box center [166, 382] width 89 height 25
type input "*"
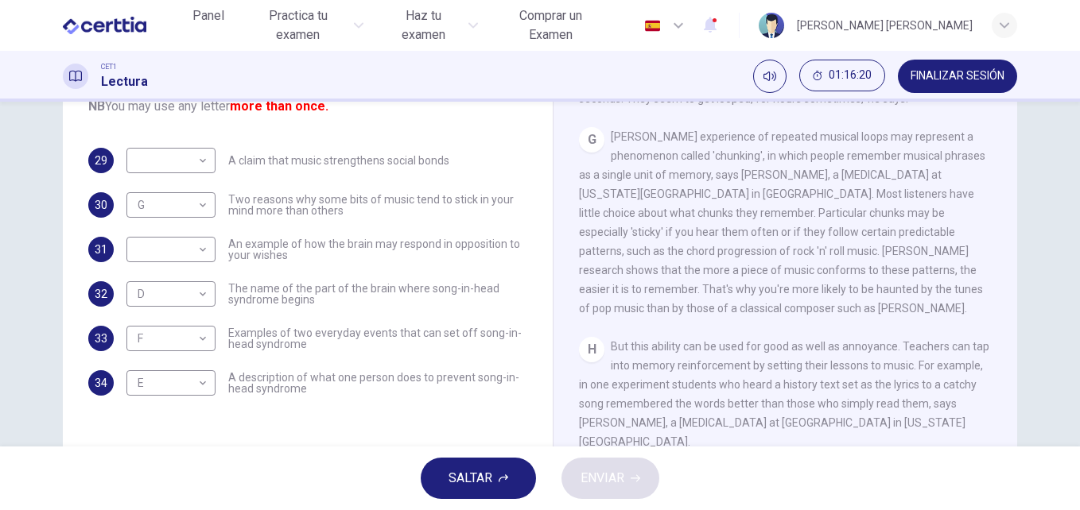
drag, startPoint x: 999, startPoint y: 327, endPoint x: 1008, endPoint y: 369, distance: 43.0
click at [1008, 369] on div "CLIC PARA ZOOM Clic para zoom A Some songs just won't leave you alone. But this…" at bounding box center [796, 217] width 434 height 483
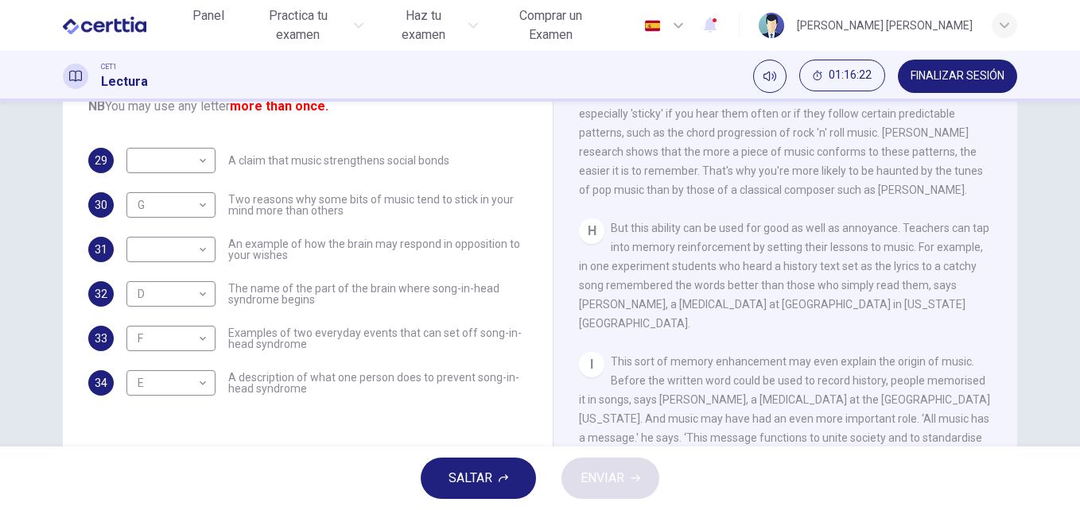
scroll to position [1276, 0]
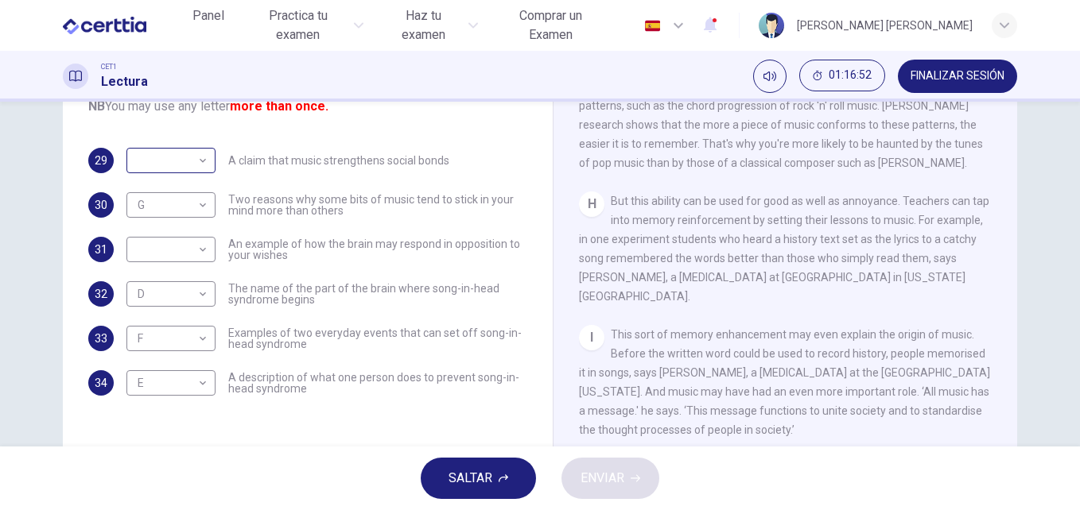
click at [206, 168] on div "​ ​" at bounding box center [170, 160] width 89 height 25
click at [198, 163] on body "Este sitio utiliza cookies, como se explica en nuestra Política de Privacidad .…" at bounding box center [540, 255] width 1080 height 510
click at [164, 386] on li "I" at bounding box center [166, 389] width 89 height 25
type input "*"
click at [200, 251] on body "Este sitio utiliza cookies, como se explica en nuestra Política de Privacidad .…" at bounding box center [540, 255] width 1080 height 510
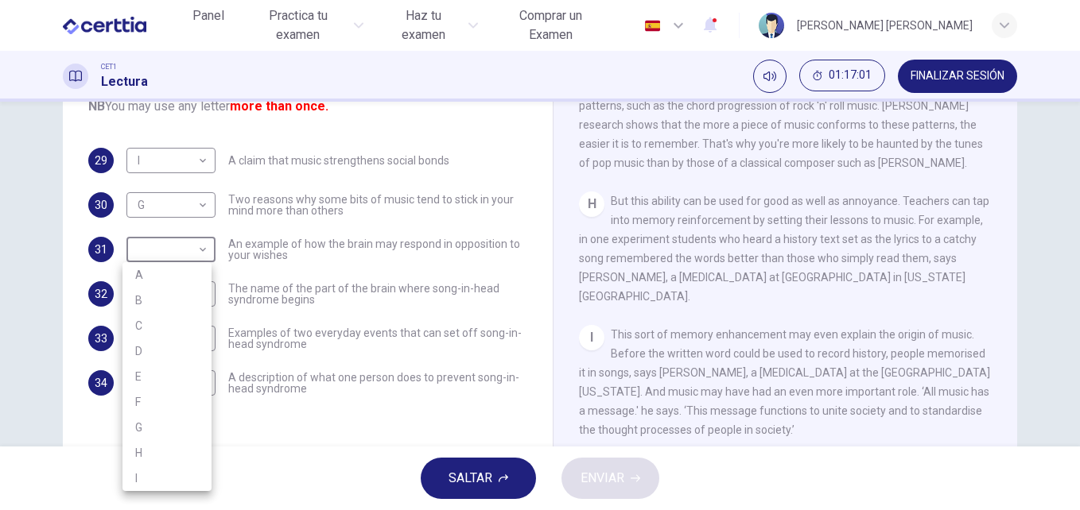
click at [161, 446] on li "H" at bounding box center [166, 452] width 89 height 25
type input "*"
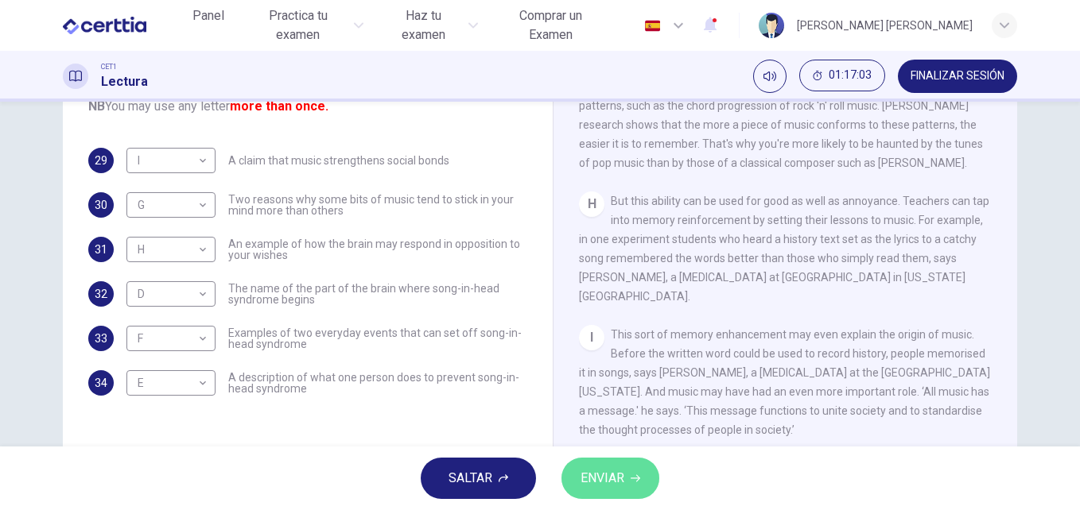
click at [632, 490] on button "ENVIAR" at bounding box center [610, 478] width 98 height 41
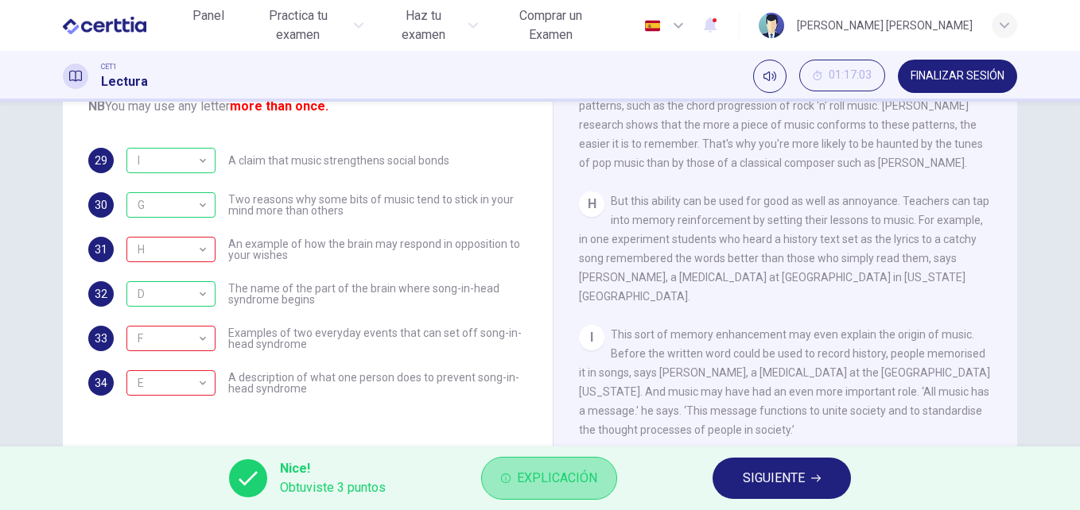
click at [526, 476] on span "Explicación" at bounding box center [557, 478] width 80 height 22
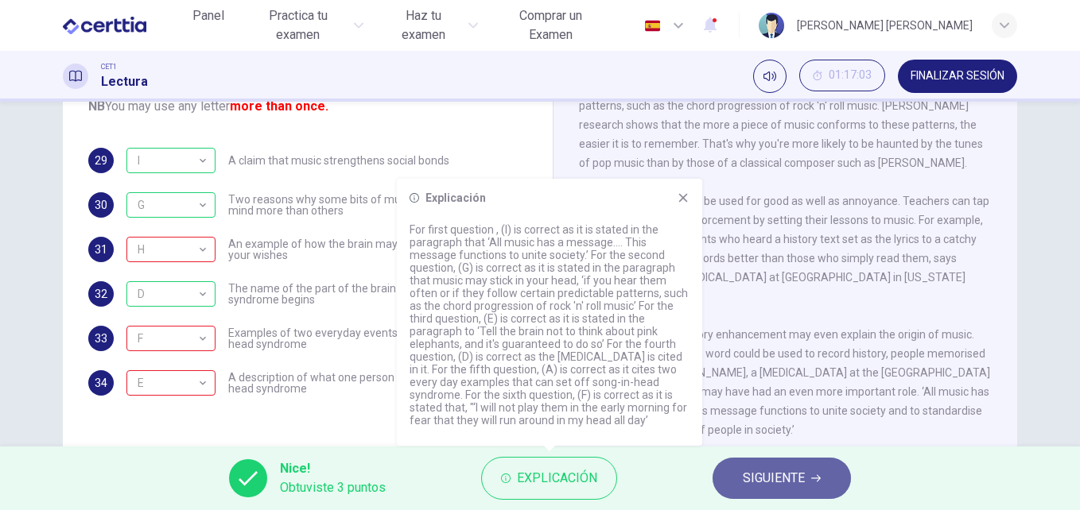
click at [760, 475] on span "SIGUIENTE" at bounding box center [774, 478] width 62 height 22
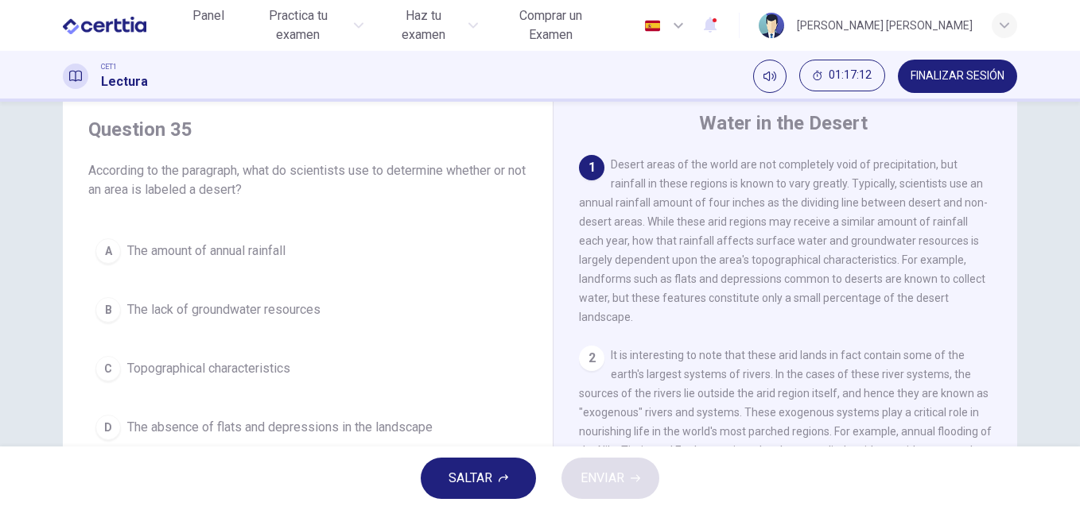
scroll to position [64, 0]
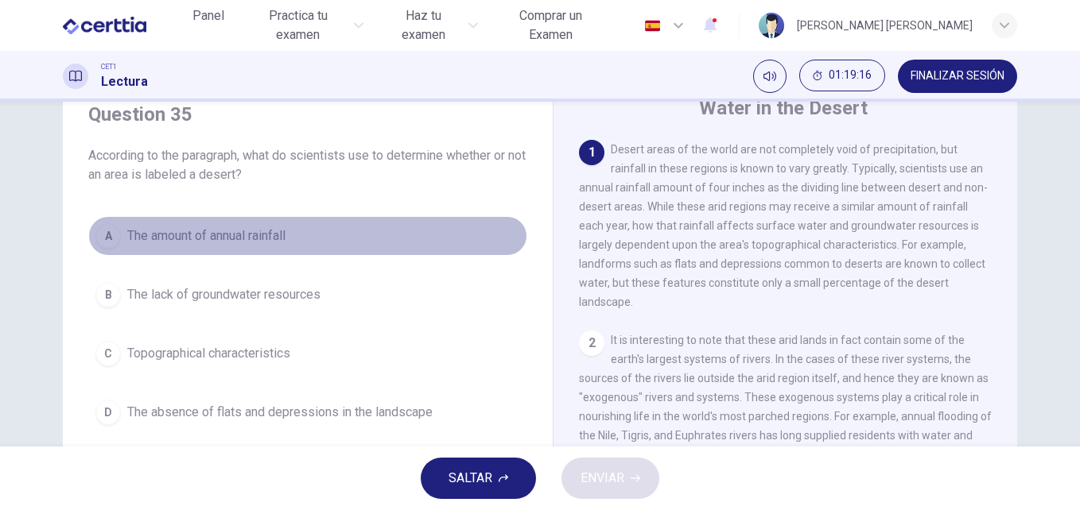
click at [244, 238] on span "The amount of annual rainfall" at bounding box center [206, 236] width 158 height 19
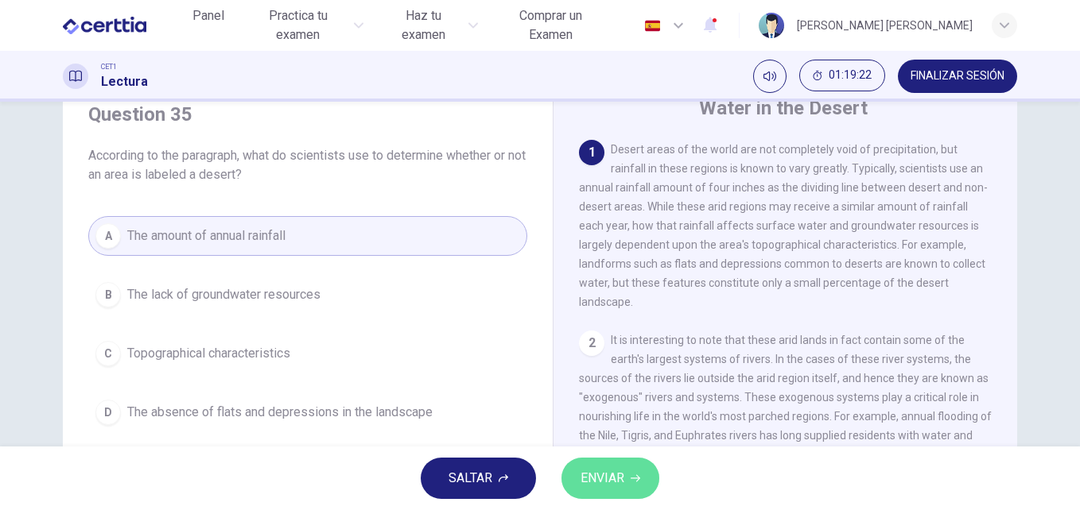
click at [599, 485] on span "ENVIAR" at bounding box center [602, 478] width 44 height 22
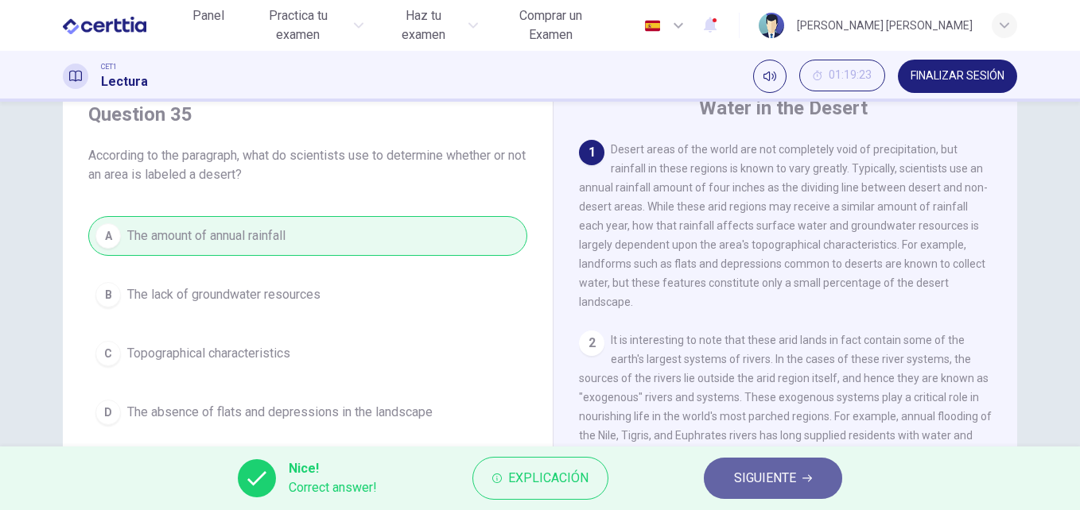
click at [766, 479] on span "SIGUIENTE" at bounding box center [765, 478] width 62 height 22
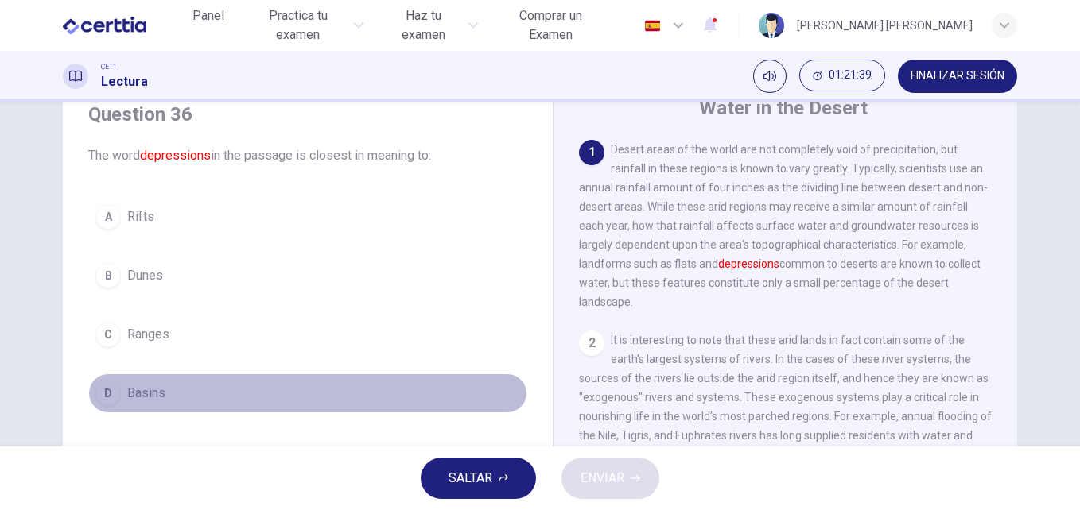
click at [170, 392] on button "D Basins" at bounding box center [307, 394] width 439 height 40
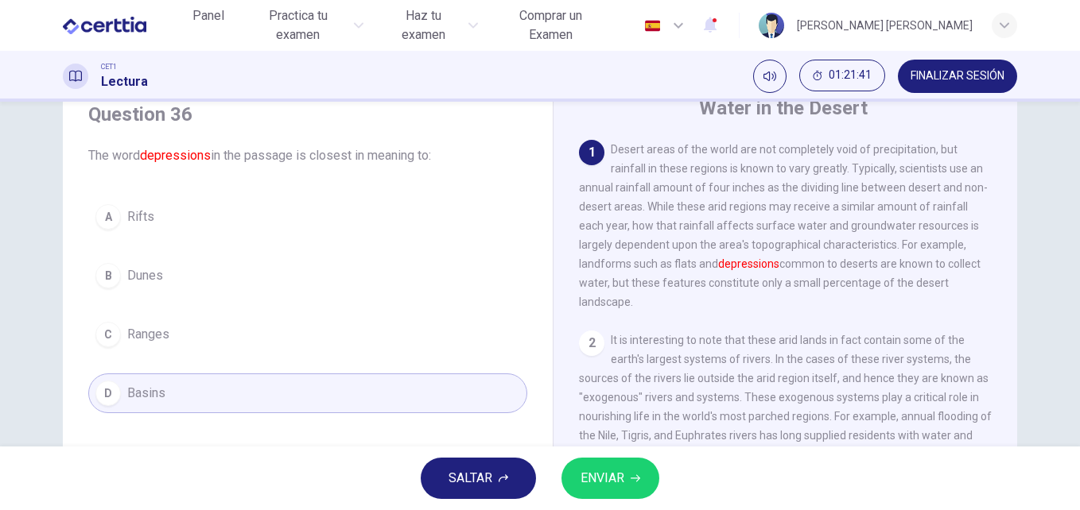
click at [617, 478] on span "ENVIAR" at bounding box center [602, 478] width 44 height 22
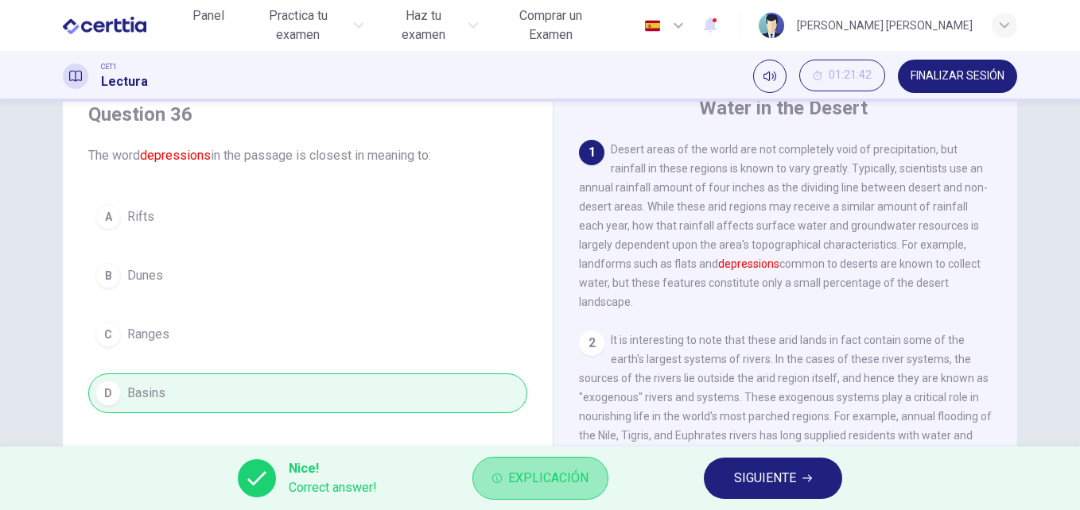
click at [541, 479] on span "Explicación" at bounding box center [548, 478] width 80 height 22
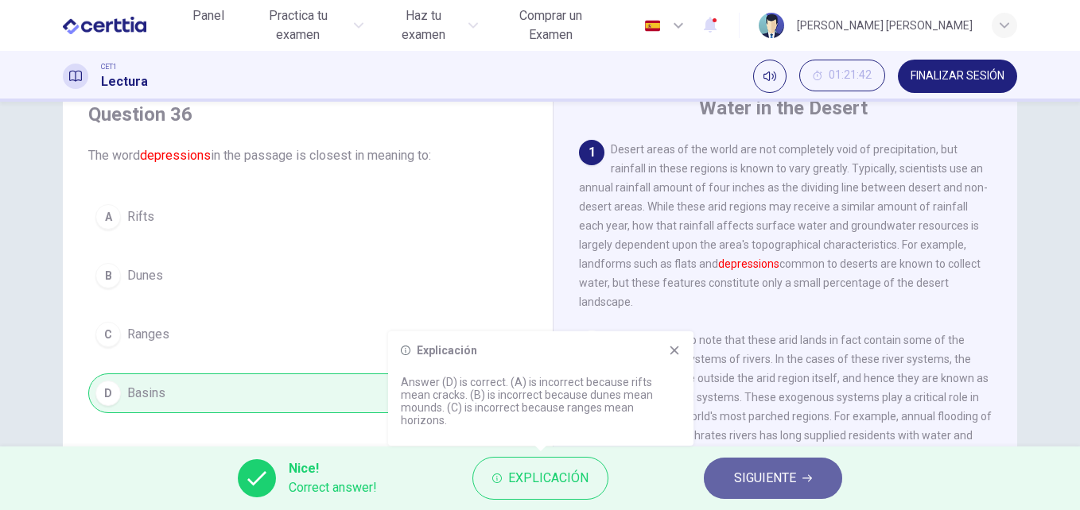
click at [749, 474] on span "SIGUIENTE" at bounding box center [765, 478] width 62 height 22
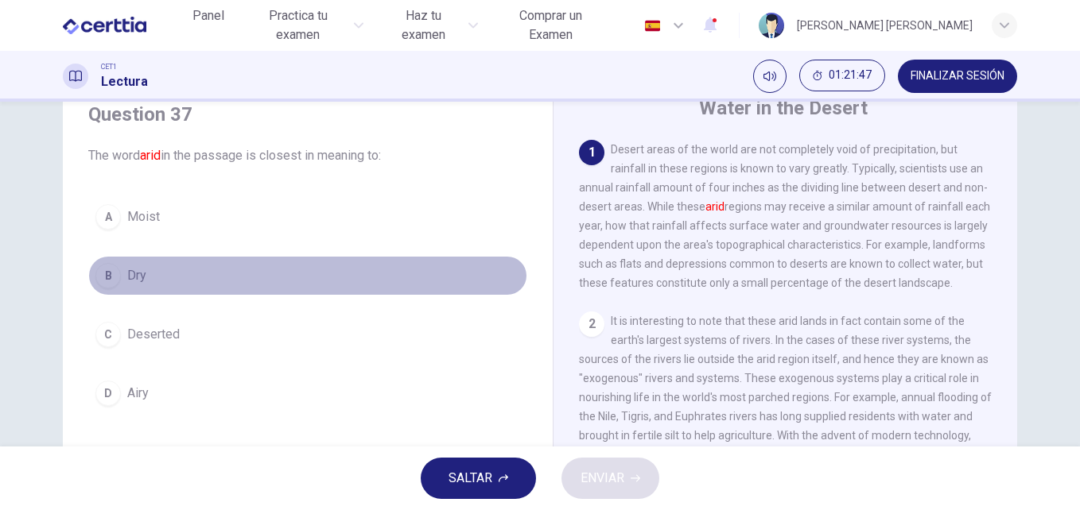
click at [129, 282] on span "Dry" at bounding box center [136, 275] width 19 height 19
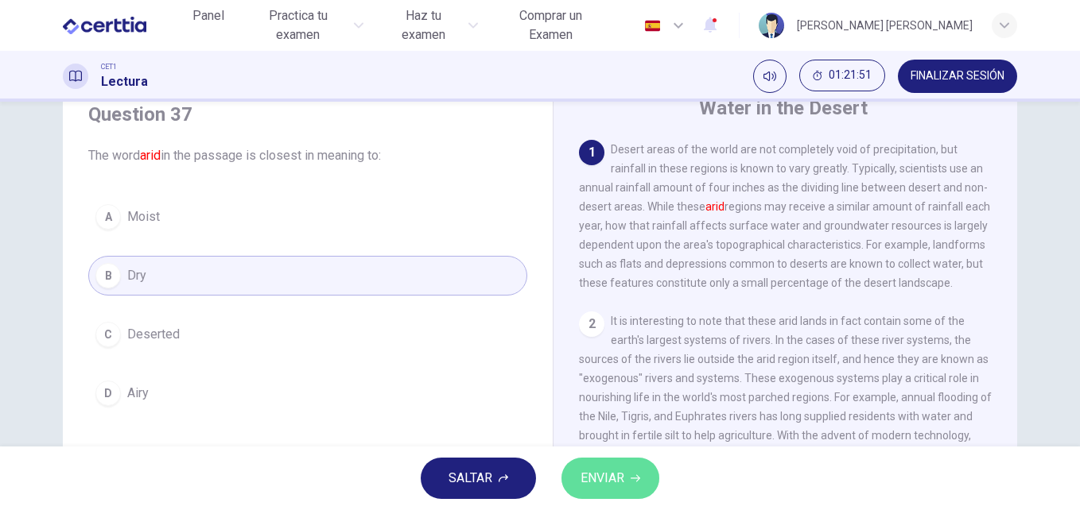
click at [625, 479] on button "ENVIAR" at bounding box center [610, 478] width 98 height 41
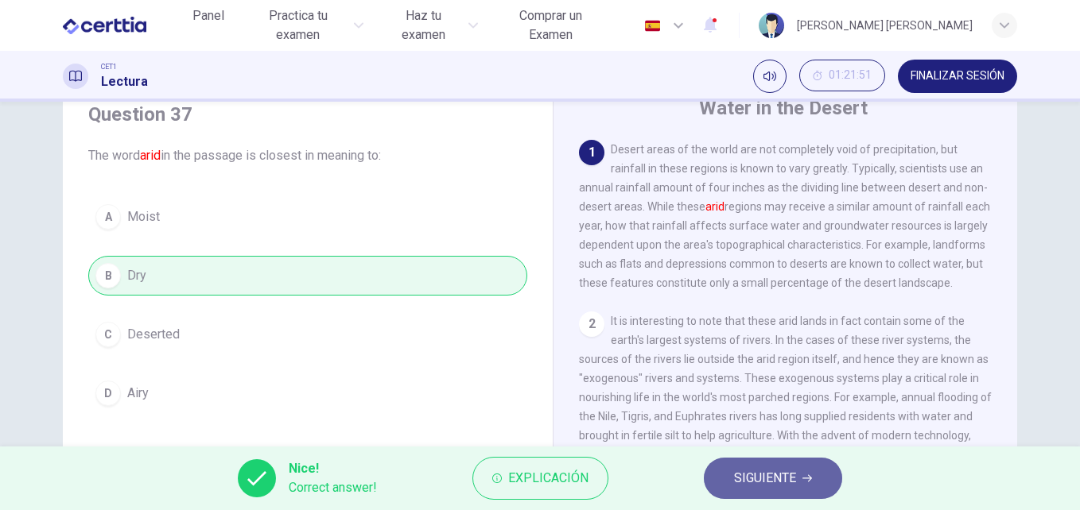
click at [759, 470] on span "SIGUIENTE" at bounding box center [765, 478] width 62 height 22
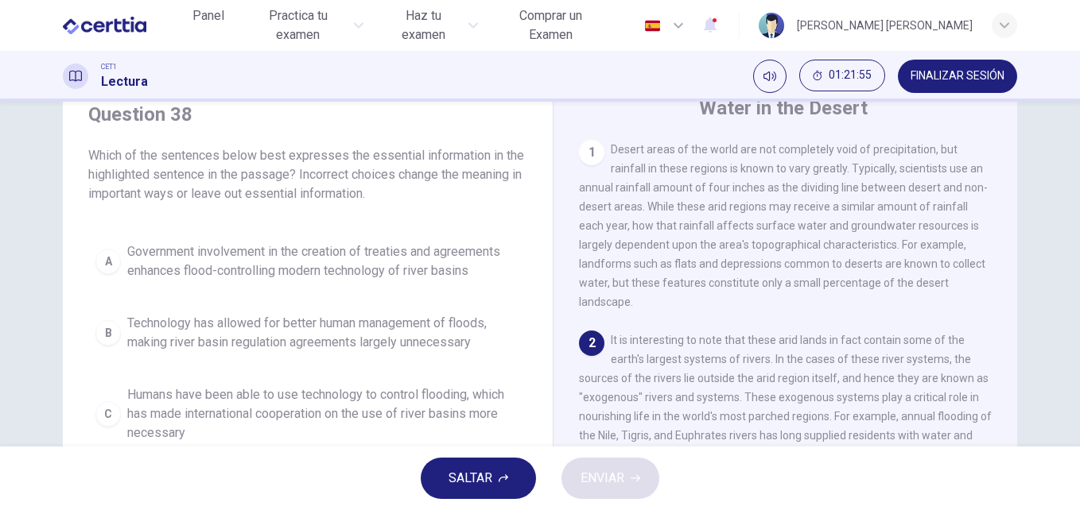
click at [999, 295] on div "1 Desert areas of the world are not completely void of precipitation, but rainf…" at bounding box center [796, 381] width 434 height 483
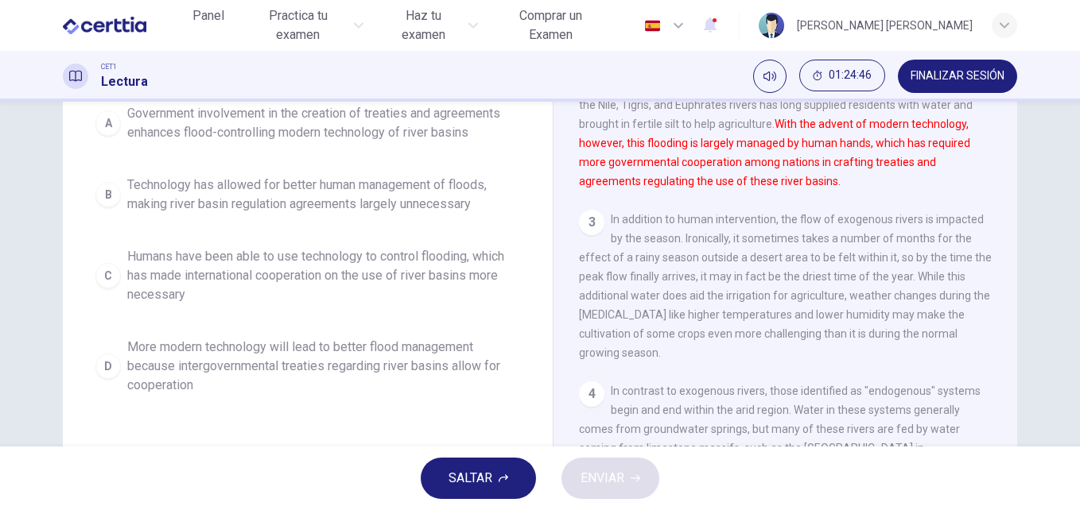
scroll to position [207, 0]
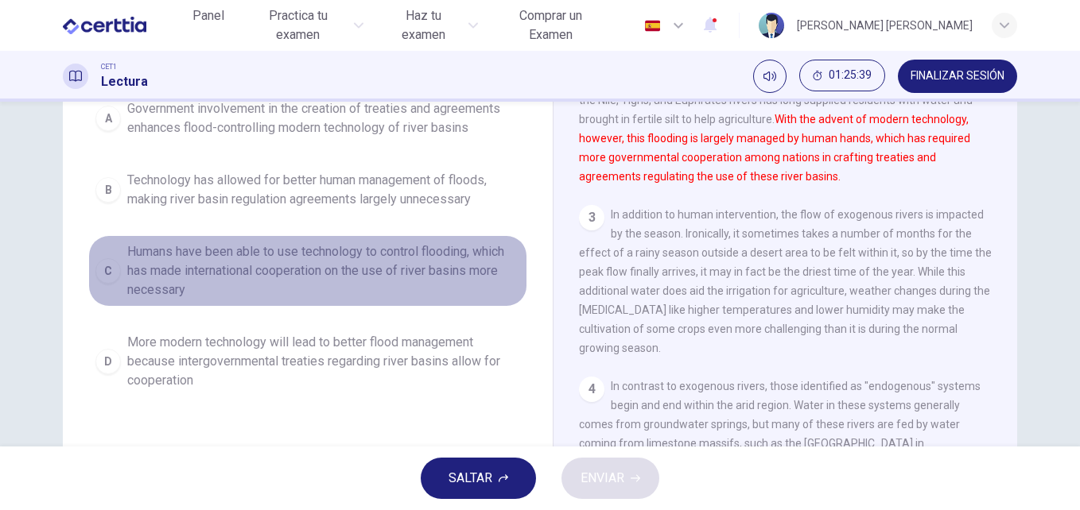
click at [406, 261] on span "Humans have been able to use technology to control flooding, which has made int…" at bounding box center [323, 270] width 393 height 57
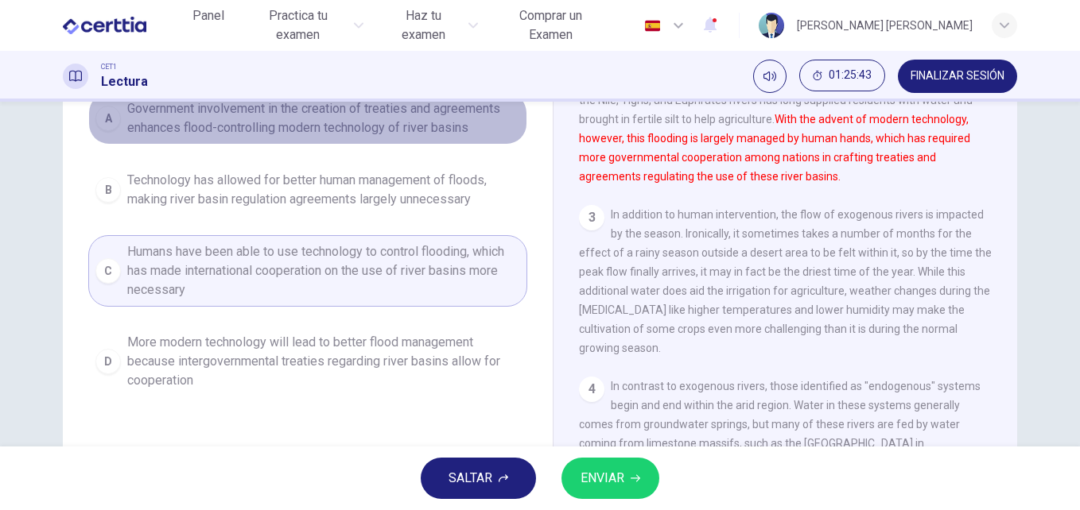
click at [387, 130] on span "Government involvement in the creation of treaties and agreements enhances floo…" at bounding box center [323, 118] width 393 height 38
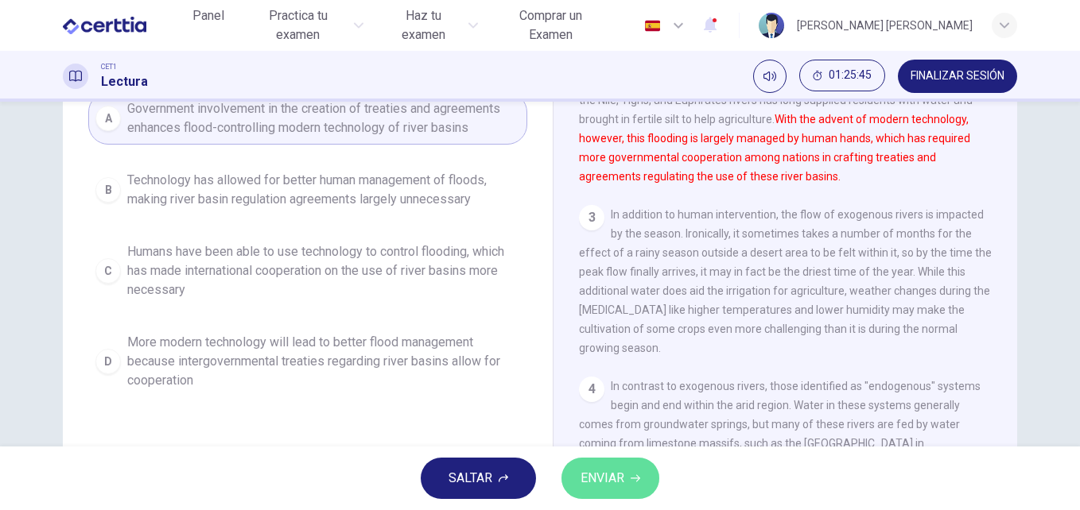
click at [620, 484] on span "ENVIAR" at bounding box center [602, 478] width 44 height 22
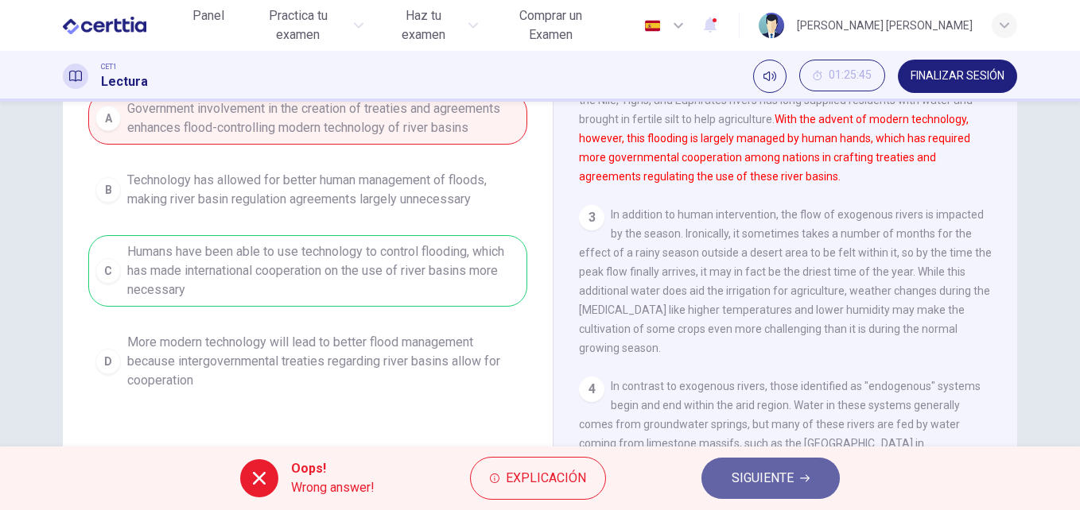
click at [737, 480] on span "SIGUIENTE" at bounding box center [762, 478] width 62 height 22
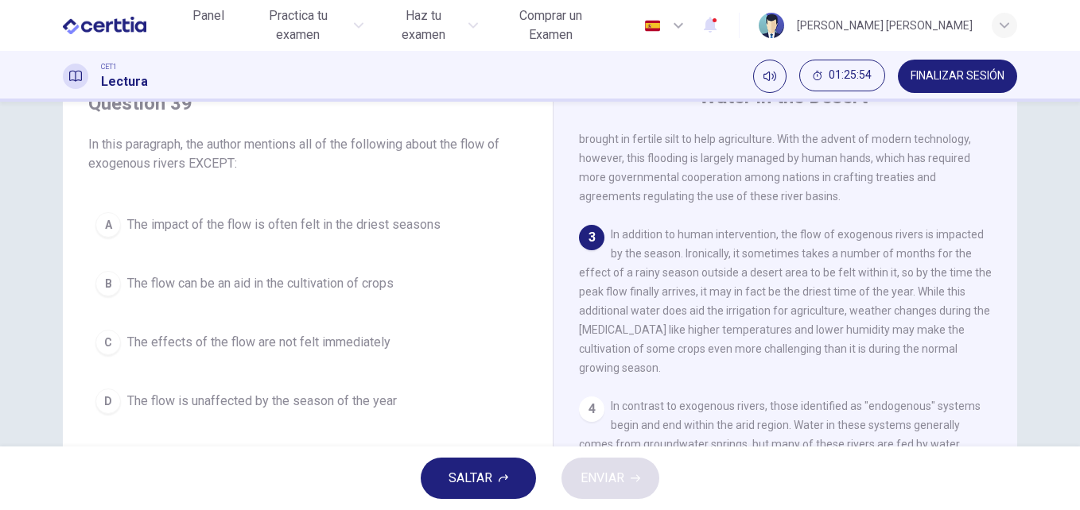
scroll to position [76, 0]
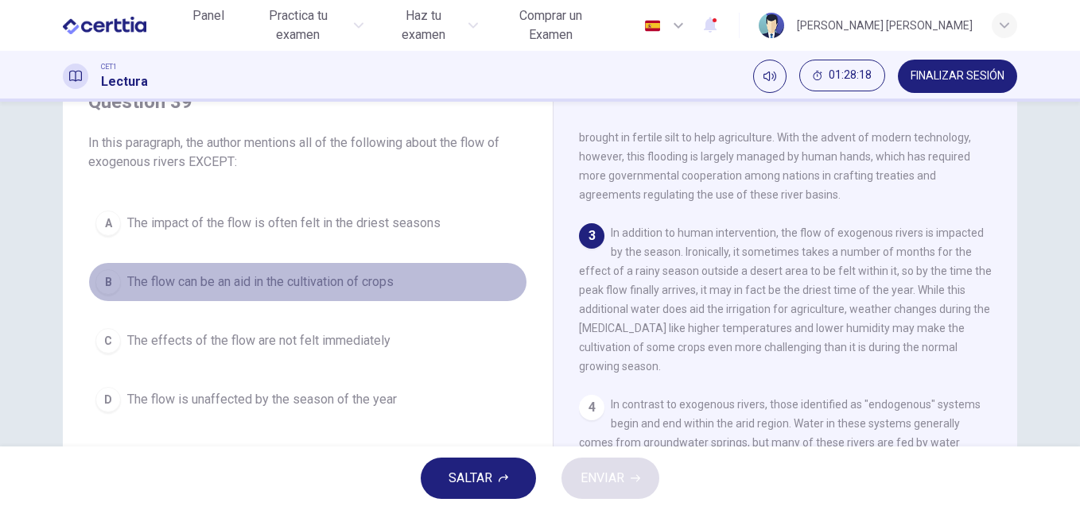
click at [365, 276] on span "The flow can be an aid in the cultivation of crops" at bounding box center [260, 282] width 266 height 19
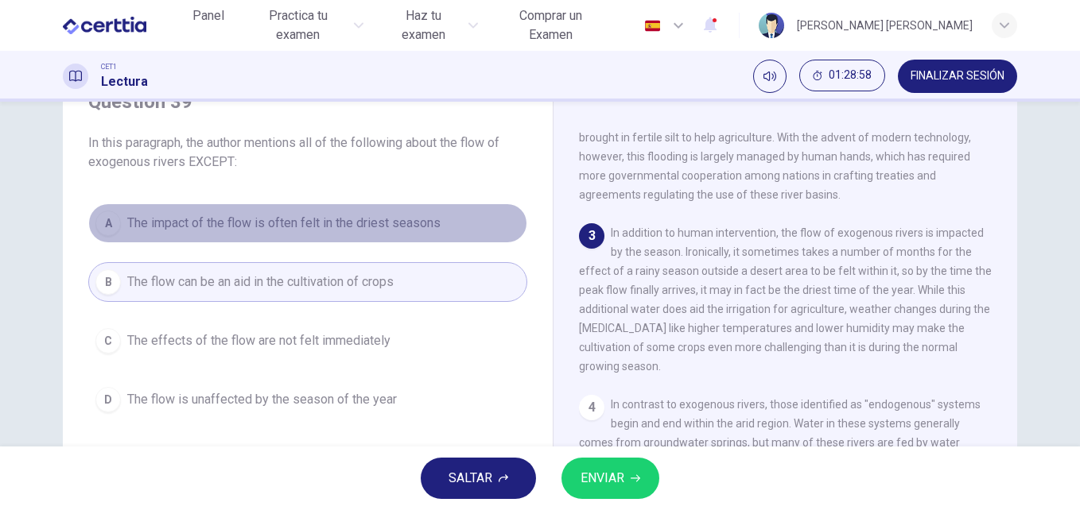
click at [348, 219] on span "The impact of the flow is often felt in the driest seasons" at bounding box center [283, 223] width 313 height 19
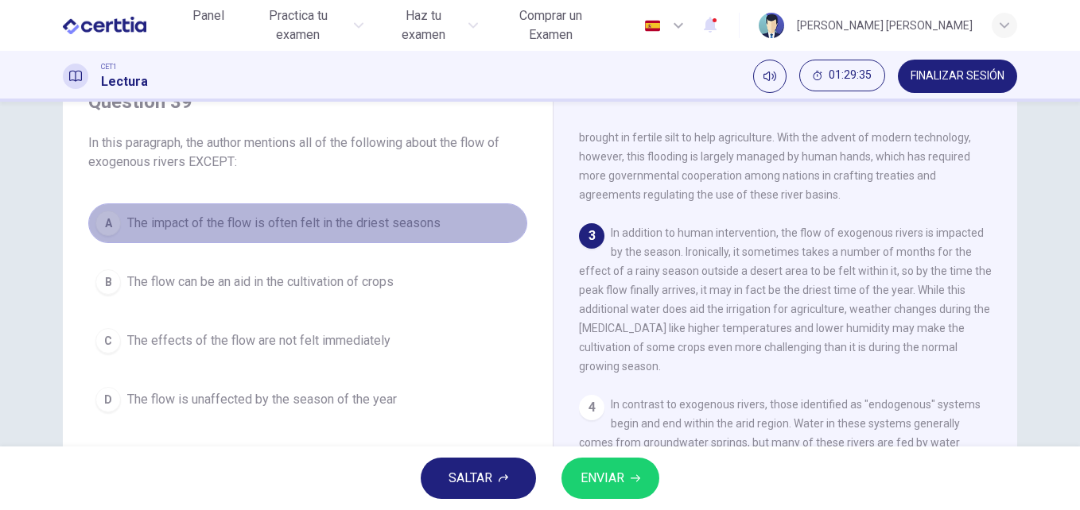
click at [355, 231] on span "The impact of the flow is often felt in the driest seasons" at bounding box center [283, 223] width 313 height 19
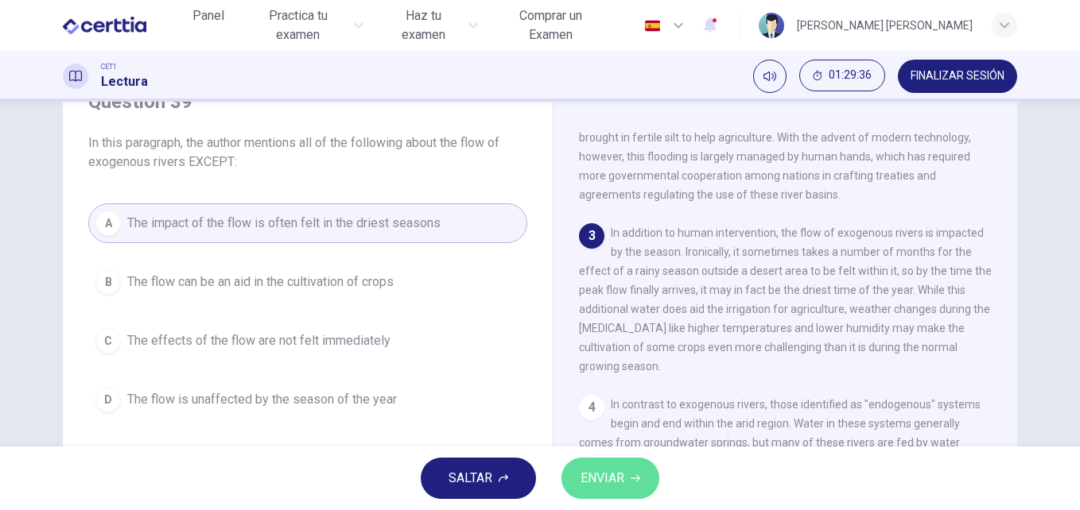
click at [614, 487] on span "ENVIAR" at bounding box center [602, 478] width 44 height 22
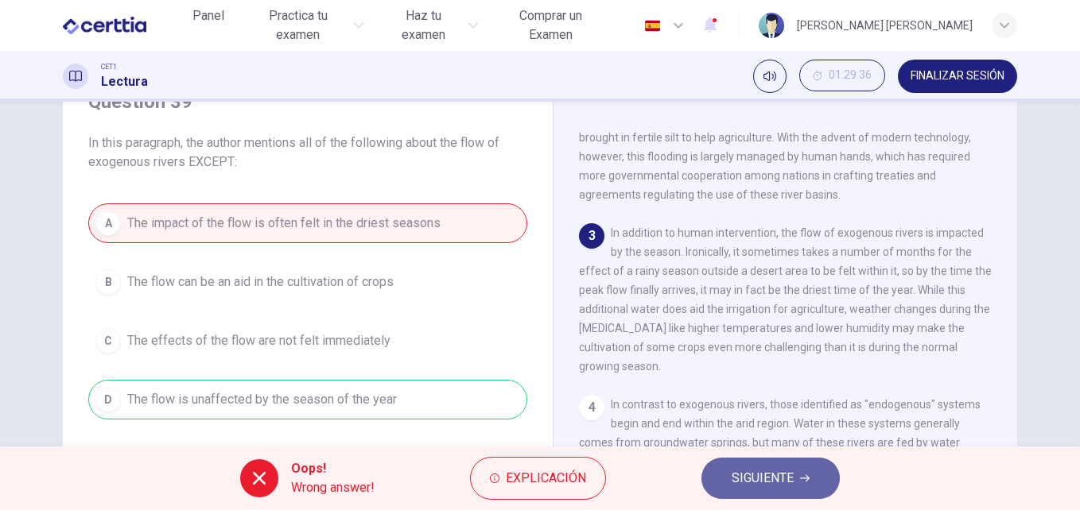
click at [784, 470] on span "SIGUIENTE" at bounding box center [762, 478] width 62 height 22
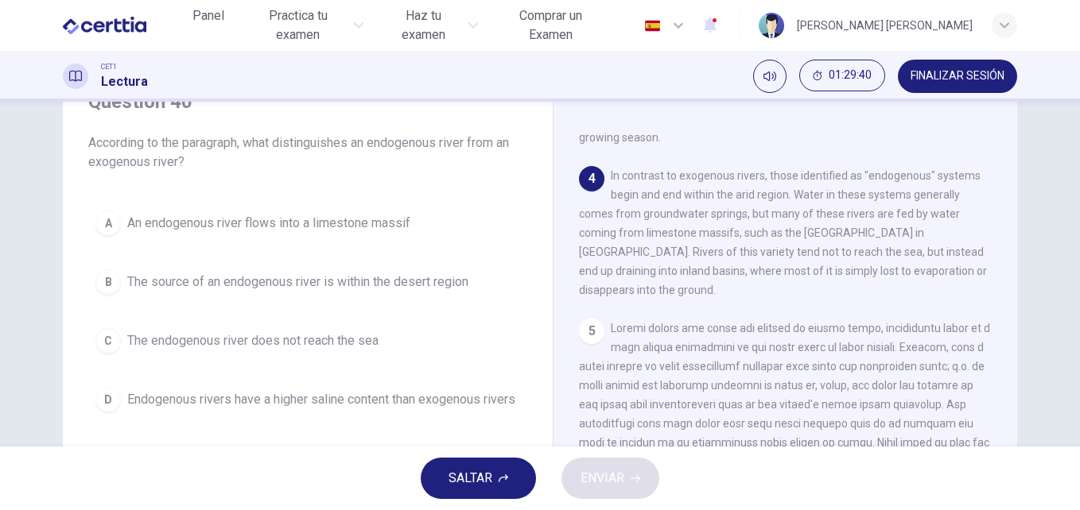
scroll to position [547, 0]
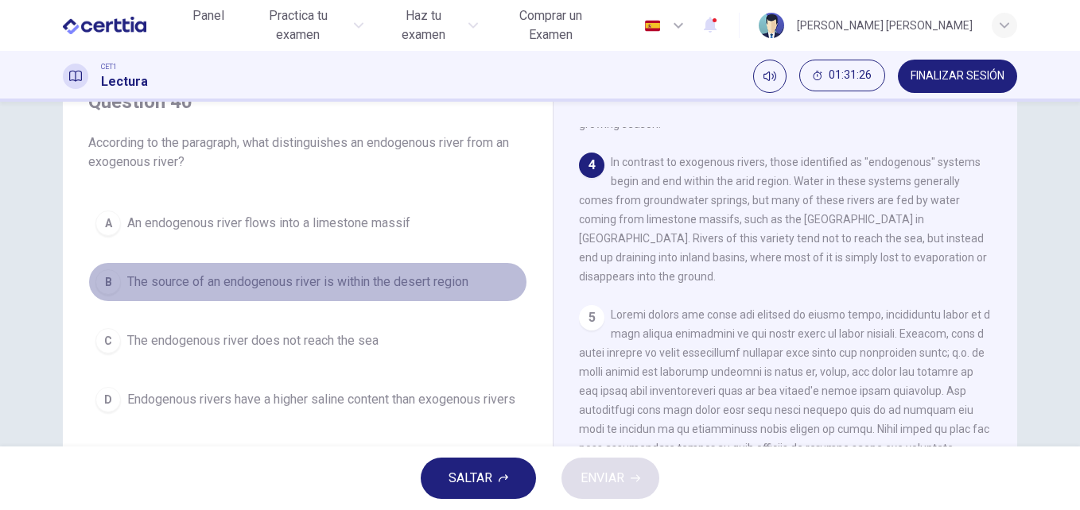
click at [281, 284] on span "The source of an endogenous river is within the desert region" at bounding box center [297, 282] width 341 height 19
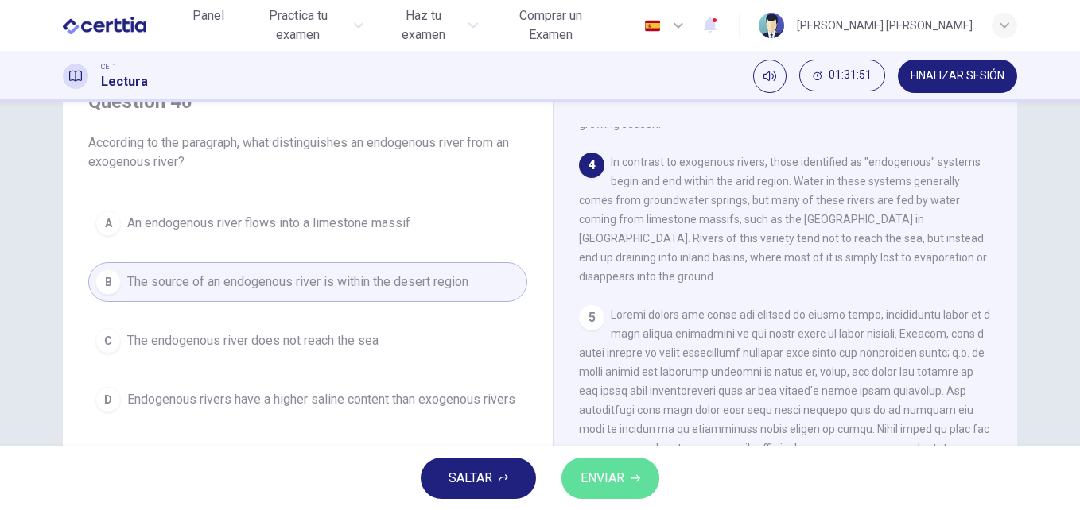
click at [625, 478] on button "ENVIAR" at bounding box center [610, 478] width 98 height 41
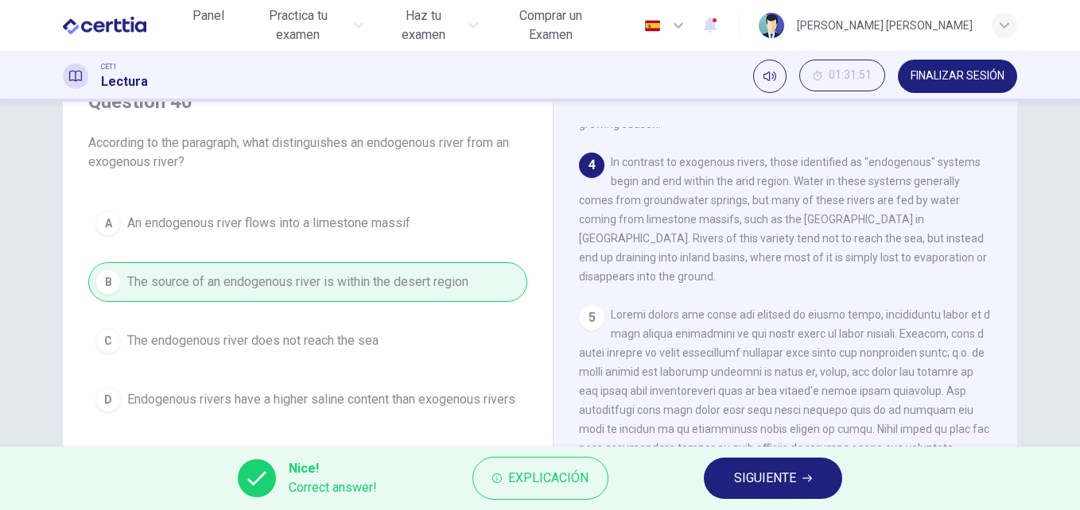
click at [735, 476] on span "SIGUIENTE" at bounding box center [765, 478] width 62 height 22
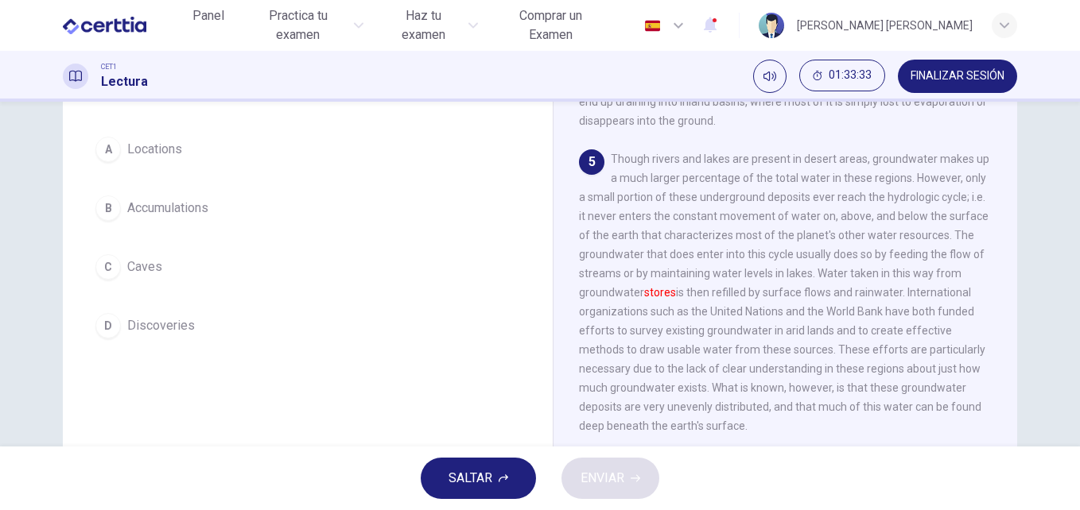
scroll to position [99, 0]
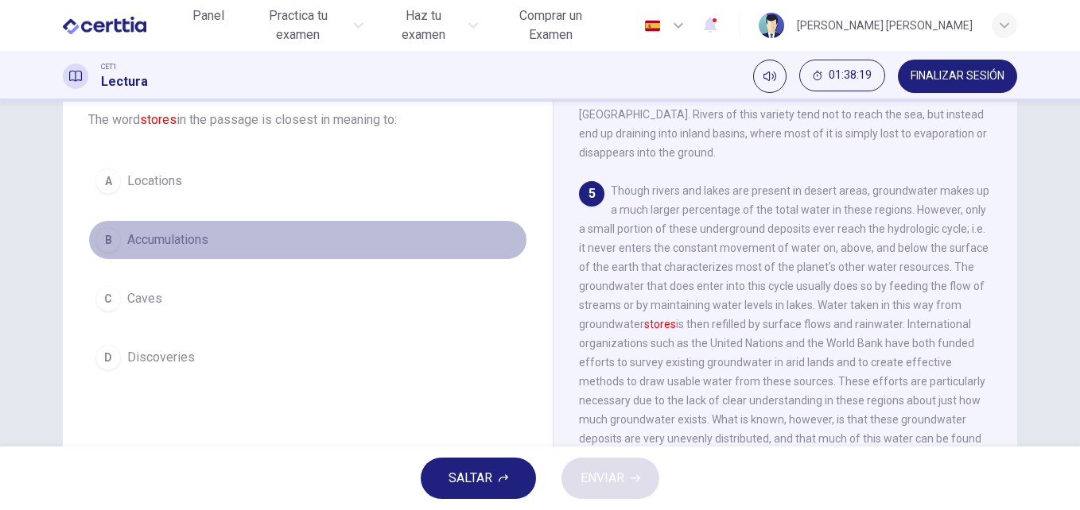
click at [196, 235] on span "Accumulations" at bounding box center [167, 240] width 81 height 19
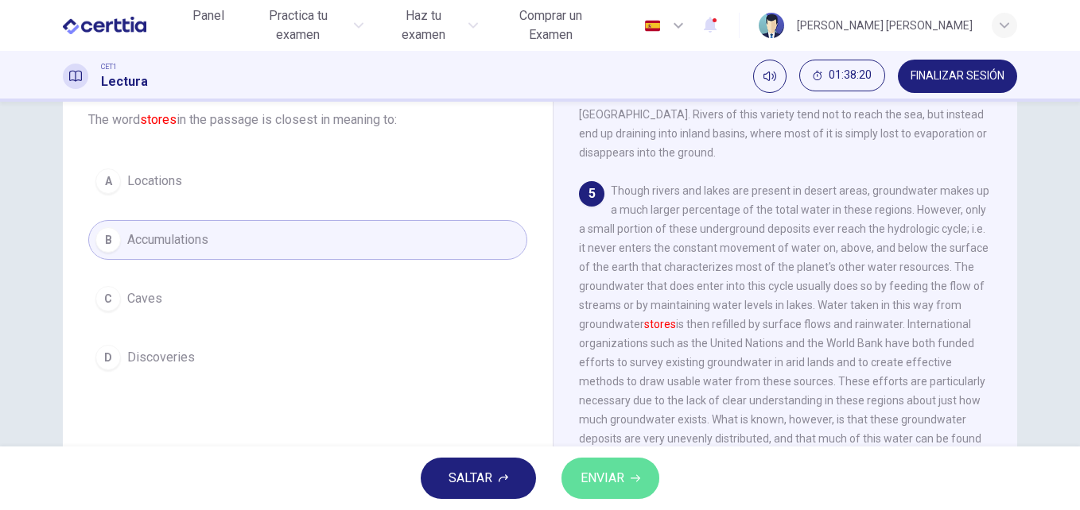
click at [604, 471] on span "ENVIAR" at bounding box center [602, 478] width 44 height 22
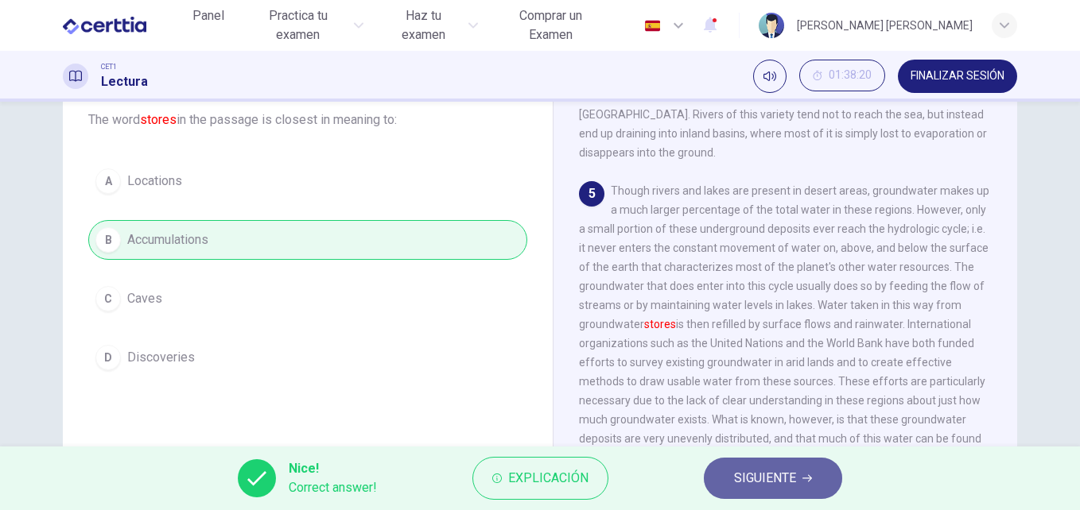
click at [774, 491] on button "SIGUIENTE" at bounding box center [773, 478] width 138 height 41
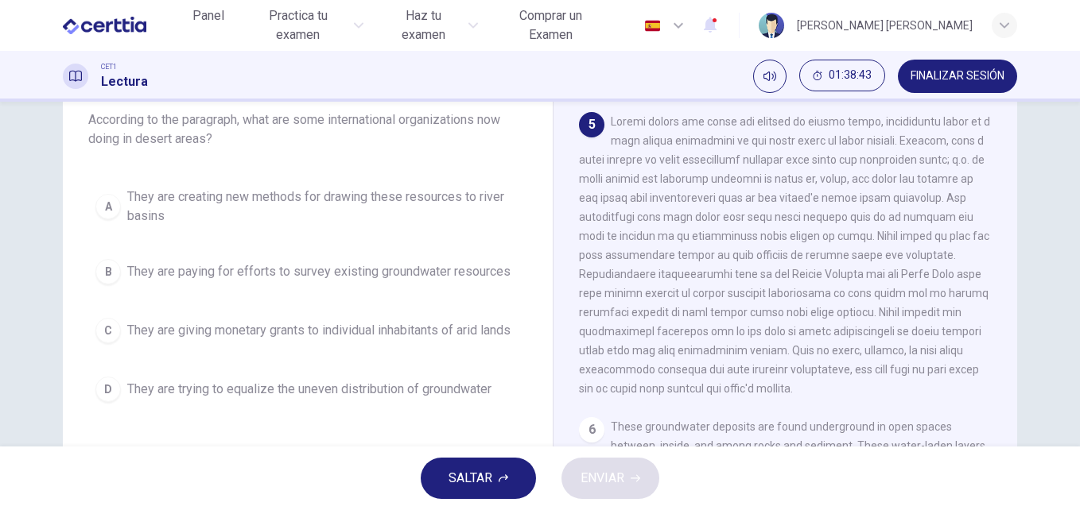
scroll to position [719, 0]
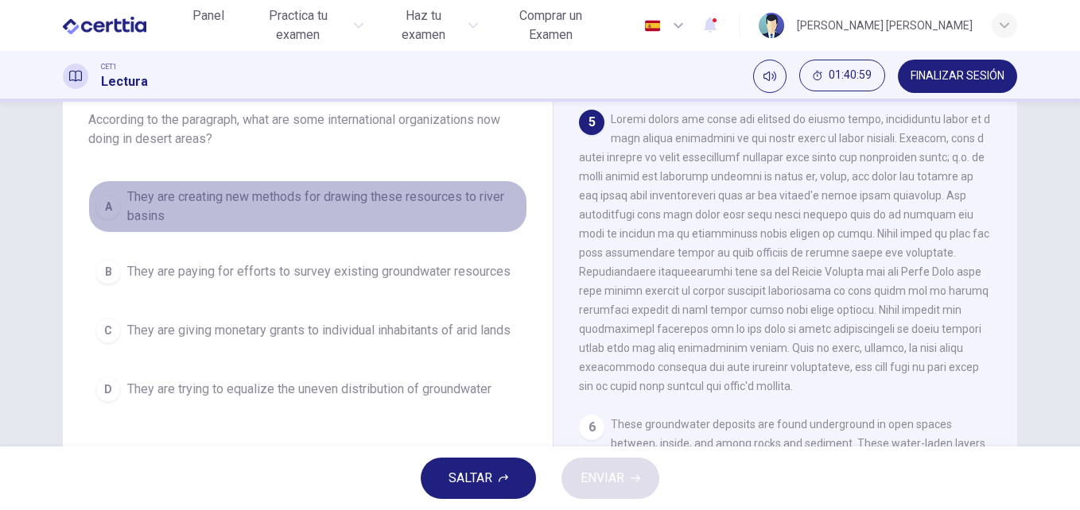
click at [395, 200] on span "They are creating new methods for drawing these resources to river basins" at bounding box center [323, 207] width 393 height 38
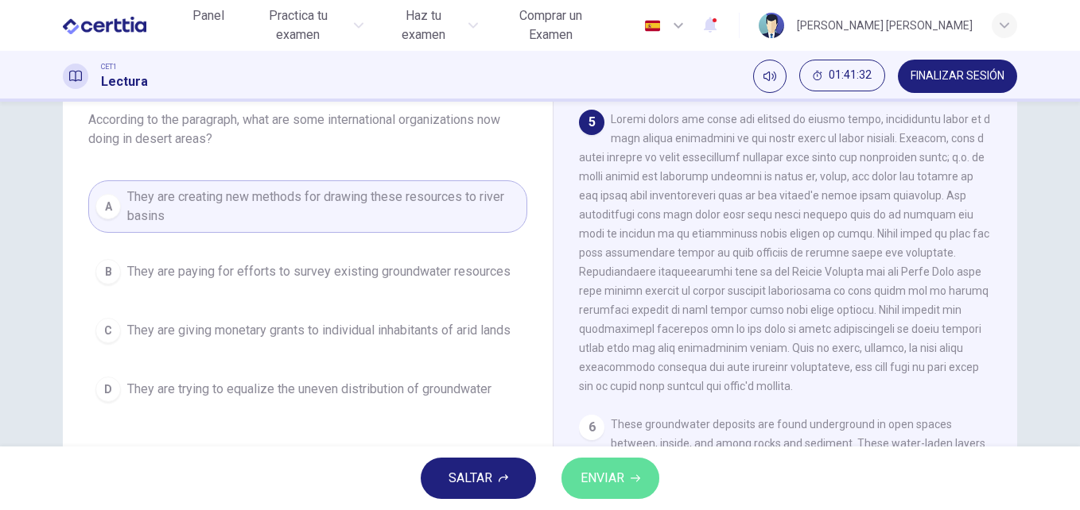
click at [603, 471] on span "ENVIAR" at bounding box center [602, 478] width 44 height 22
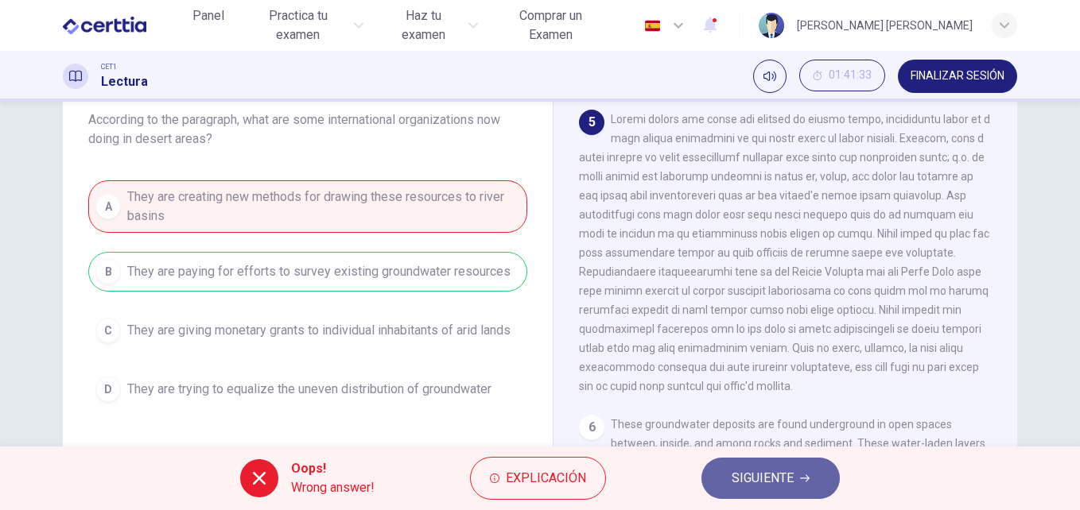
click at [761, 480] on span "SIGUIENTE" at bounding box center [762, 478] width 62 height 22
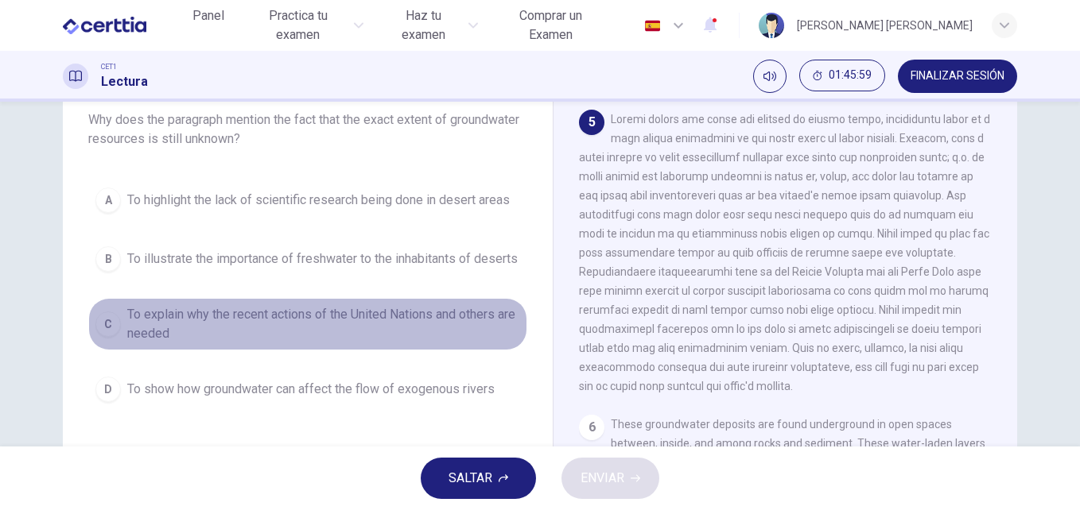
click at [339, 337] on span "To explain why the recent actions of the United Nations and others are needed" at bounding box center [323, 324] width 393 height 38
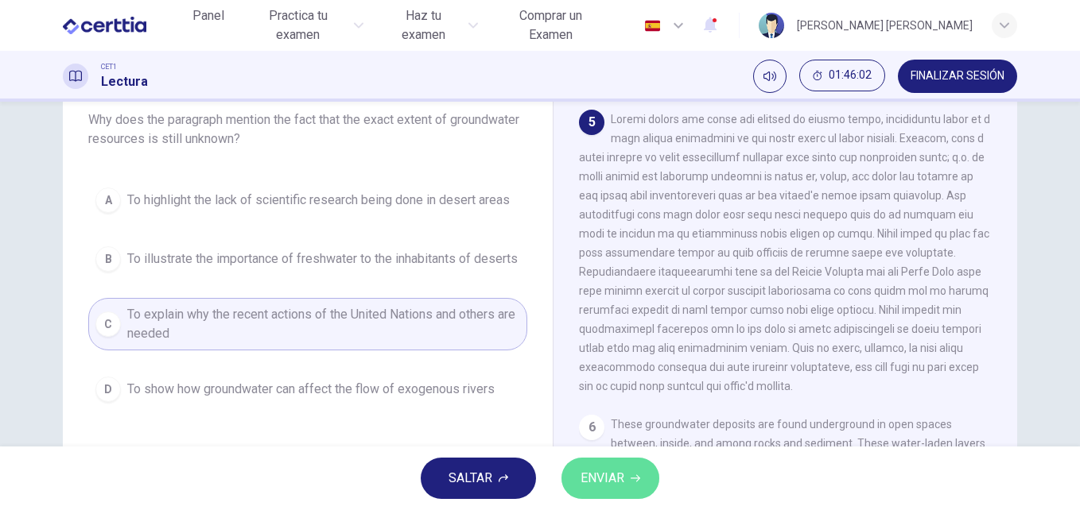
click at [617, 473] on span "ENVIAR" at bounding box center [602, 478] width 44 height 22
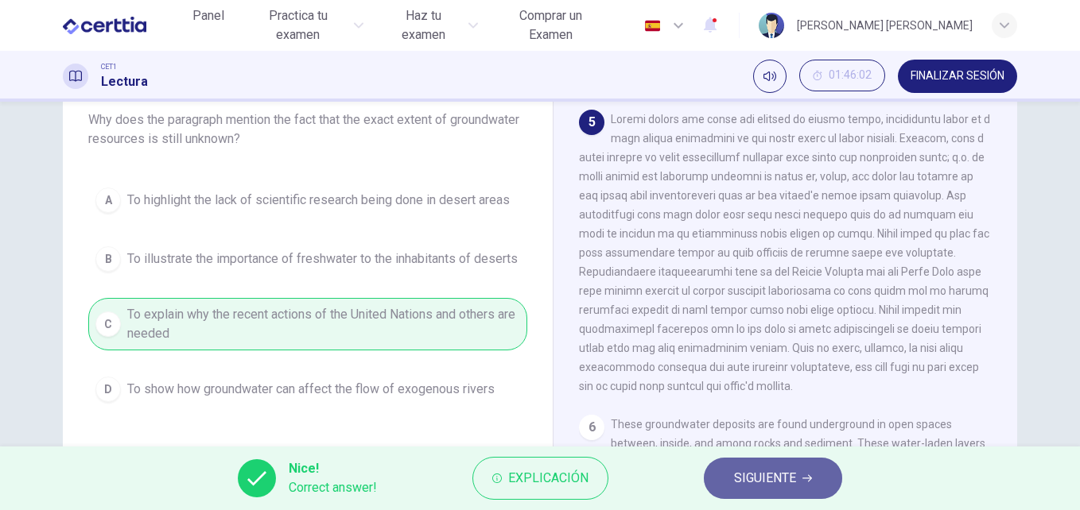
click at [757, 487] on span "SIGUIENTE" at bounding box center [765, 478] width 62 height 22
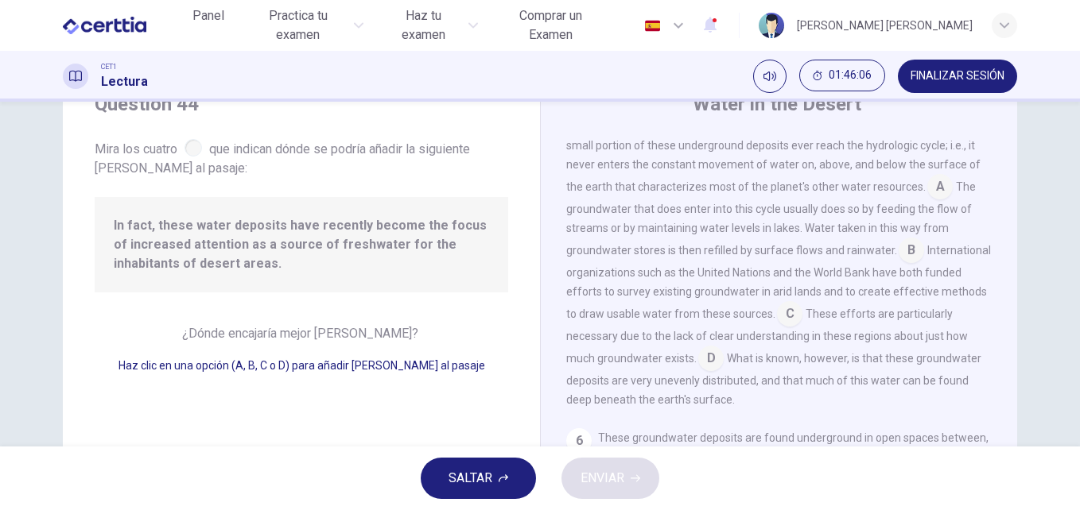
scroll to position [36, 0]
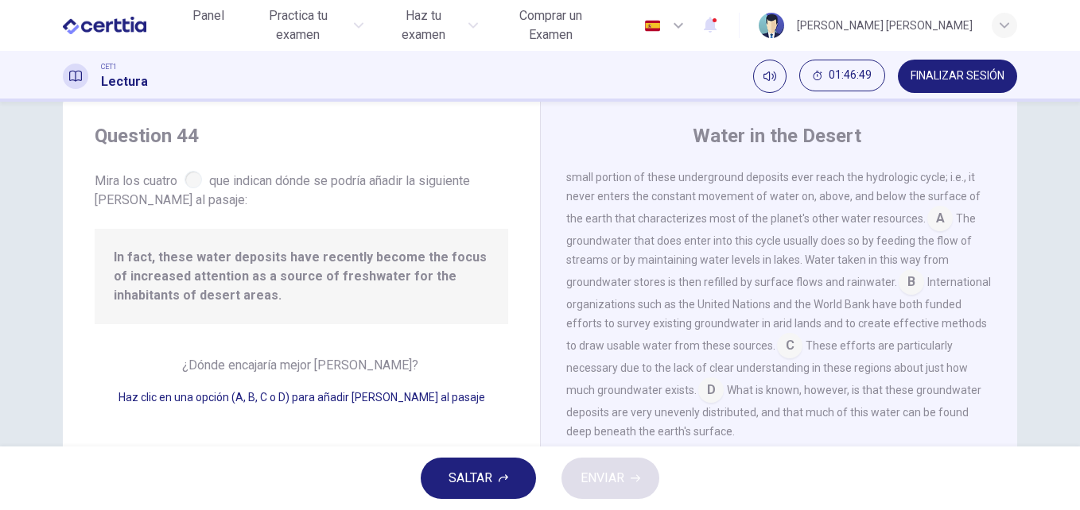
click at [927, 233] on input at bounding box center [939, 219] width 25 height 25
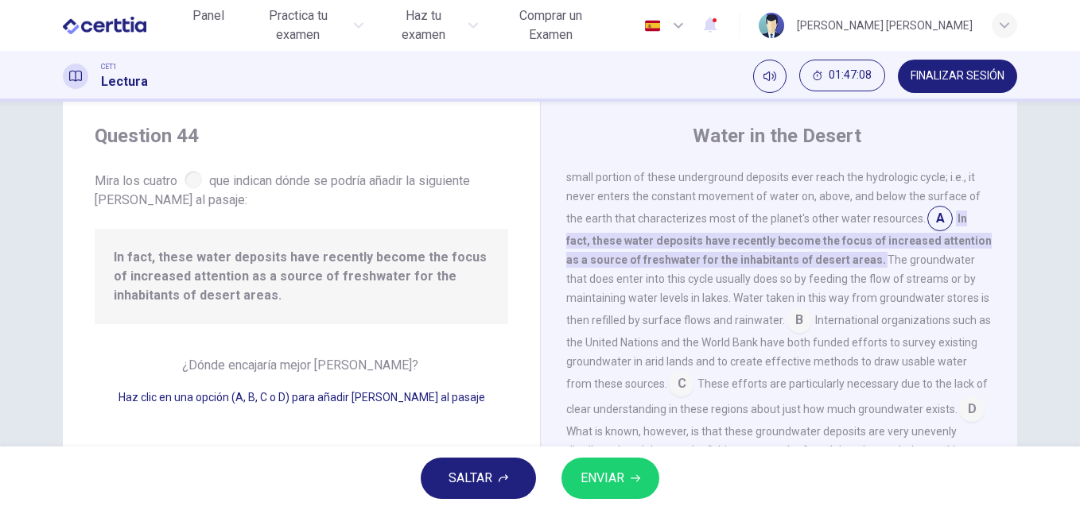
click at [794, 335] on input at bounding box center [798, 321] width 25 height 25
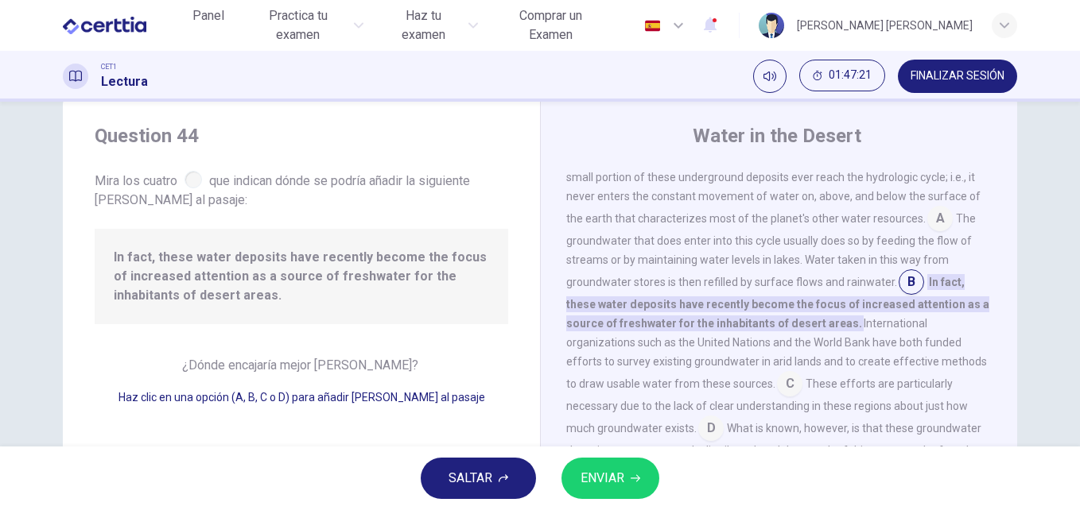
click at [590, 484] on span "ENVIAR" at bounding box center [602, 478] width 44 height 22
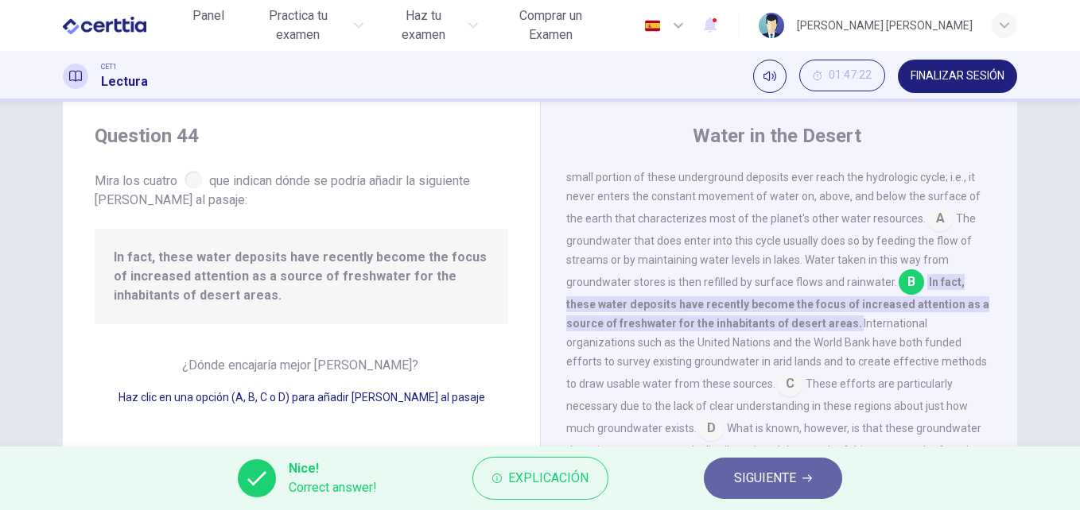
click at [771, 466] on button "SIGUIENTE" at bounding box center [773, 478] width 138 height 41
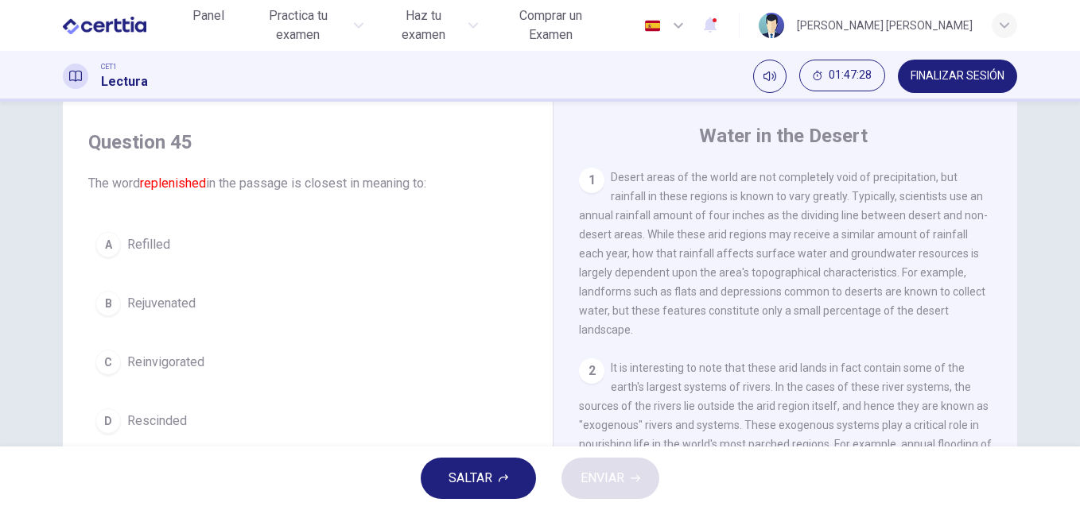
drag, startPoint x: 1000, startPoint y: 207, endPoint x: 995, endPoint y: 239, distance: 32.2
click at [995, 239] on div "1 Desert areas of the world are not completely void of precipitation, but rainf…" at bounding box center [796, 409] width 434 height 483
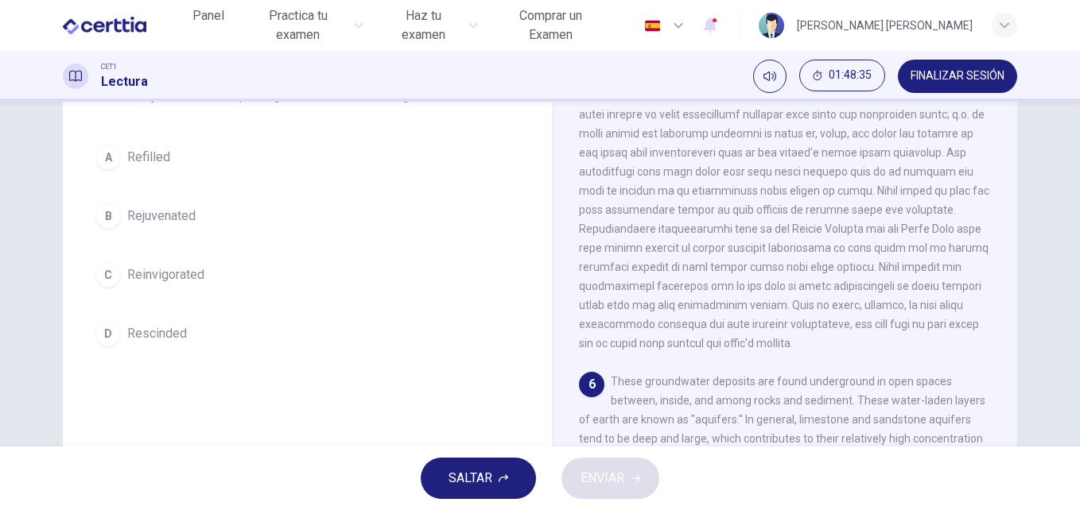
scroll to position [120, 0]
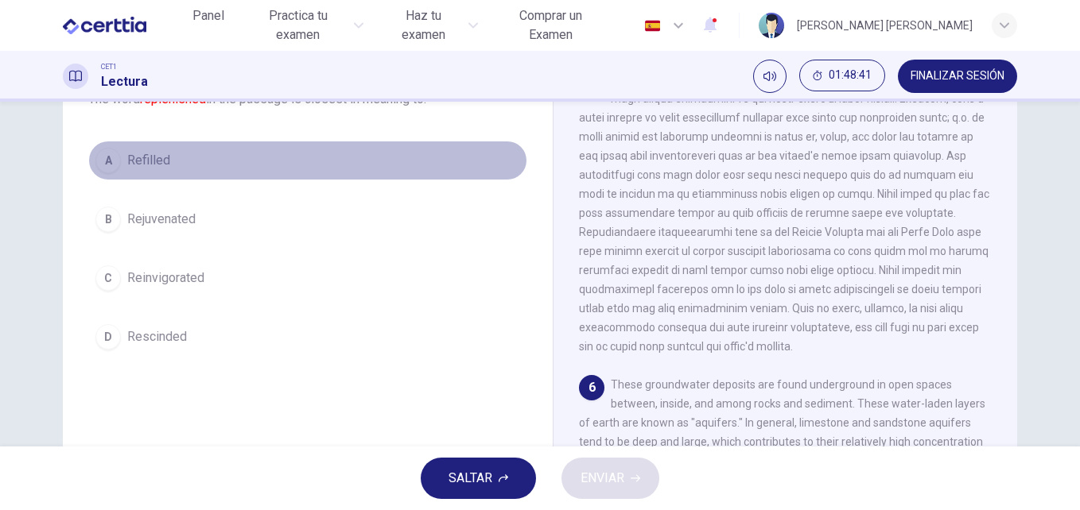
click at [142, 157] on span "Refilled" at bounding box center [148, 160] width 43 height 19
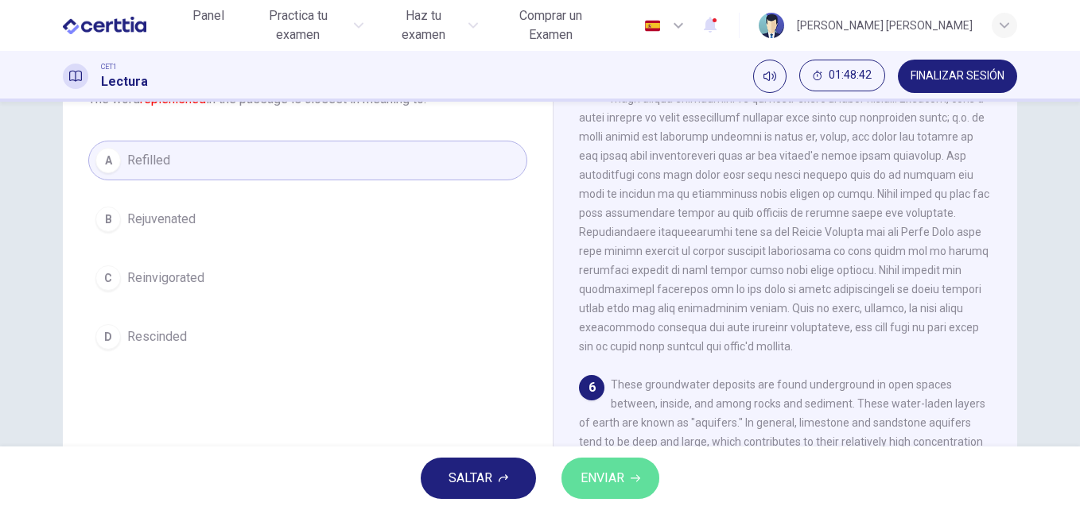
click at [619, 479] on span "ENVIAR" at bounding box center [602, 478] width 44 height 22
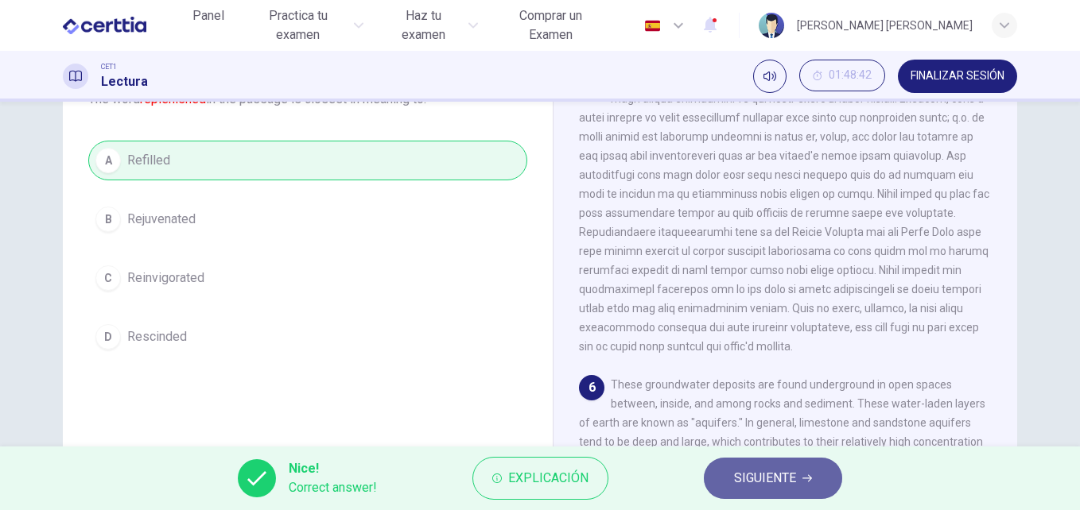
click at [759, 479] on span "SIGUIENTE" at bounding box center [765, 478] width 62 height 22
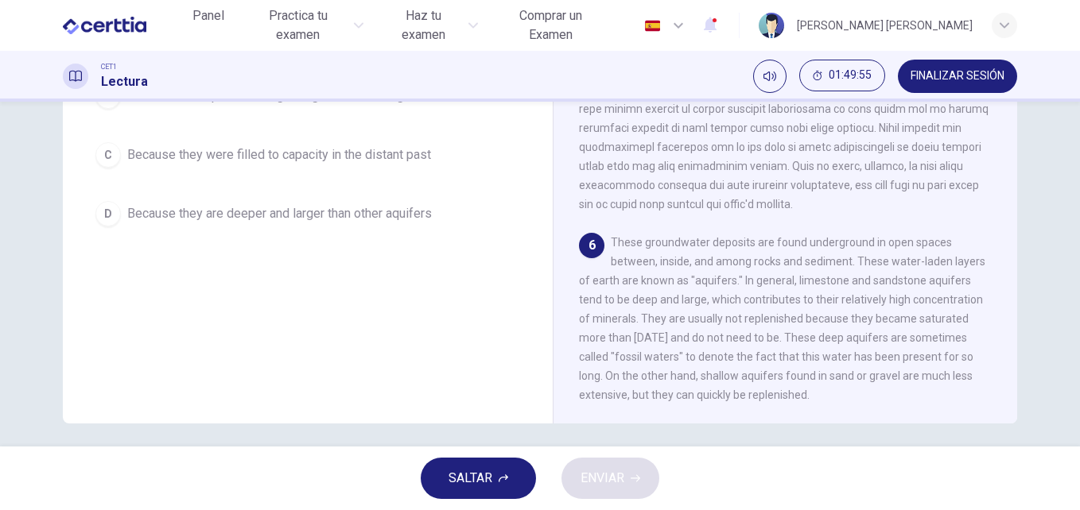
scroll to position [271, 0]
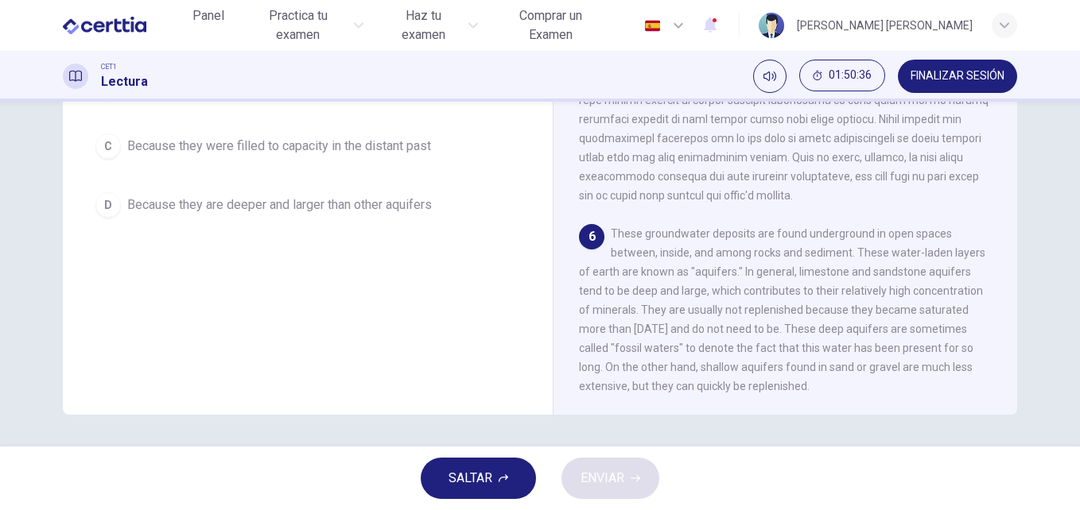
drag, startPoint x: 1065, startPoint y: 254, endPoint x: 1076, endPoint y: 108, distance: 145.9
click at [1076, 108] on div "Question 46 According to the paragraph, why are limestone and sandstone aquifer…" at bounding box center [540, 274] width 1080 height 345
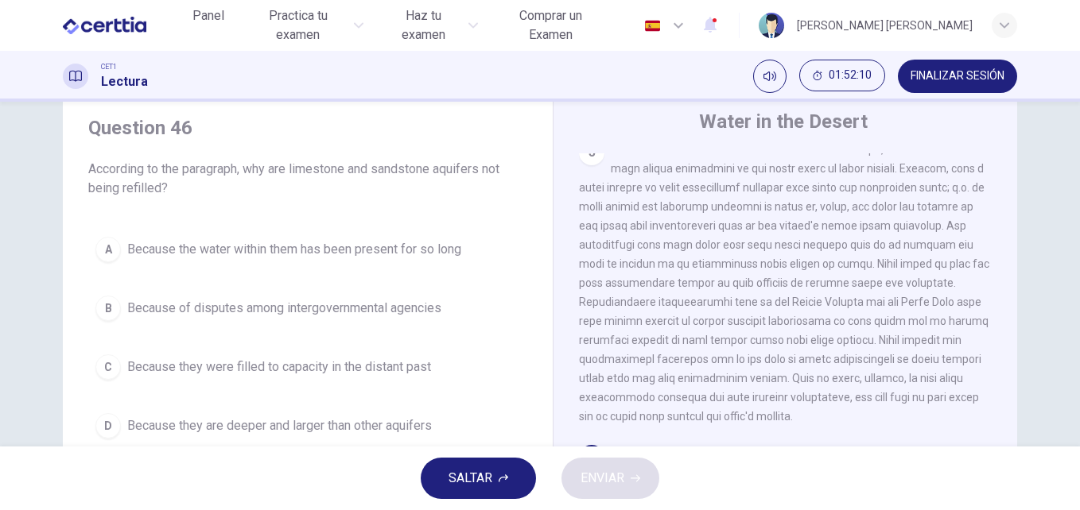
scroll to position [47, 0]
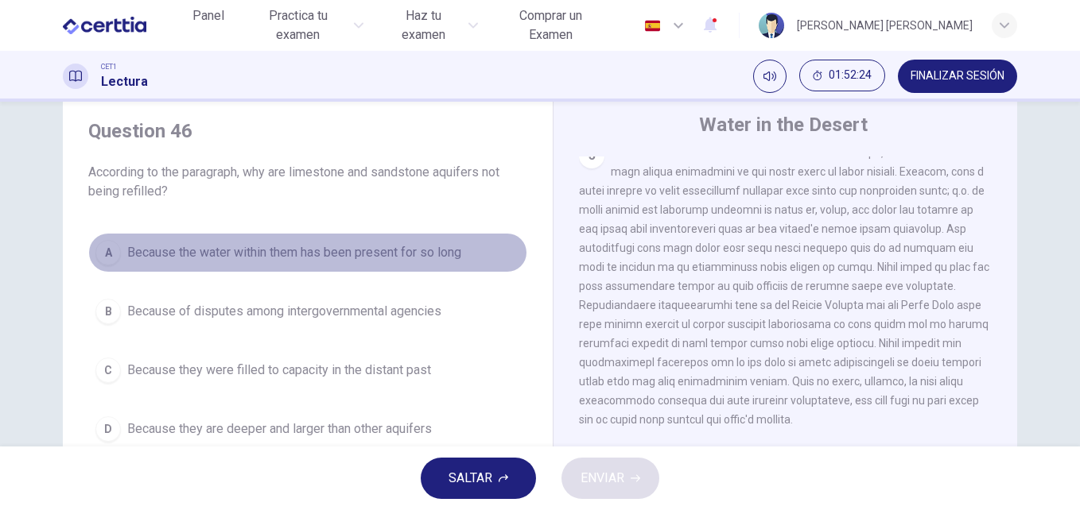
click at [298, 255] on span "Because the water within them has been present for so long" at bounding box center [294, 252] width 334 height 19
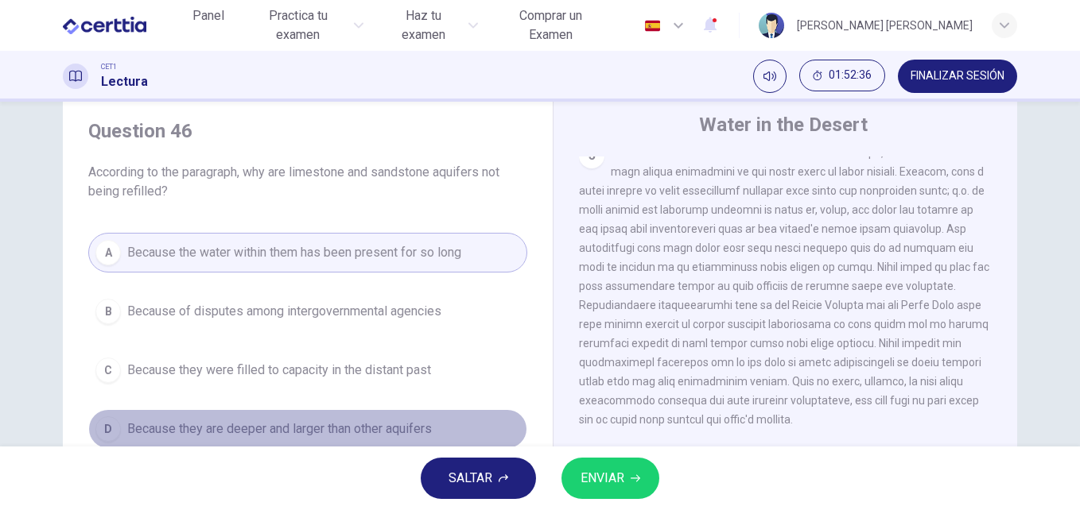
click at [401, 427] on span "Because they are deeper and larger than other aquifers" at bounding box center [279, 429] width 304 height 19
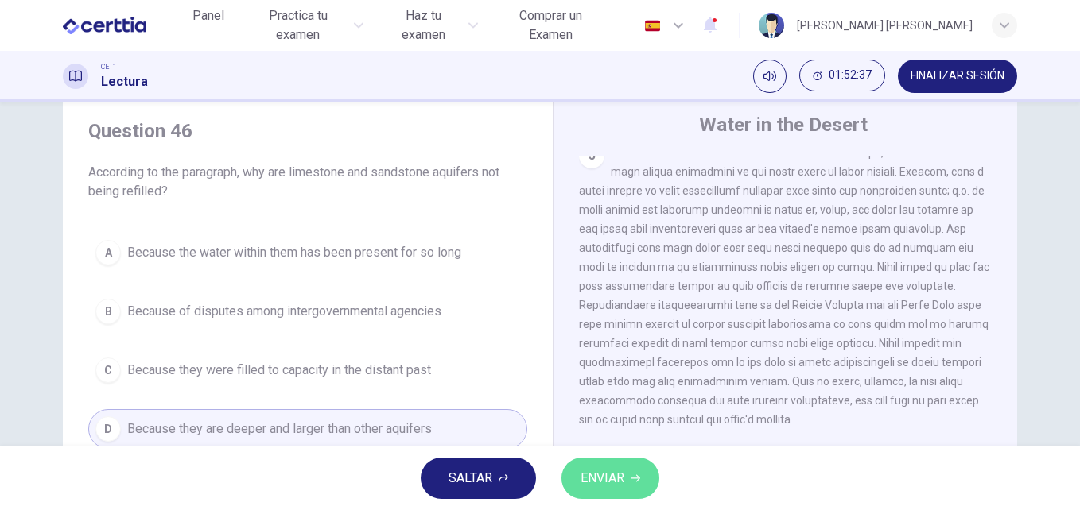
click at [620, 467] on span "ENVIAR" at bounding box center [602, 478] width 44 height 22
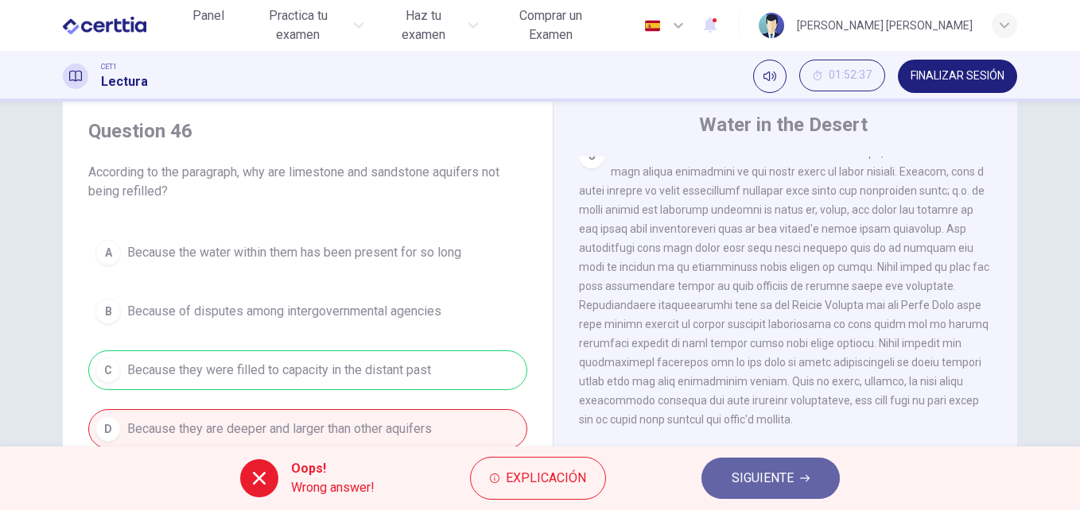
click at [768, 471] on span "SIGUIENTE" at bounding box center [762, 478] width 62 height 22
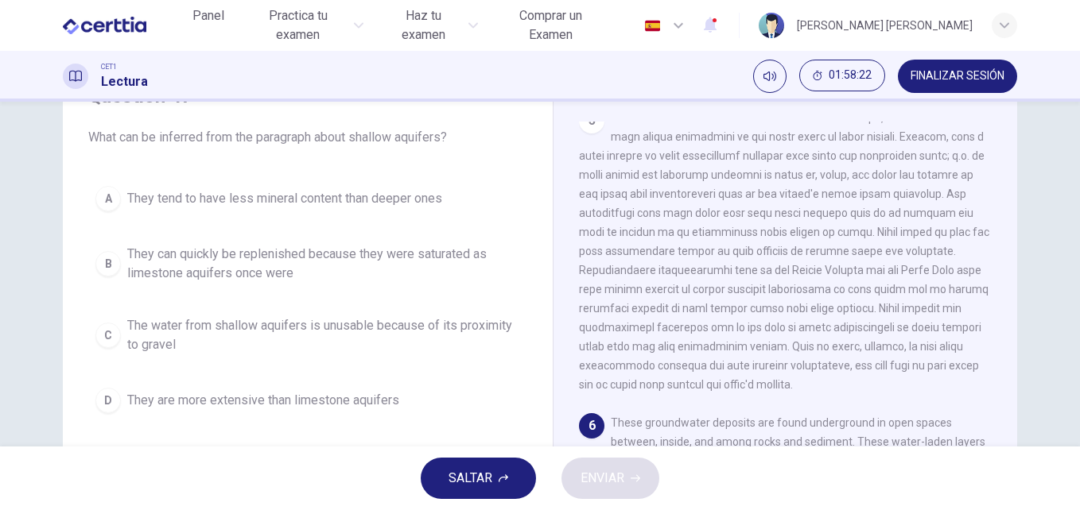
scroll to position [83, 0]
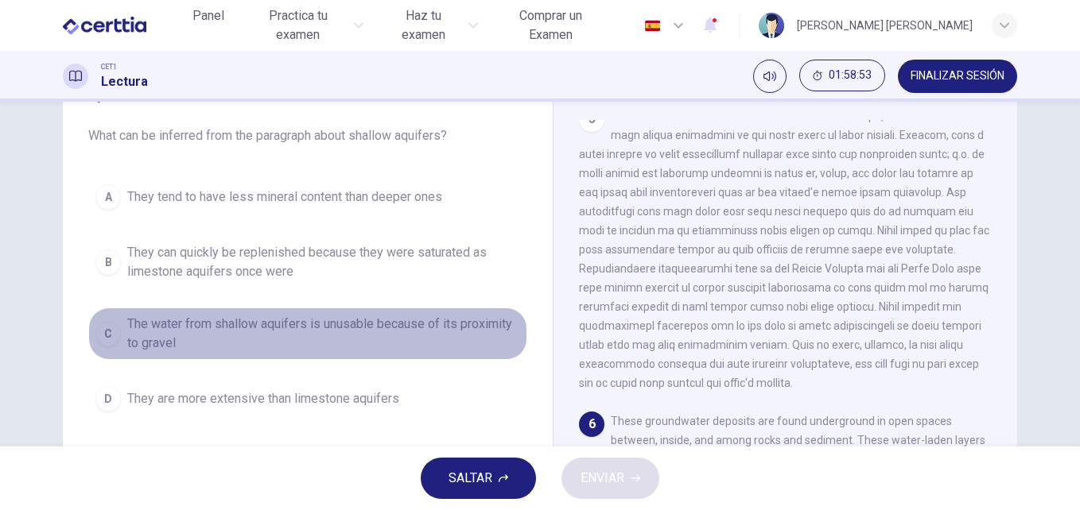
click at [281, 331] on span "The water from shallow aquifers is unusable because of its proximity to gravel" at bounding box center [323, 334] width 393 height 38
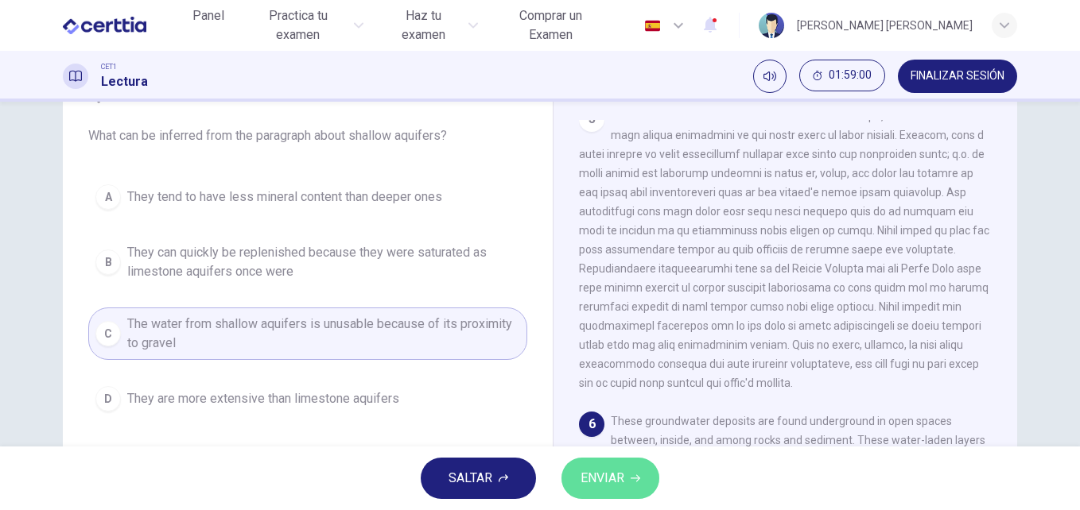
click at [615, 467] on span "ENVIAR" at bounding box center [602, 478] width 44 height 22
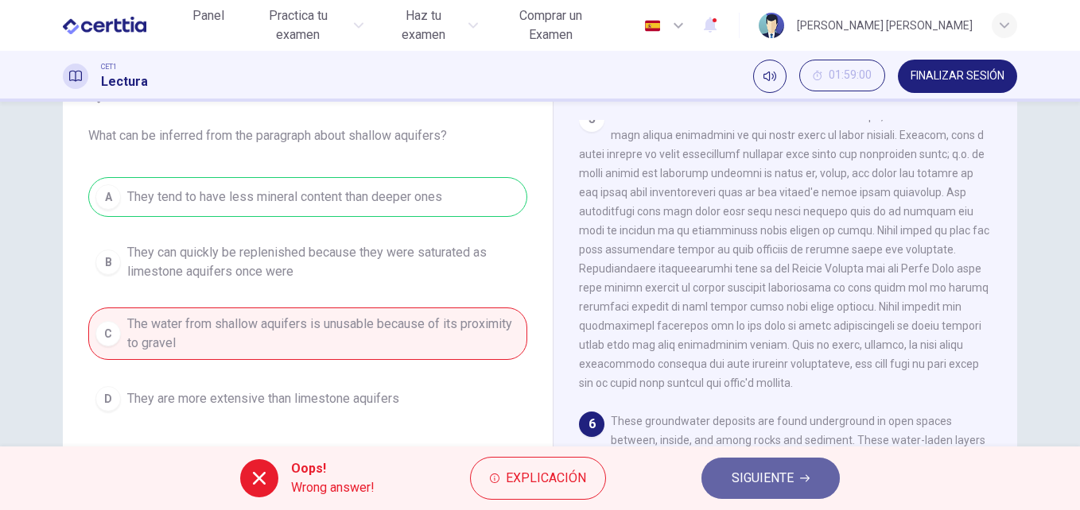
click at [791, 483] on span "SIGUIENTE" at bounding box center [762, 478] width 62 height 22
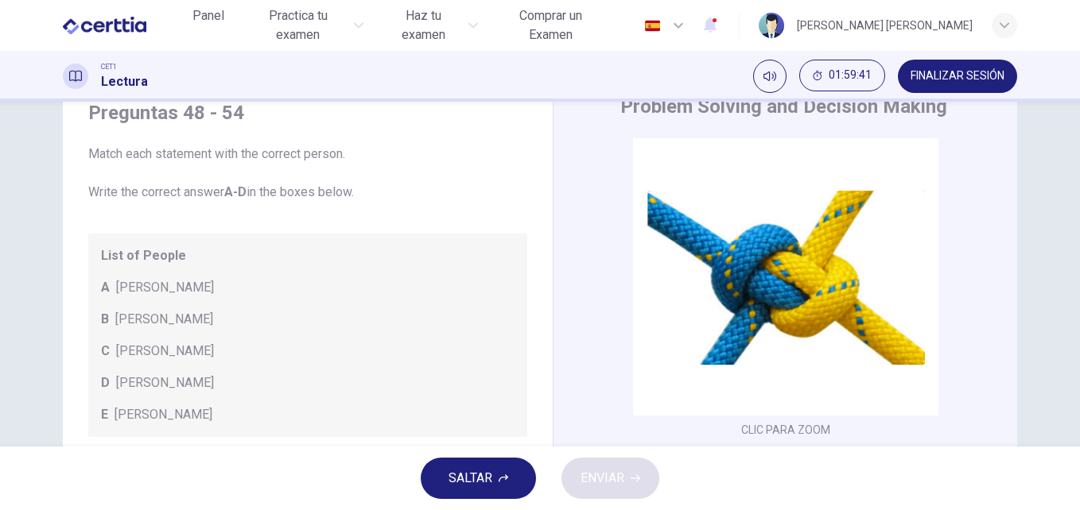
scroll to position [68, 0]
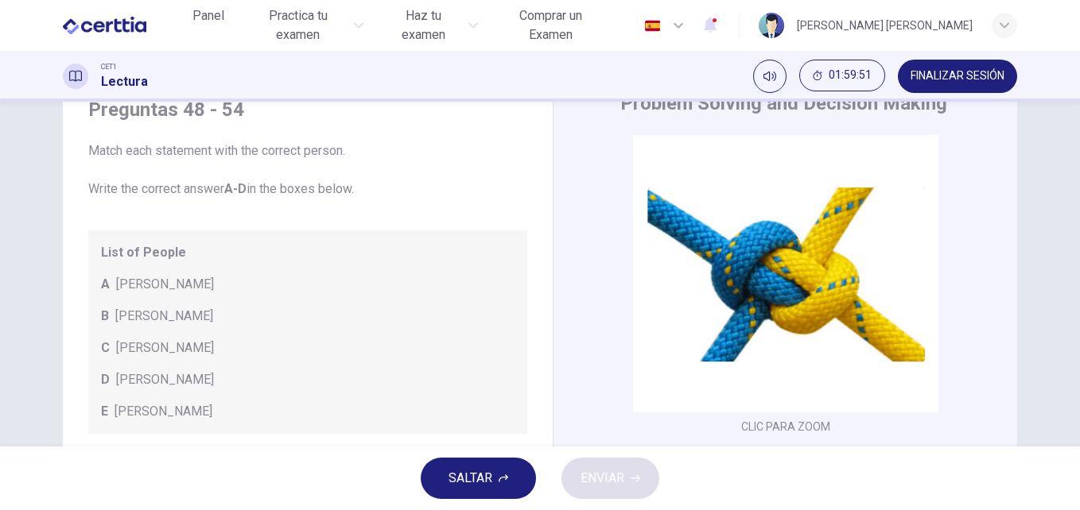
drag, startPoint x: 1071, startPoint y: 200, endPoint x: 1072, endPoint y: 240, distance: 39.8
click at [1072, 240] on div "Preguntas 48 - 54 Match each statement with the correct person. Write the corre…" at bounding box center [540, 274] width 1080 height 345
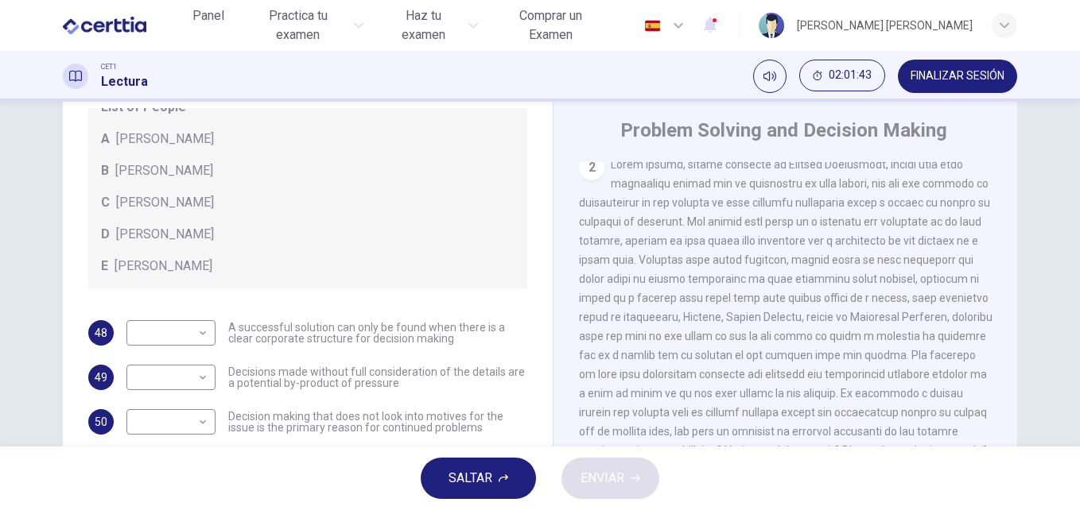
scroll to position [459, 0]
